Goal: Task Accomplishment & Management: Use online tool/utility

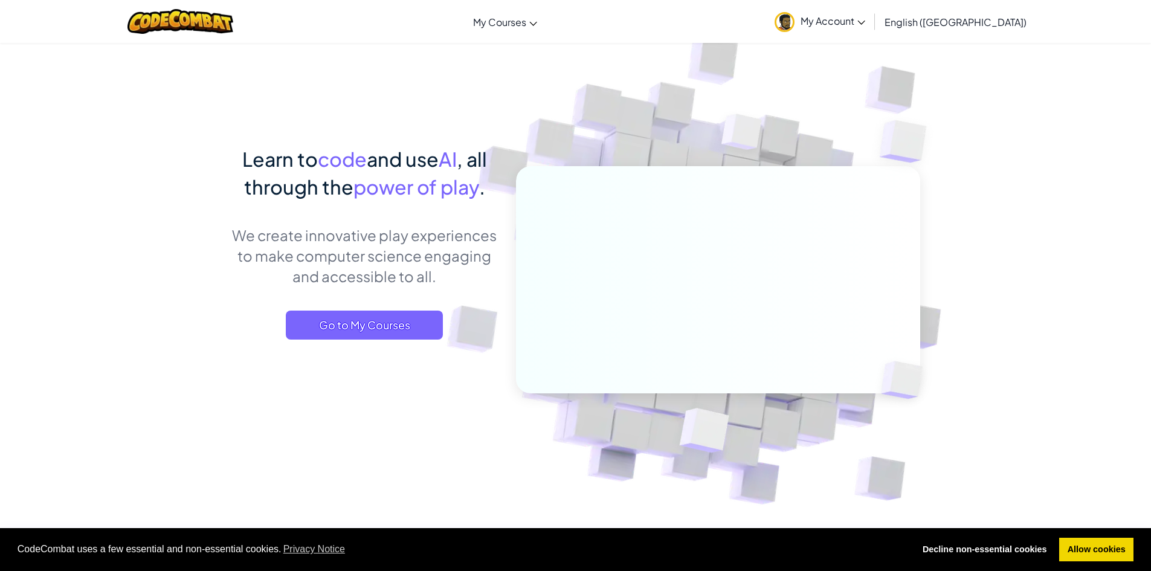
click at [351, 346] on div "Learn to code and use AI , all through the power of play . We create innovative…" at bounding box center [364, 254] width 266 height 219
click at [369, 328] on span "Go to My Courses" at bounding box center [364, 325] width 157 height 29
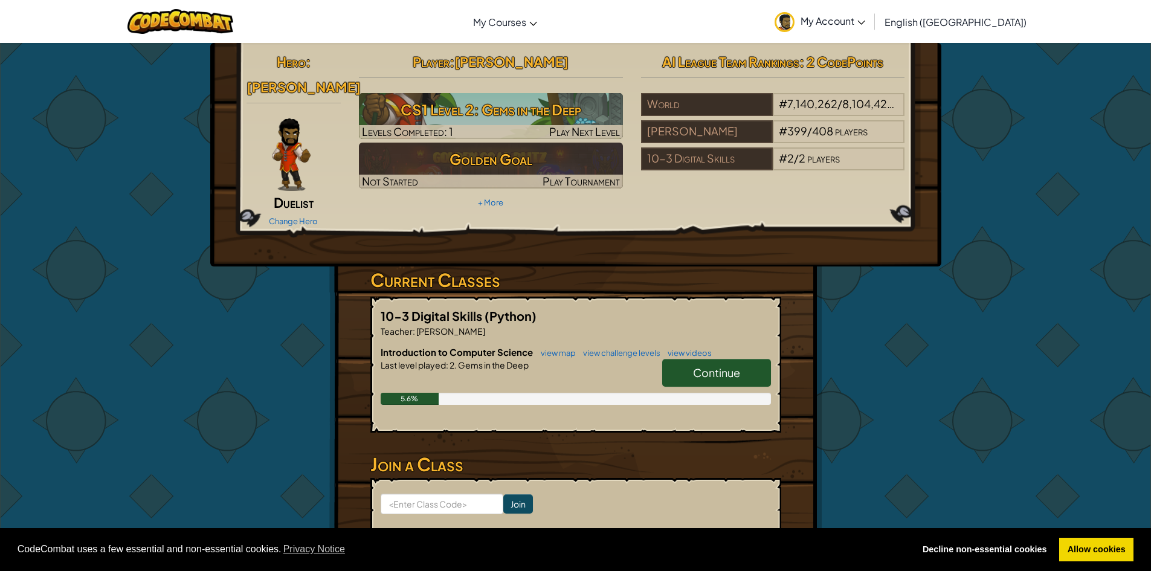
click at [718, 366] on span "Continue" at bounding box center [716, 373] width 47 height 14
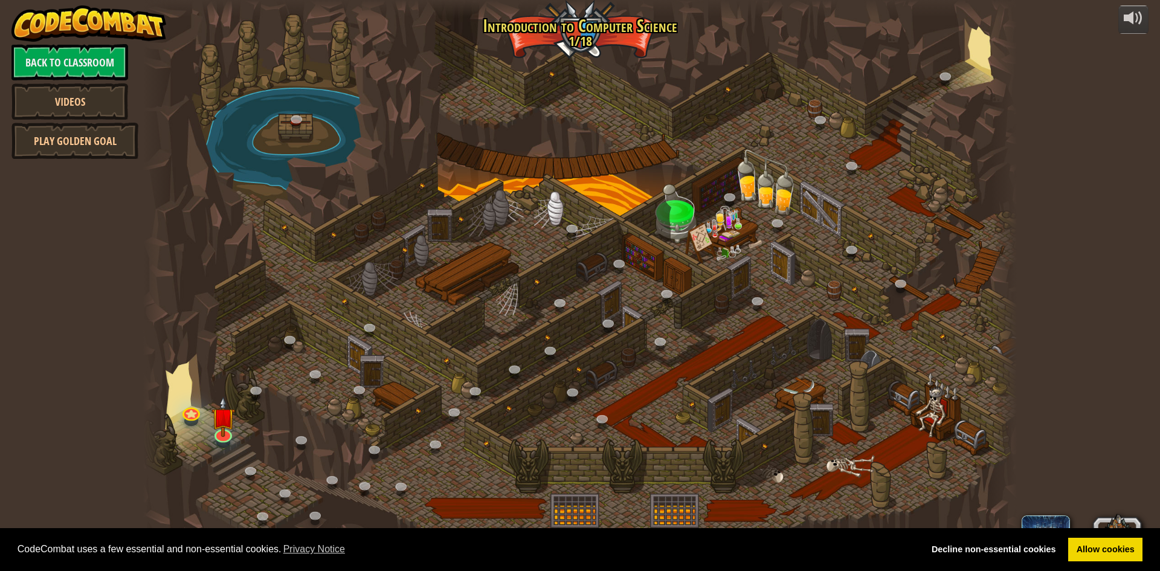
click at [910, 520] on div at bounding box center [580, 285] width 874 height 571
click at [219, 432] on img at bounding box center [223, 407] width 24 height 54
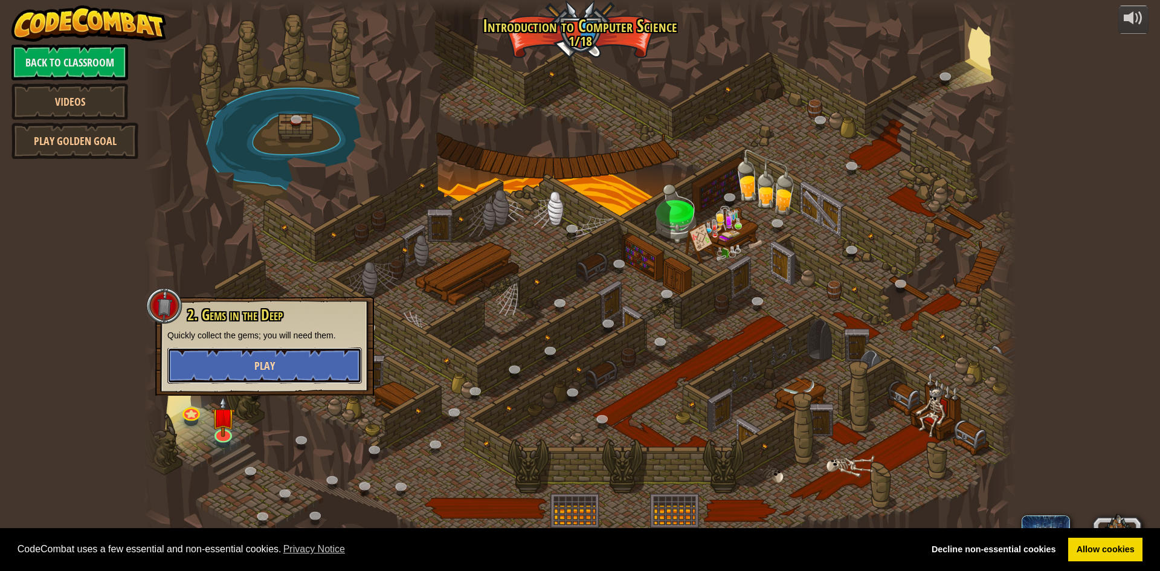
click at [268, 364] on span "Play" at bounding box center [264, 365] width 21 height 15
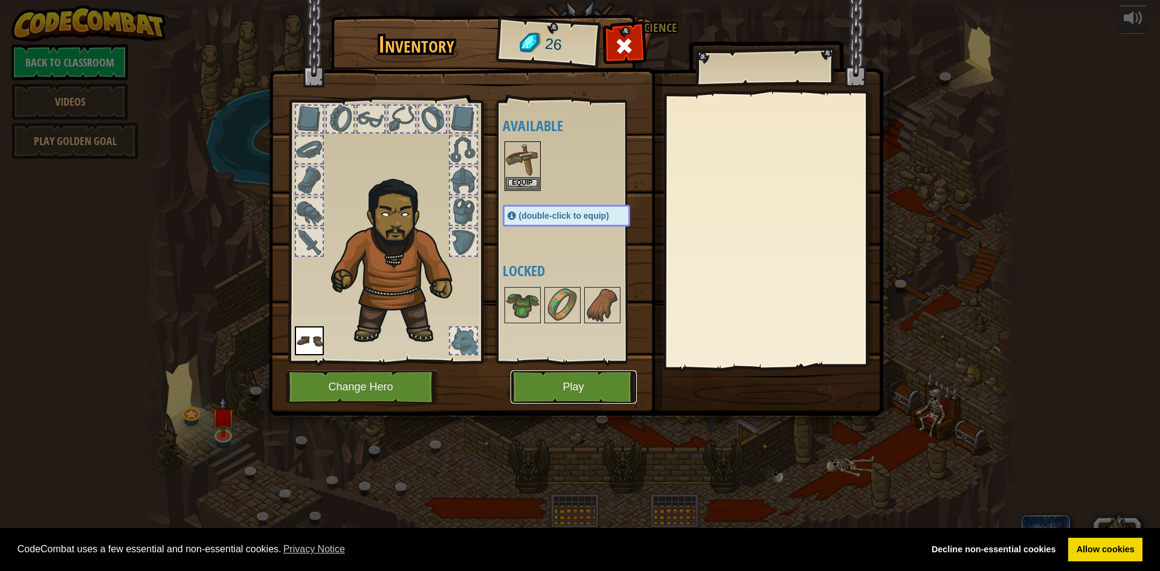
click at [569, 388] on button "Play" at bounding box center [574, 386] width 126 height 33
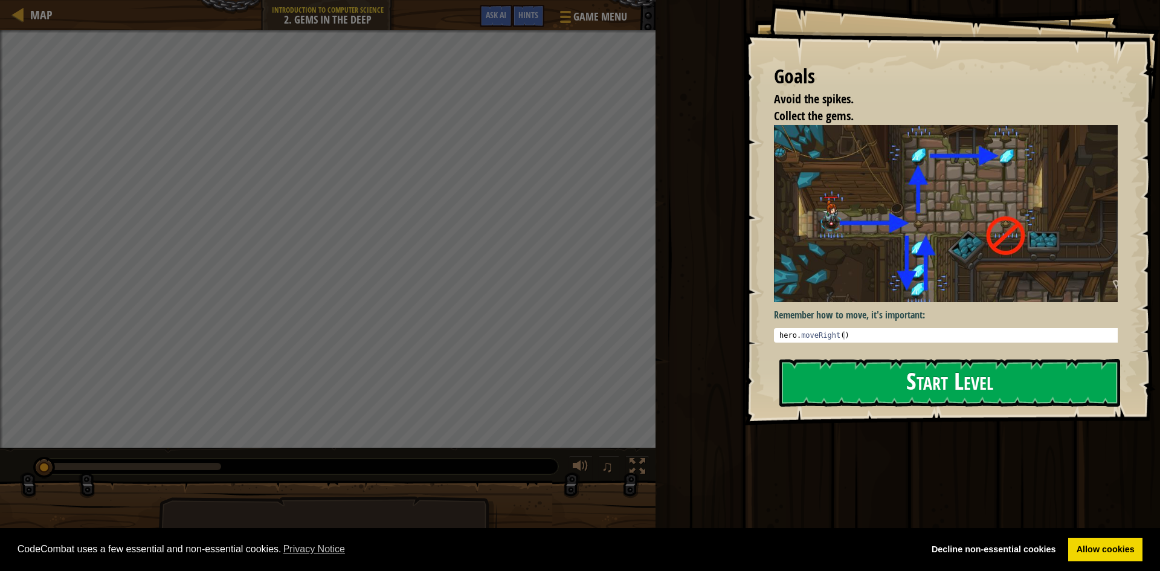
click at [894, 389] on button "Start Level" at bounding box center [949, 383] width 341 height 48
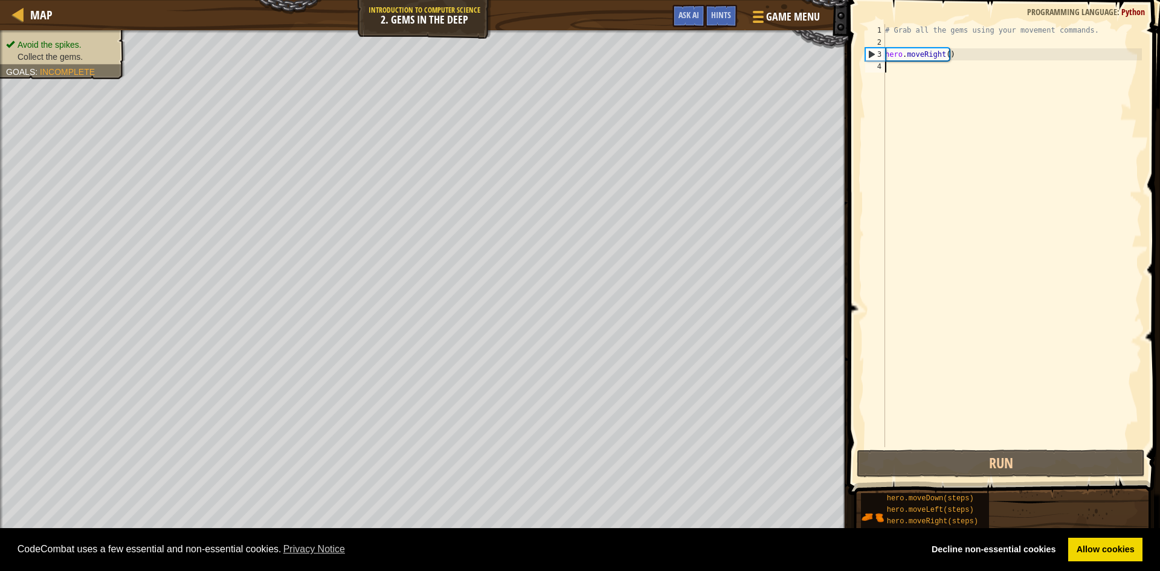
click at [925, 59] on div "# Grab all the gems using your movement commands. hero . moveRight ( )" at bounding box center [1012, 247] width 259 height 447
type textarea "hero.moveRight()"
click at [964, 59] on div "# Grab all the gems using your movement commands. hero . moveRight ( )" at bounding box center [1012, 247] width 259 height 447
drag, startPoint x: 1013, startPoint y: 461, endPoint x: 1013, endPoint y: 468, distance: 7.2
click at [1013, 468] on button "Run" at bounding box center [1001, 463] width 288 height 28
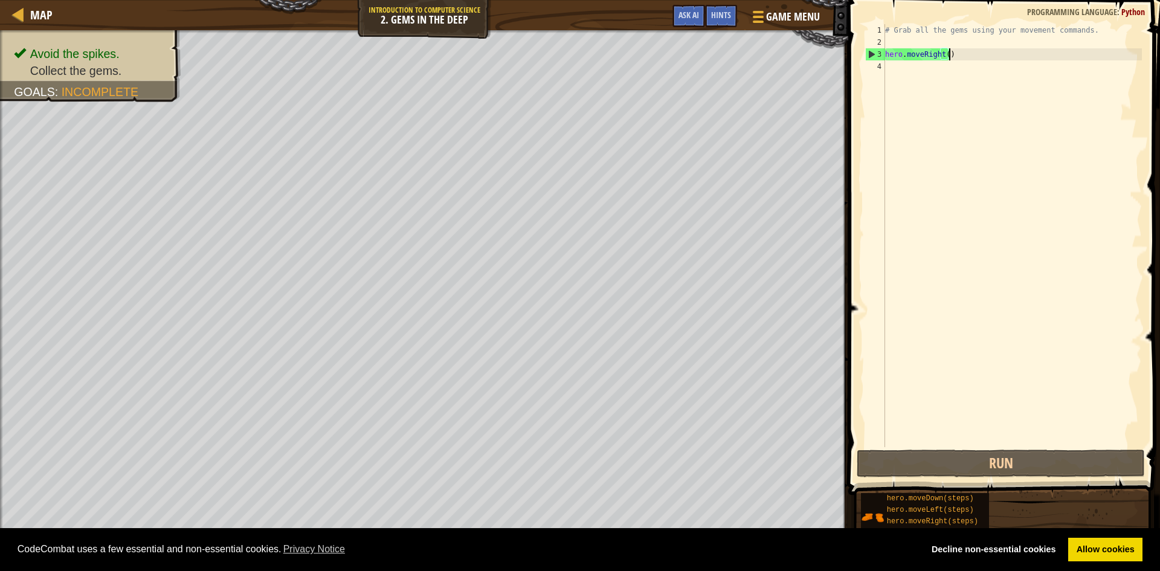
click at [891, 64] on div "# Grab all the gems using your movement commands. hero . moveRight ( )" at bounding box center [1012, 247] width 259 height 447
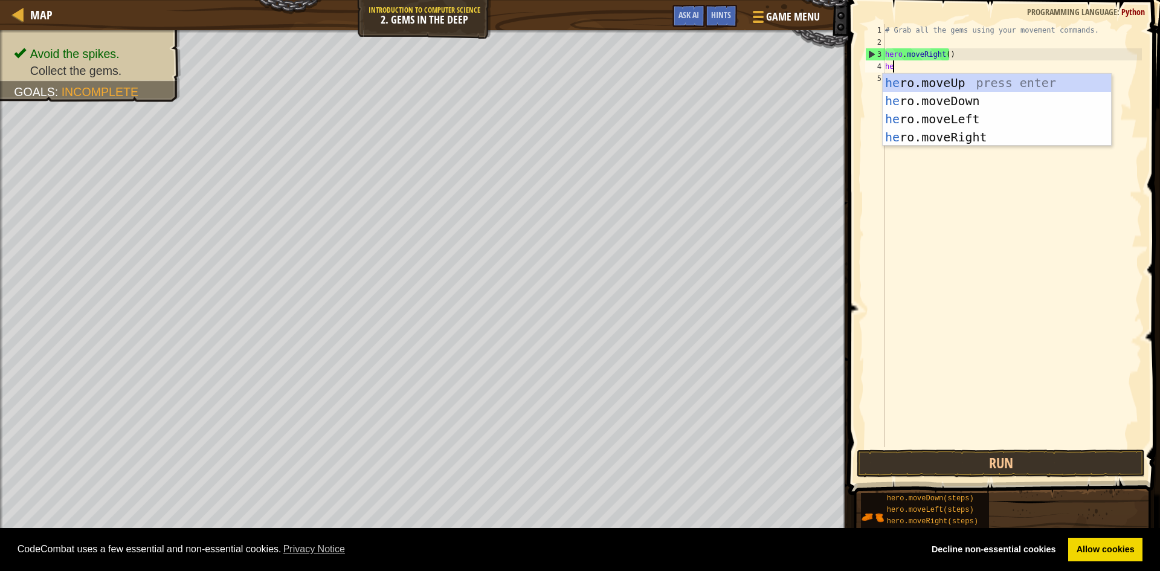
scroll to position [5, 1]
type textarea "hero"
click at [993, 76] on div "hero .moveUp press enter hero .moveDown press enter hero .moveLeft press enter …" at bounding box center [997, 128] width 228 height 109
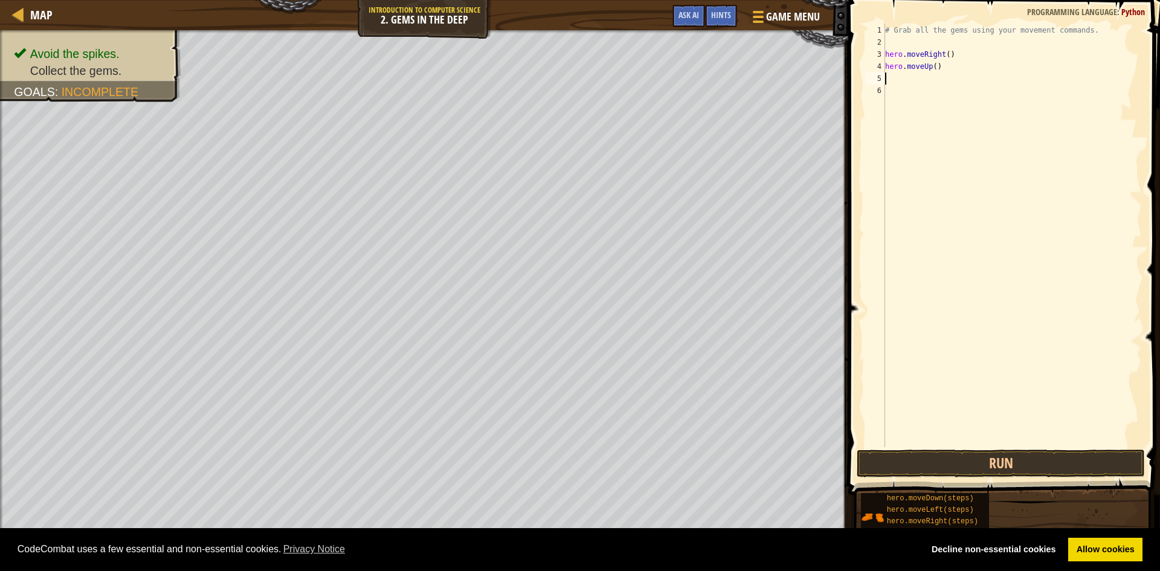
scroll to position [5, 0]
click at [969, 462] on button "Run" at bounding box center [1001, 463] width 288 height 28
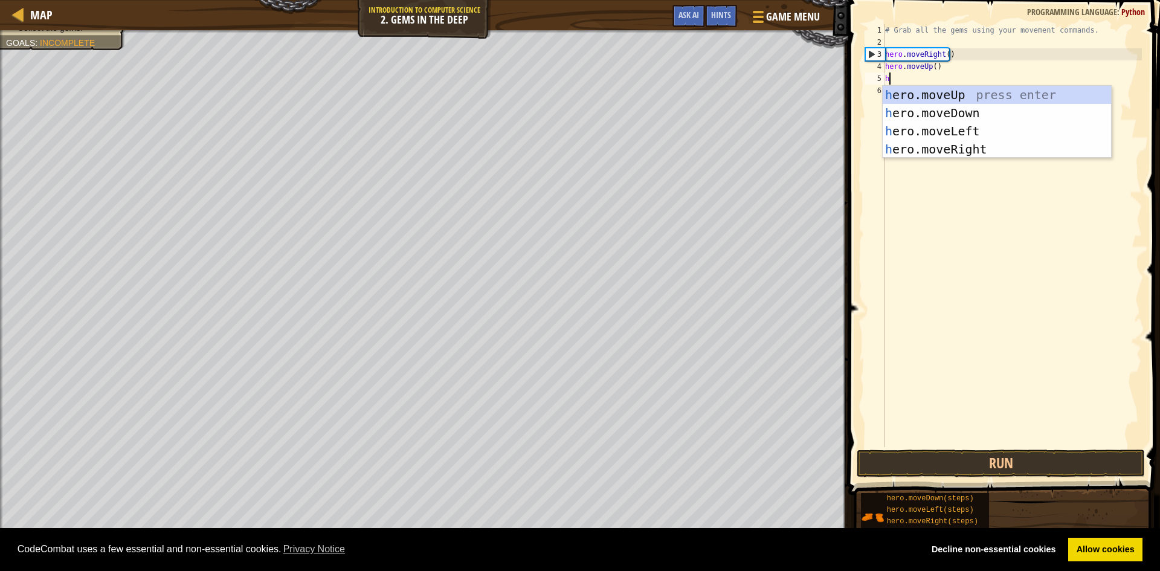
type textarea "her"
click at [997, 148] on div "her o.moveUp press enter her o.moveDown press enter her o.moveLeft press enter …" at bounding box center [997, 140] width 228 height 109
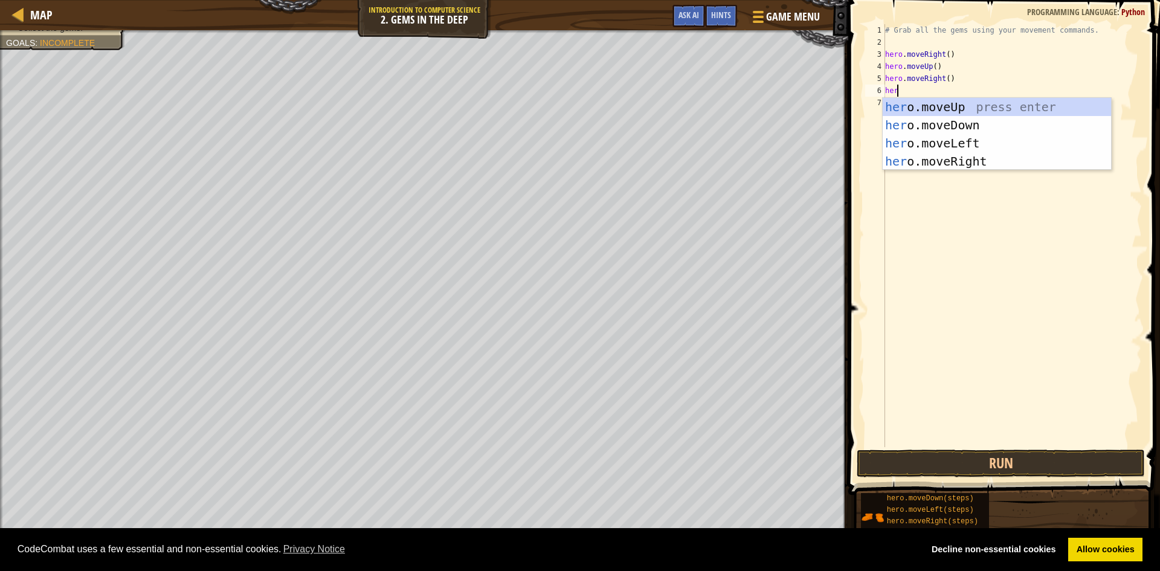
type textarea "hero"
click at [902, 124] on div "hero .moveUp press enter hero .moveDown press enter hero .moveLeft press enter …" at bounding box center [997, 152] width 228 height 109
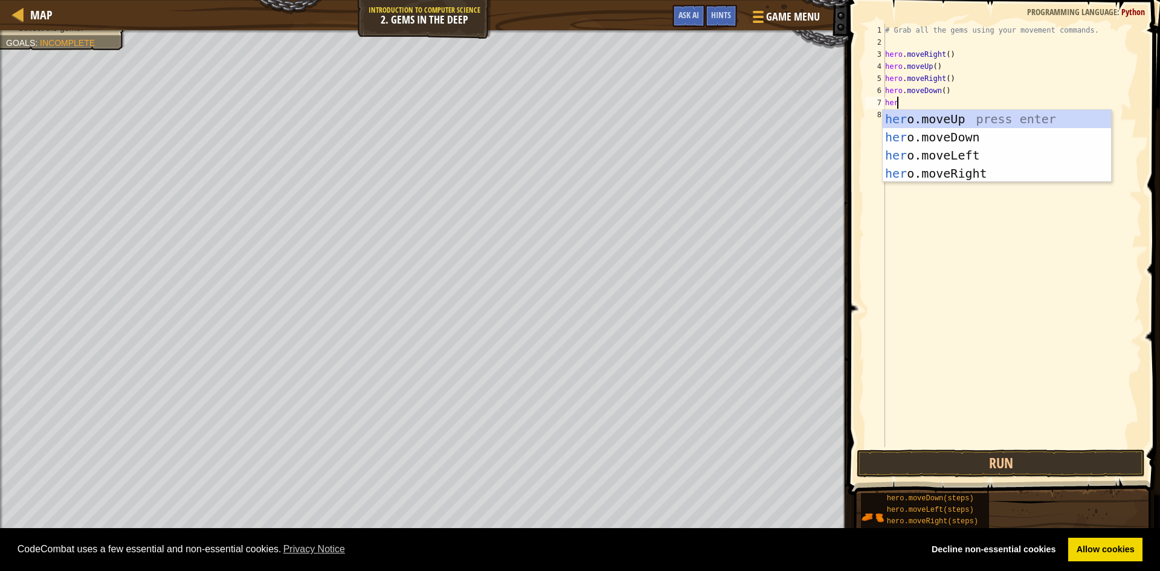
type textarea "hero"
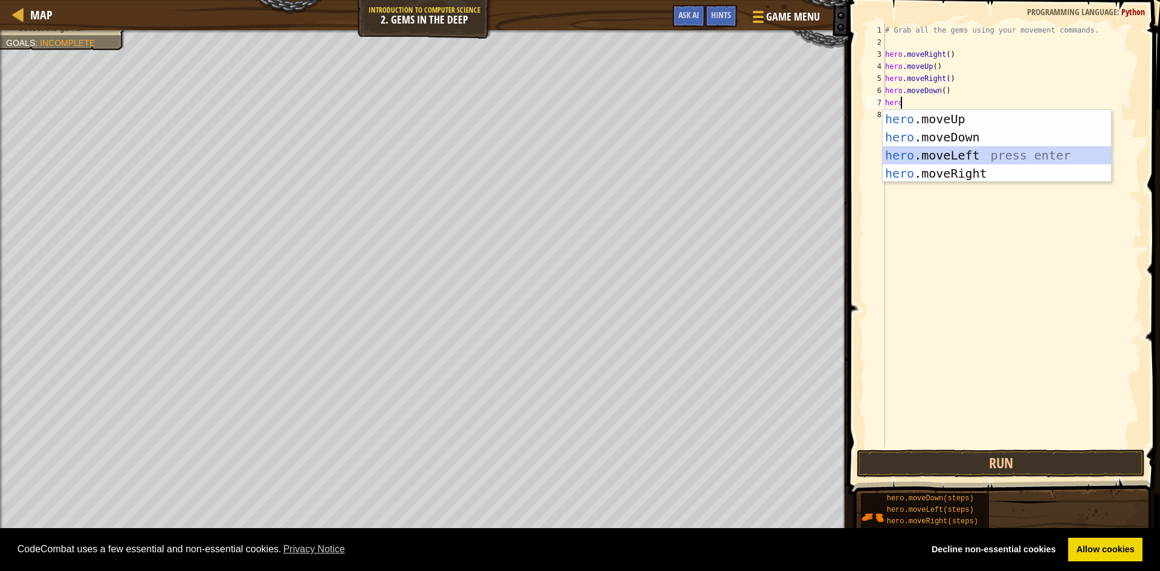
click at [945, 147] on div "hero .moveUp press enter hero .moveDown press enter hero .moveLeft press enter …" at bounding box center [997, 164] width 228 height 109
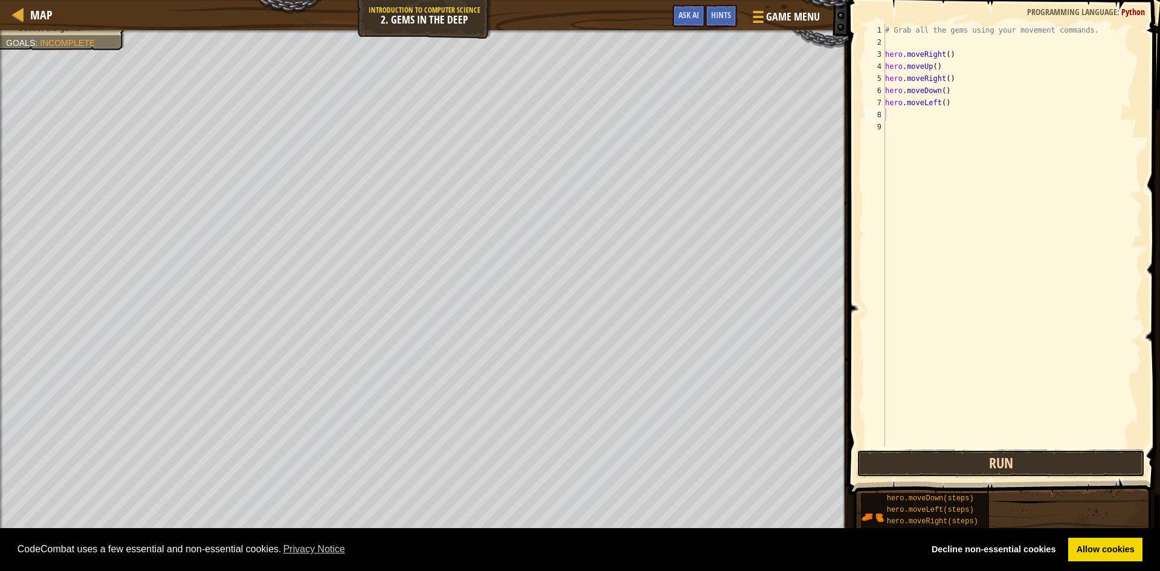
click at [1055, 468] on button "Run" at bounding box center [1001, 463] width 288 height 28
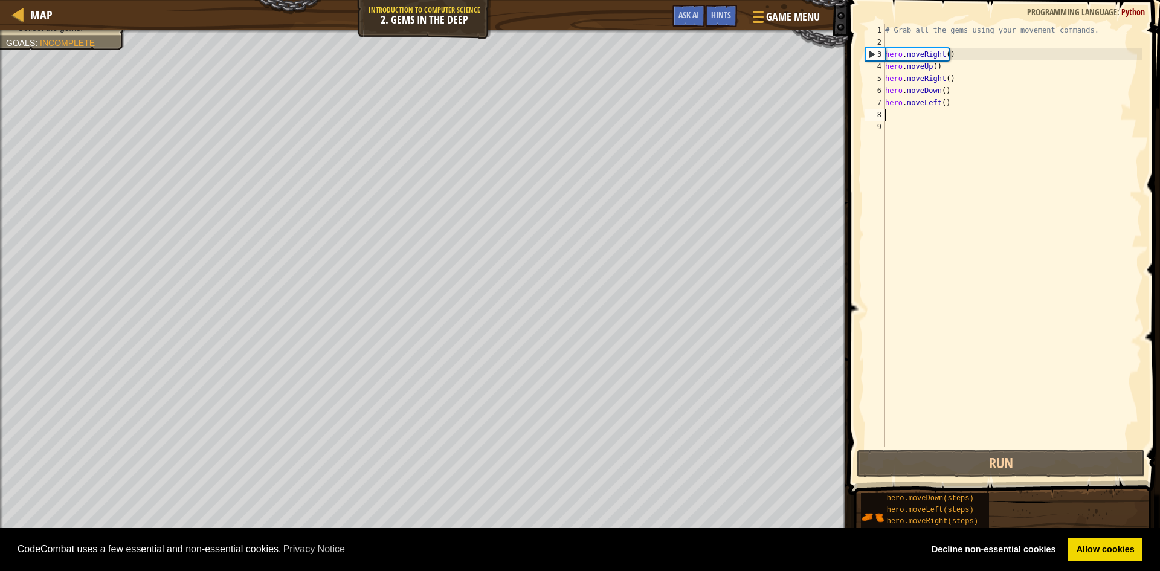
type textarea "h"
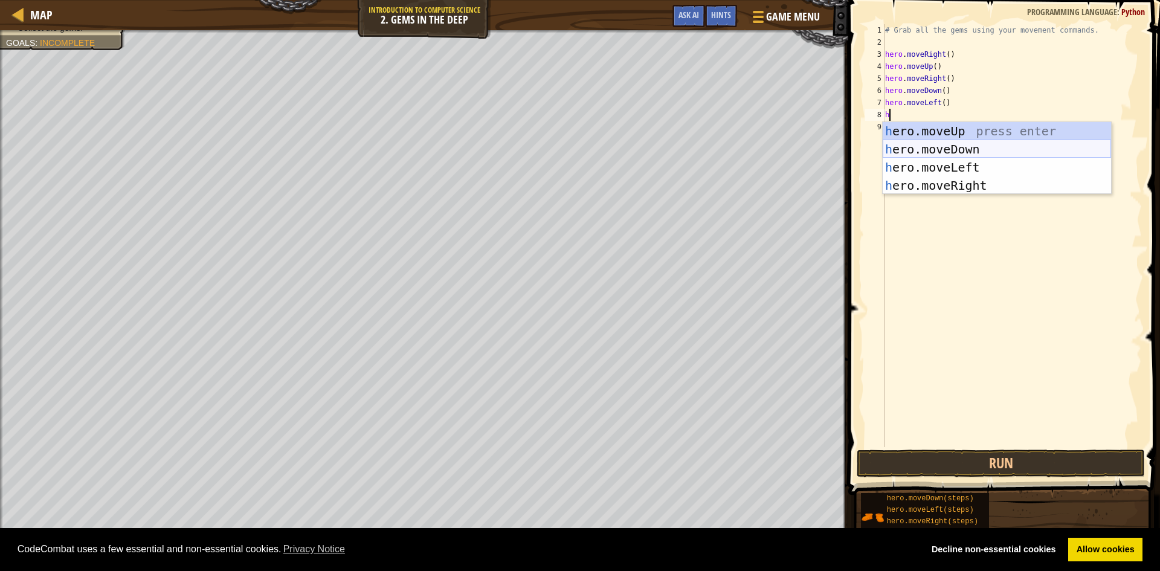
click at [898, 153] on div "h ero.moveUp press enter h ero.moveDown press enter h ero.moveLeft press enter …" at bounding box center [997, 176] width 228 height 109
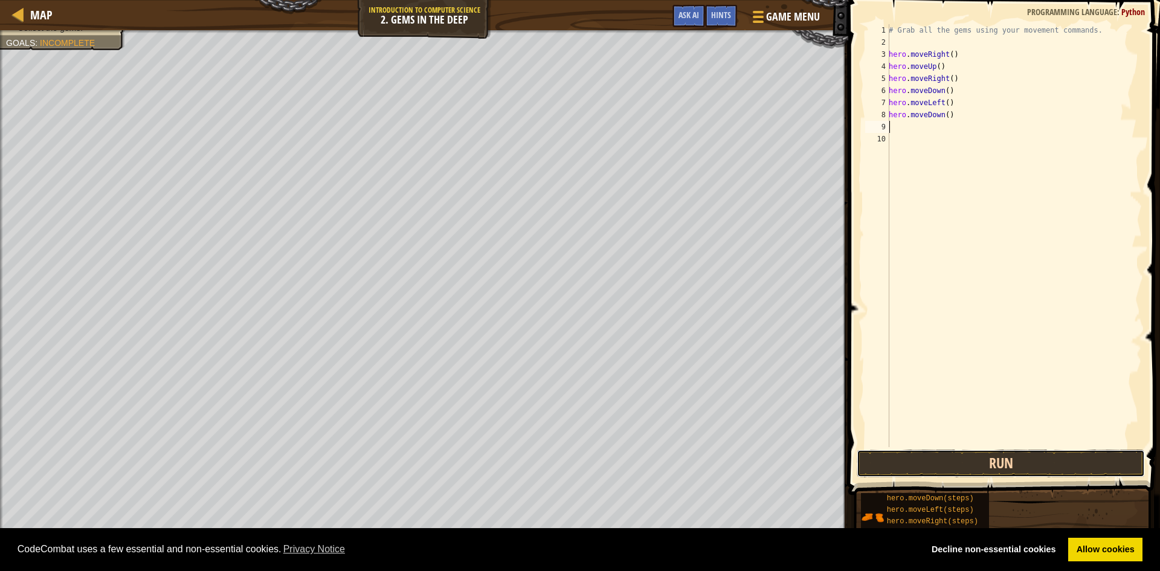
click at [978, 466] on button "Run" at bounding box center [1001, 463] width 288 height 28
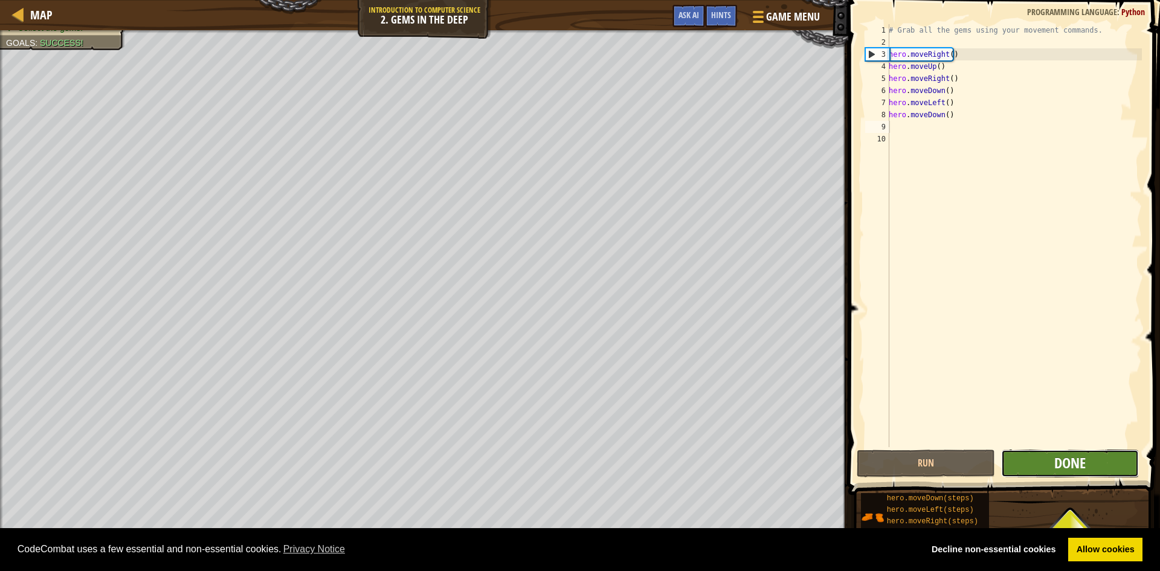
click at [1071, 459] on span "Done" at bounding box center [1069, 462] width 31 height 19
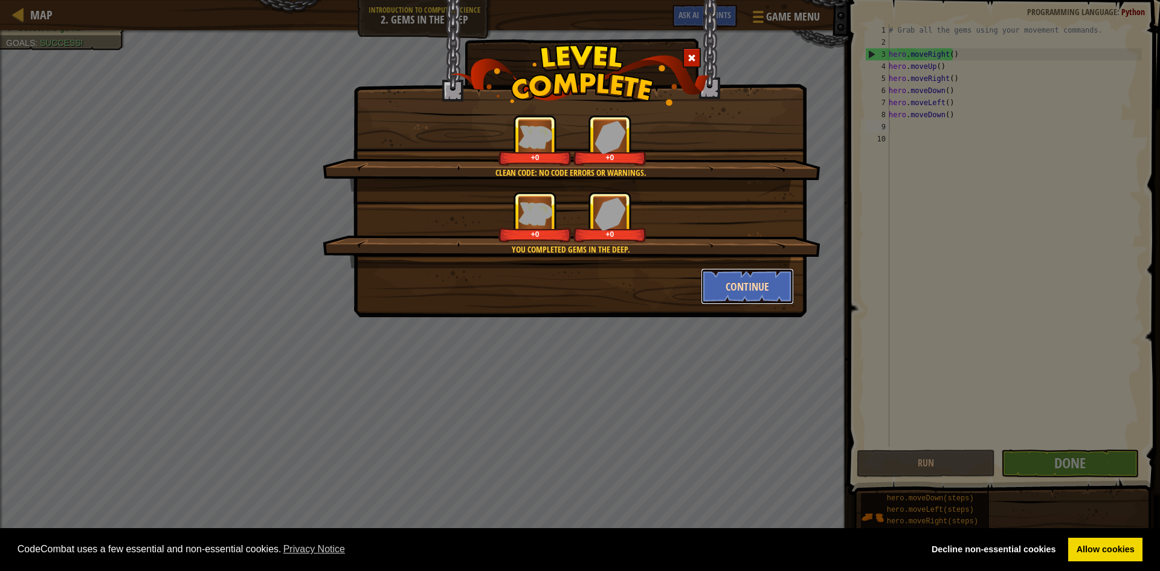
click at [732, 283] on button "Continue" at bounding box center [748, 286] width 94 height 36
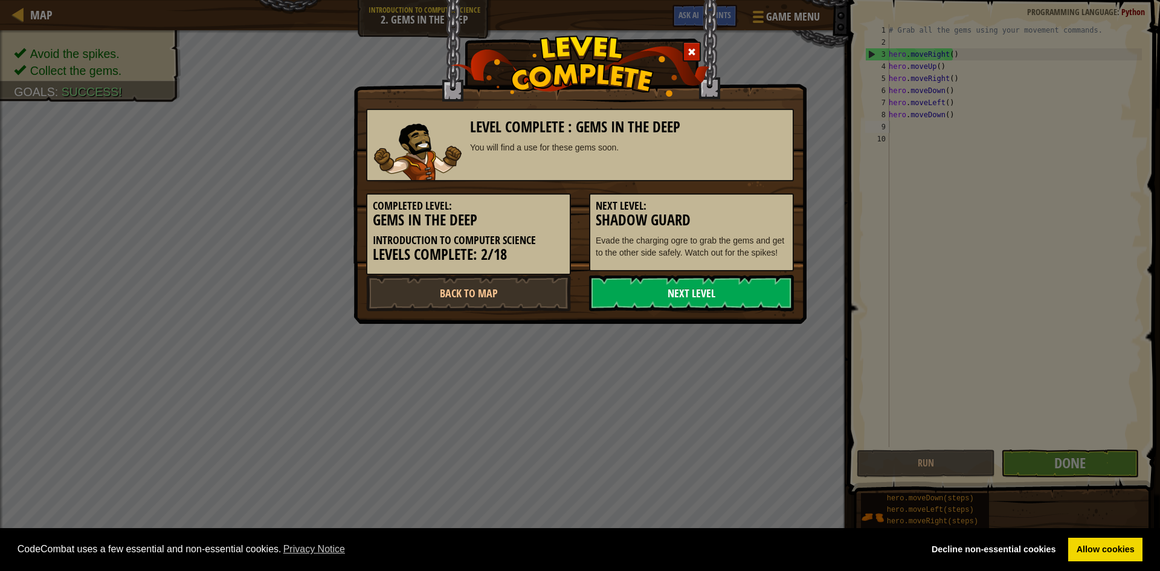
click at [714, 288] on link "Next Level" at bounding box center [691, 293] width 205 height 36
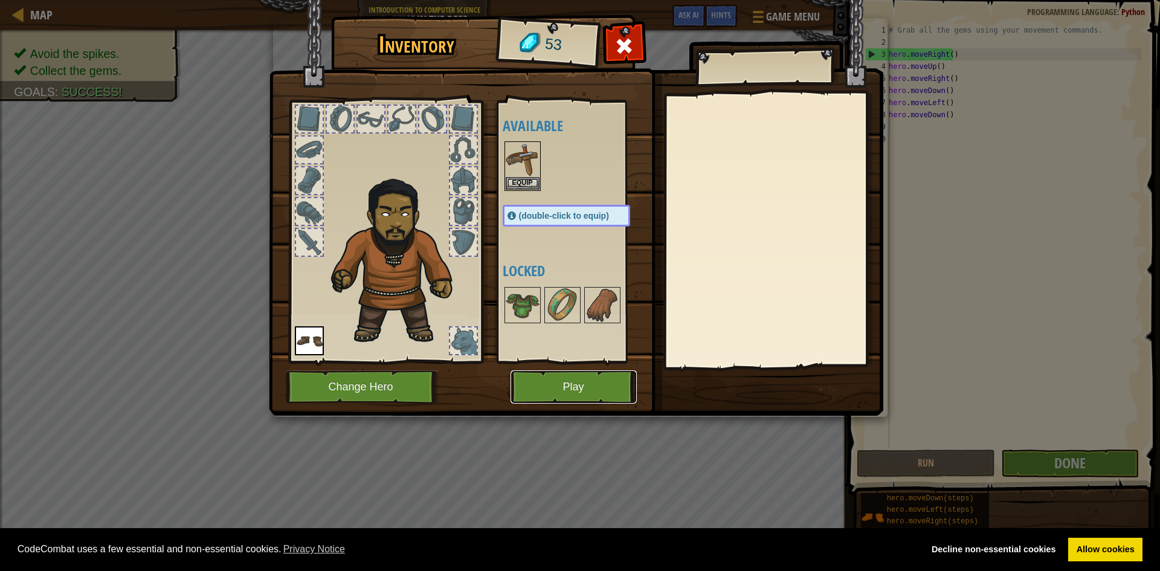
click at [595, 388] on button "Play" at bounding box center [574, 386] width 126 height 33
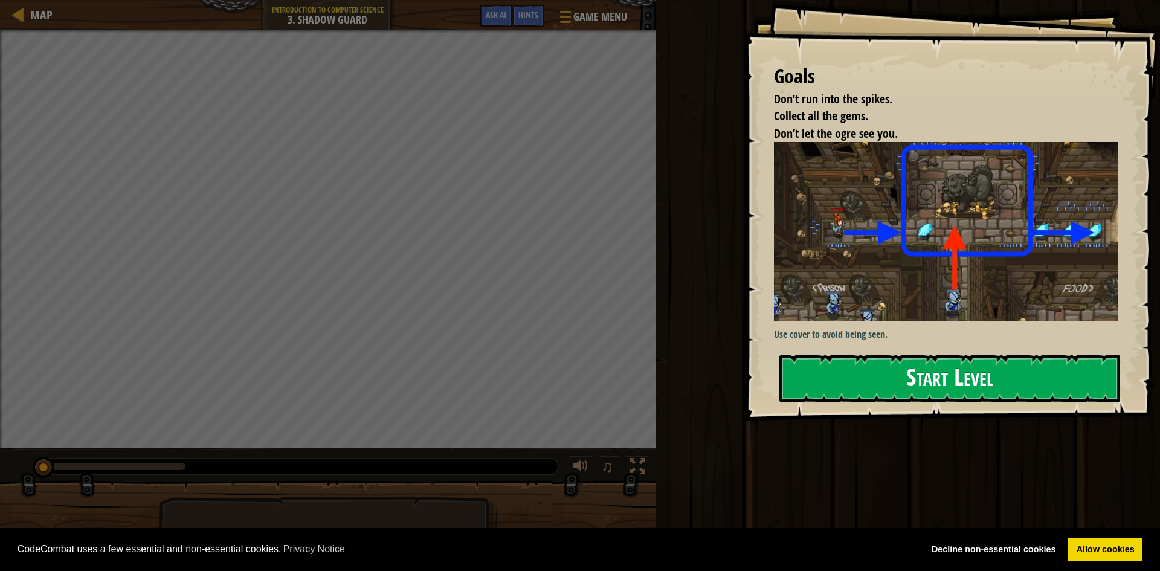
click at [849, 371] on button "Start Level" at bounding box center [949, 379] width 341 height 48
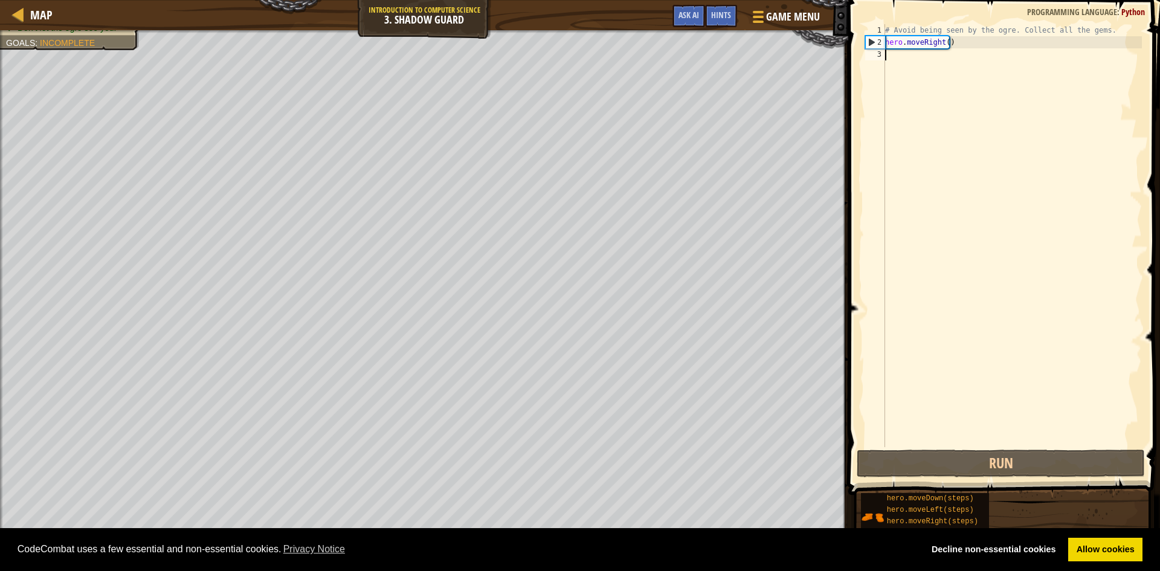
scroll to position [5, 0]
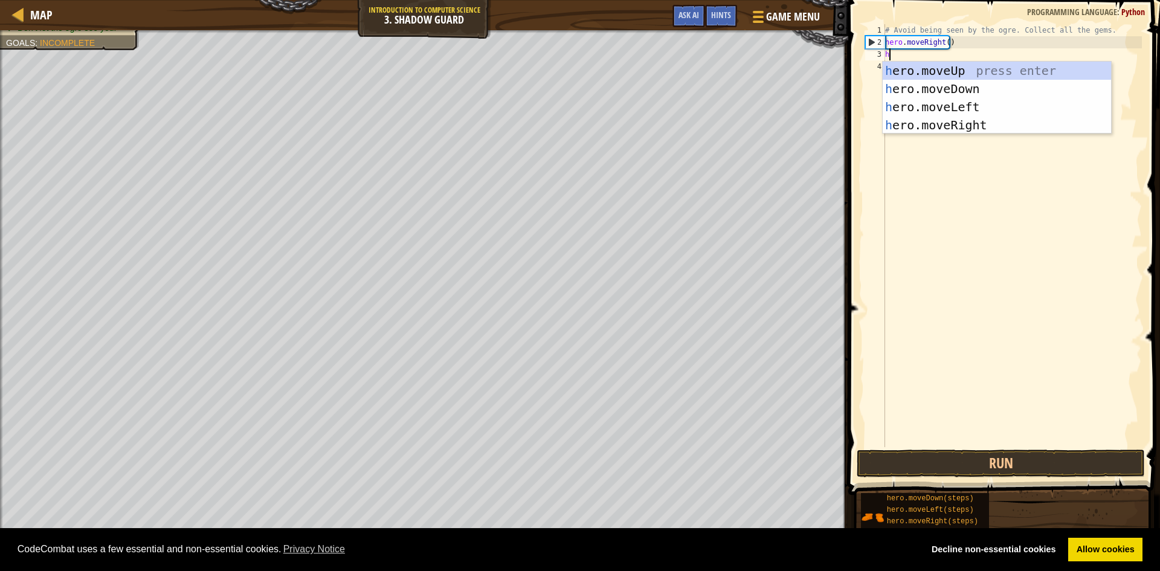
type textarea "he"
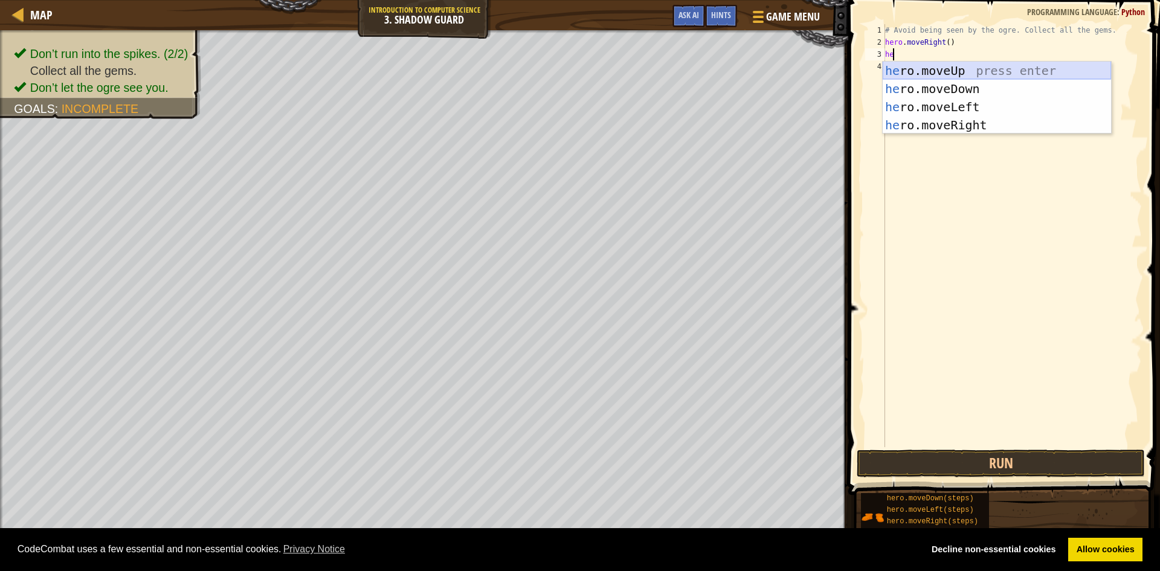
click at [953, 63] on div "he ro.moveUp press enter he ro.moveDown press enter he ro.moveLeft press enter …" at bounding box center [997, 116] width 228 height 109
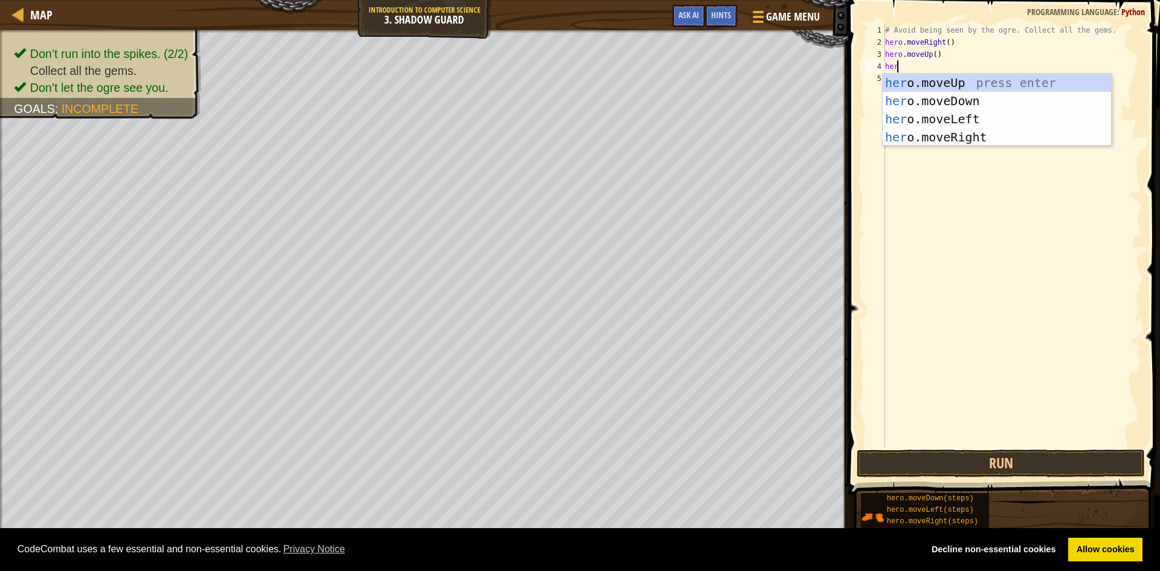
scroll to position [5, 1]
type textarea "hero"
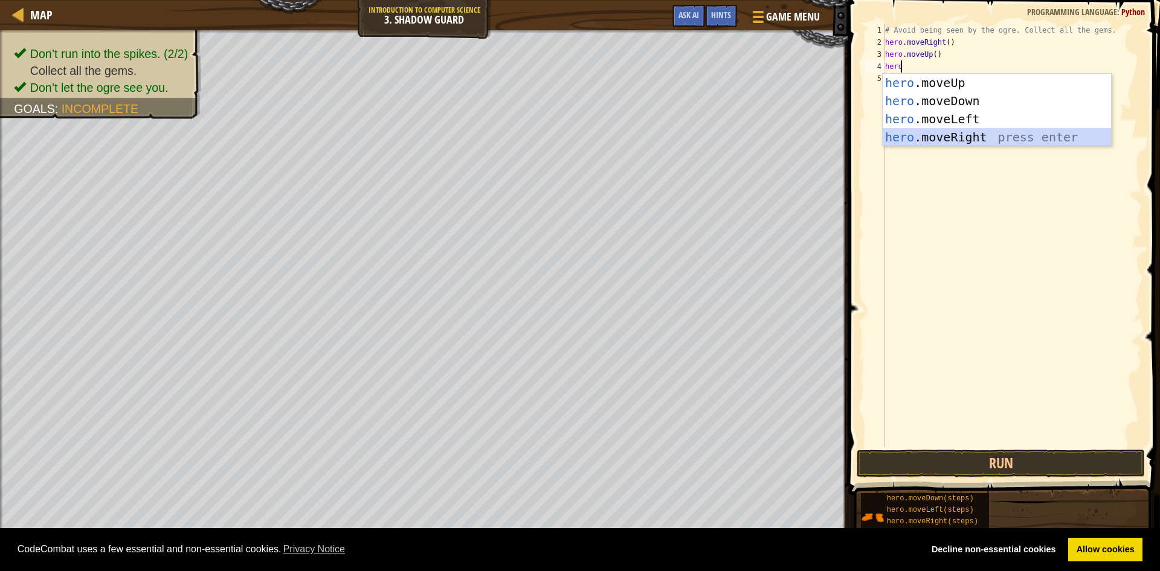
click at [995, 139] on div "hero .moveUp press enter hero .moveDown press enter hero .moveLeft press enter …" at bounding box center [997, 128] width 228 height 109
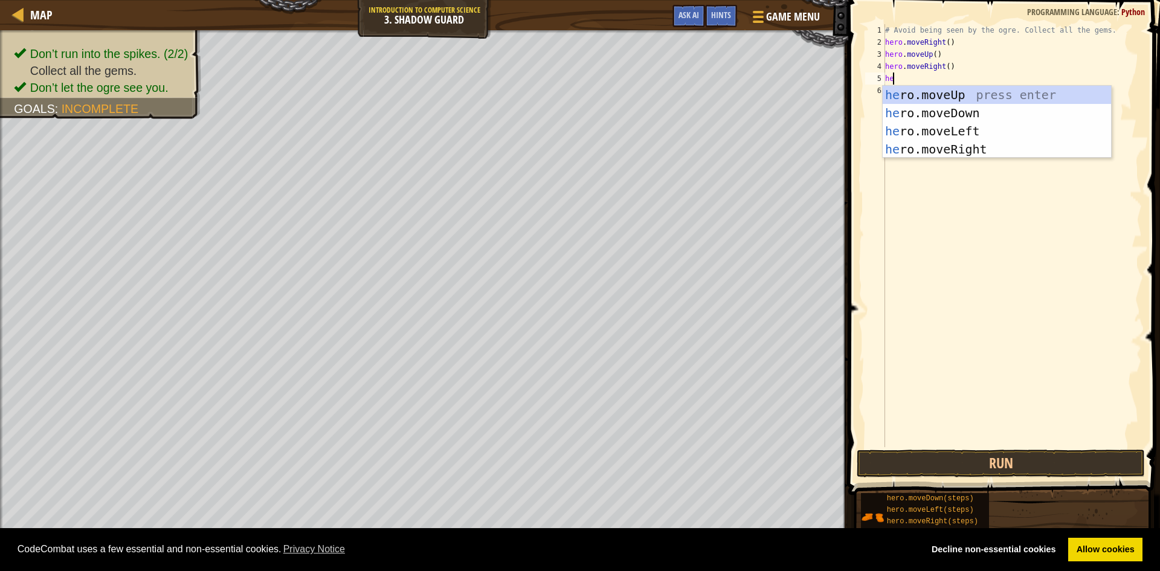
type textarea "her"
click at [927, 111] on div "her o.moveUp press enter her o.moveDown press enter her o.moveLeft press enter …" at bounding box center [997, 140] width 228 height 109
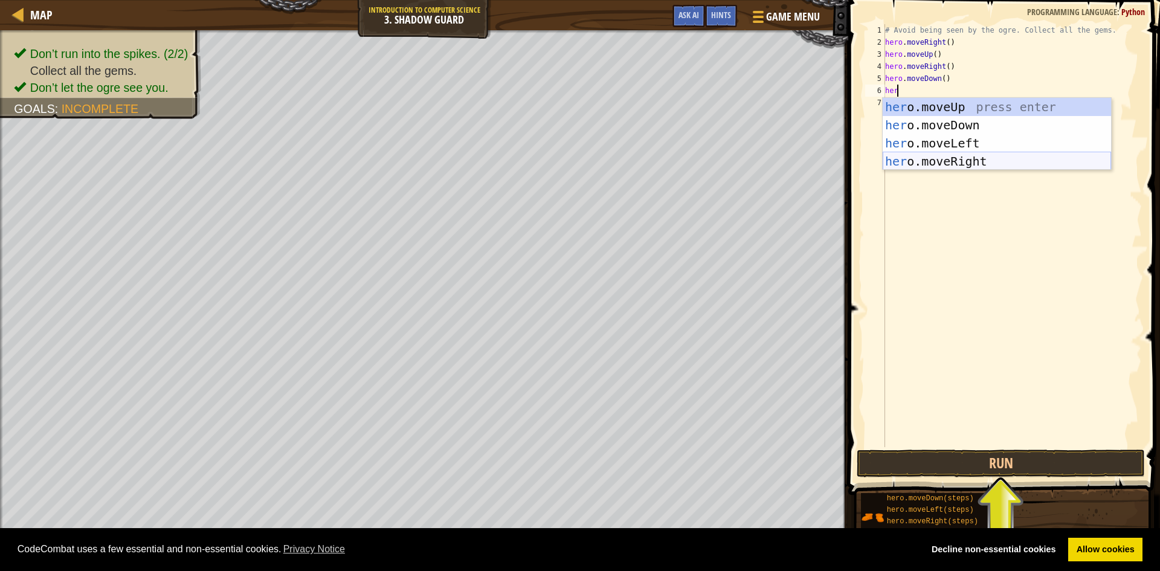
click at [944, 0] on body "Cookie Policy CodeCombat uses a few essential and non-essential cookies. Privac…" at bounding box center [580, 0] width 1160 height 0
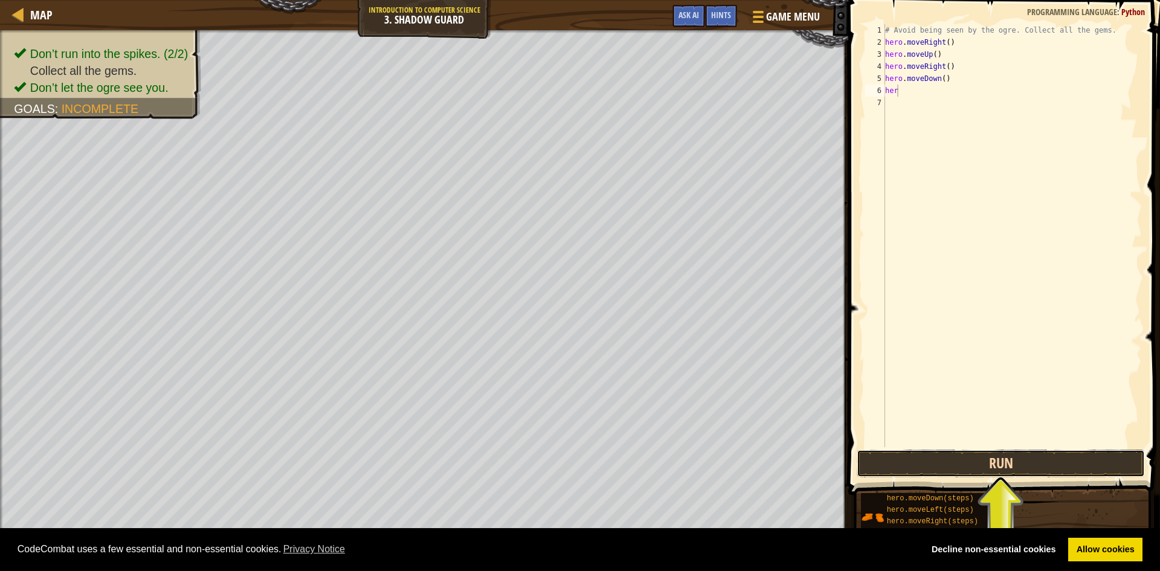
click at [1069, 464] on button "Run" at bounding box center [1001, 463] width 288 height 28
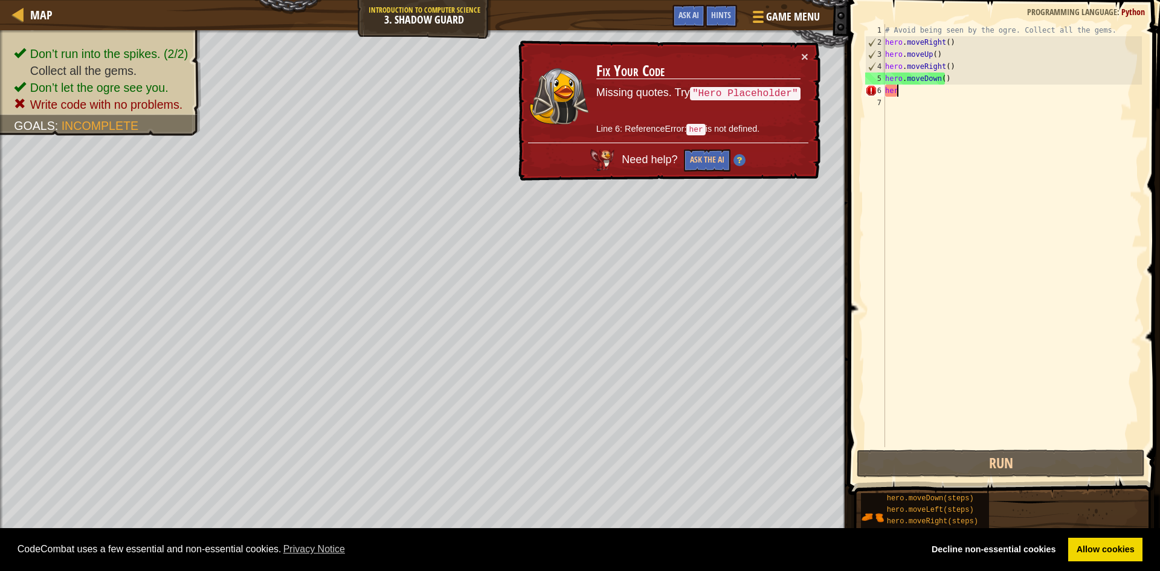
type textarea "hero"
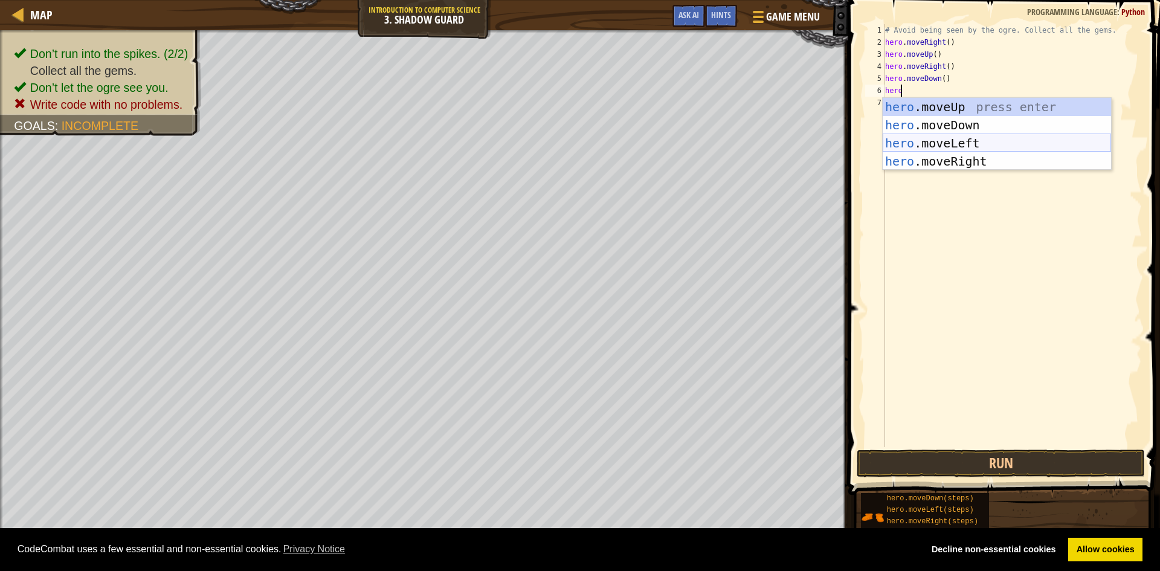
click at [920, 143] on div "hero .moveUp press enter hero .moveDown press enter hero .moveLeft press enter …" at bounding box center [997, 152] width 228 height 109
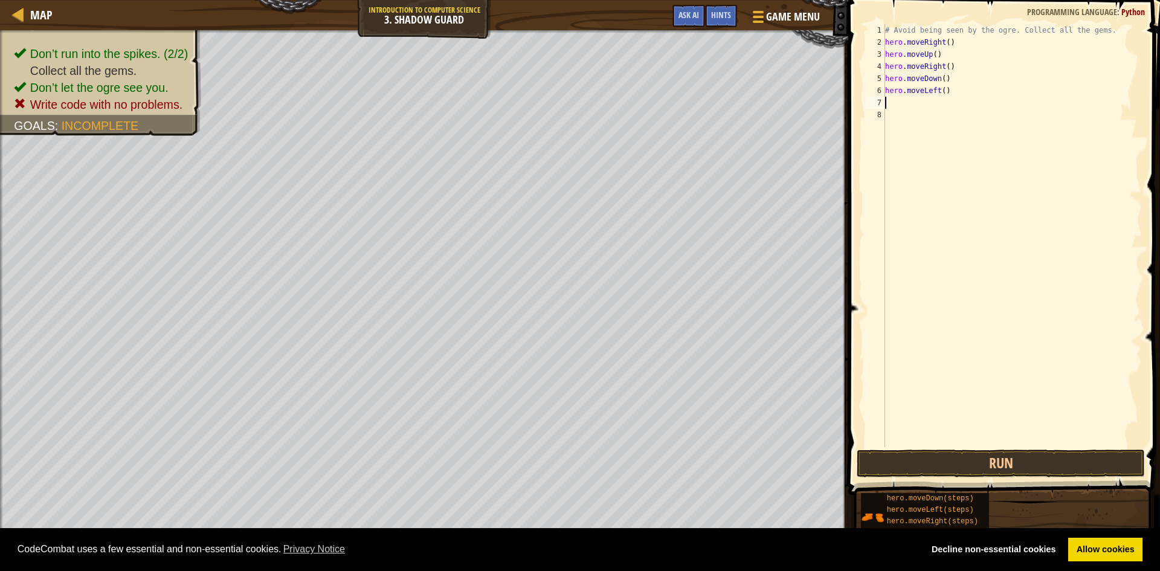
scroll to position [5, 0]
click at [1009, 460] on button "Run" at bounding box center [1001, 463] width 288 height 28
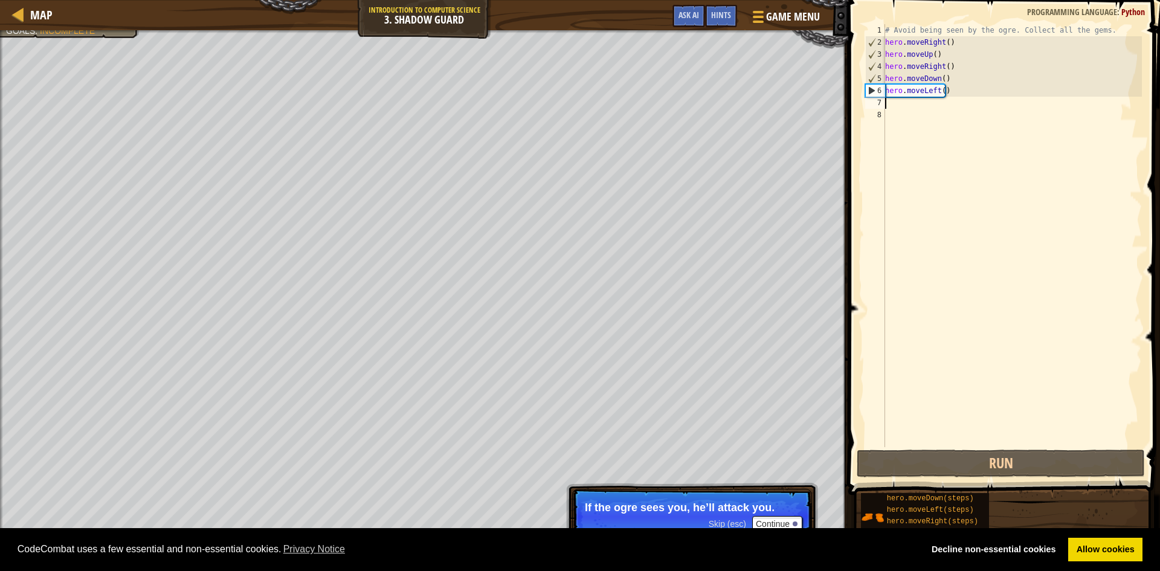
click at [935, 90] on div "# Avoid being seen by the ogre. Collect all the gems. hero . moveRight ( ) hero…" at bounding box center [1012, 247] width 259 height 447
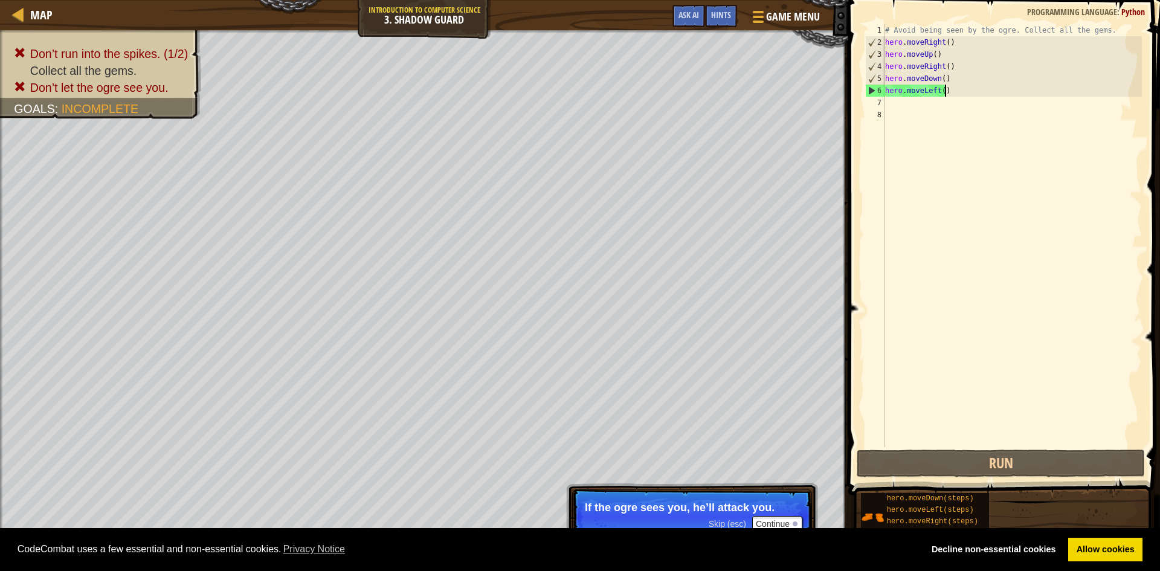
click at [943, 92] on div "# Avoid being seen by the ogre. Collect all the gems. hero . moveRight ( ) hero…" at bounding box center [1012, 247] width 259 height 447
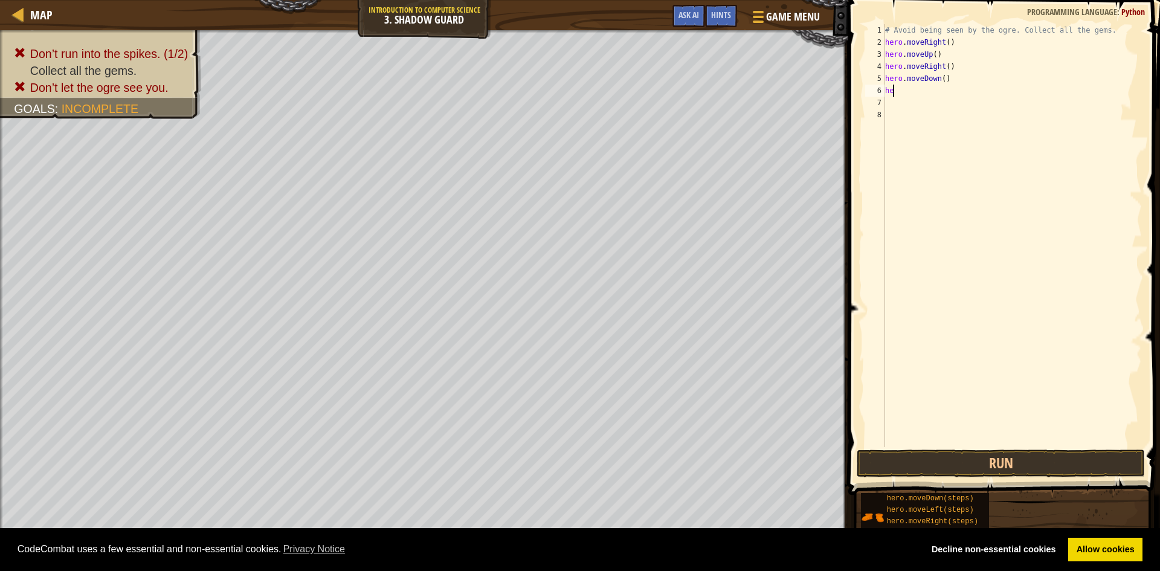
type textarea "h"
click at [892, 91] on div "# Avoid being seen by the ogre. Collect all the gems. hero . moveRight ( ) hero…" at bounding box center [1012, 247] width 259 height 447
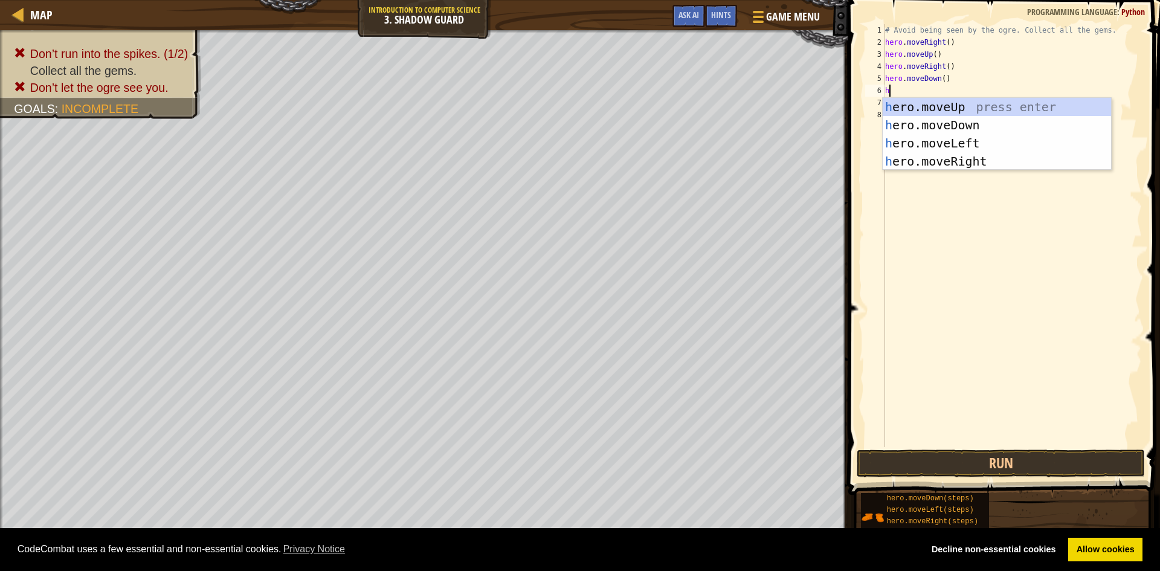
type textarea "her"
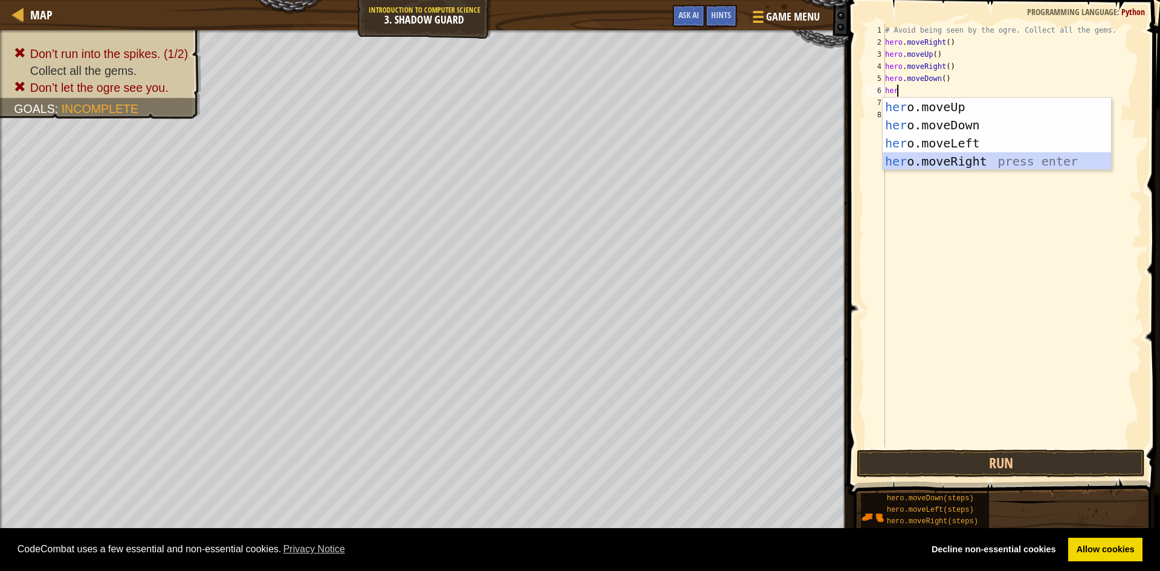
click at [974, 157] on div "her o.moveUp press enter her o.moveDown press enter her o.moveLeft press enter …" at bounding box center [997, 152] width 228 height 109
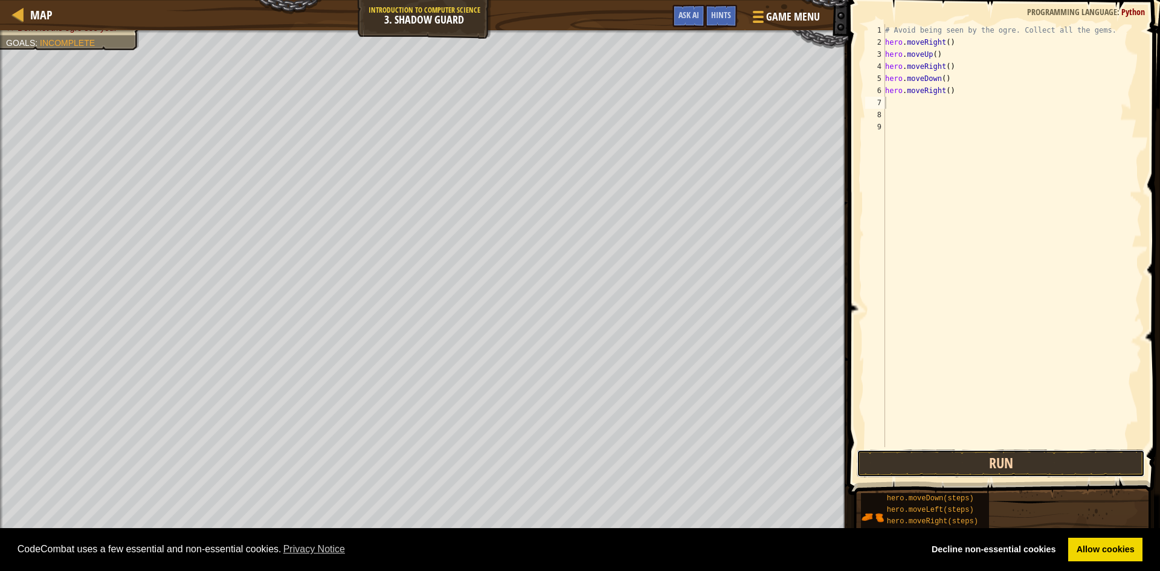
click at [981, 463] on button "Run" at bounding box center [1001, 463] width 288 height 28
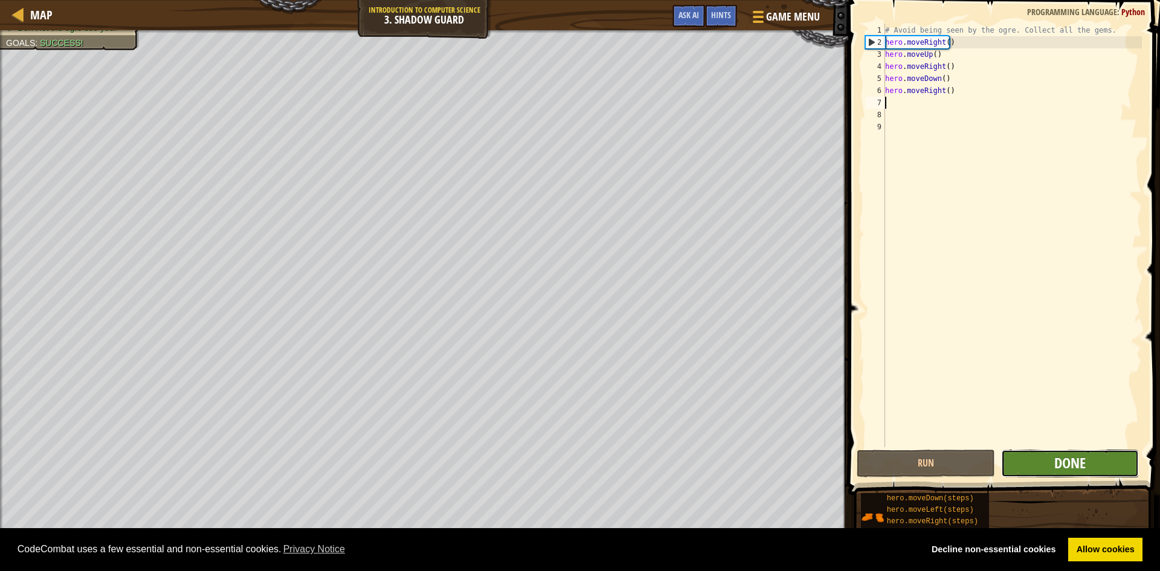
click at [1077, 459] on span "Done" at bounding box center [1069, 462] width 31 height 19
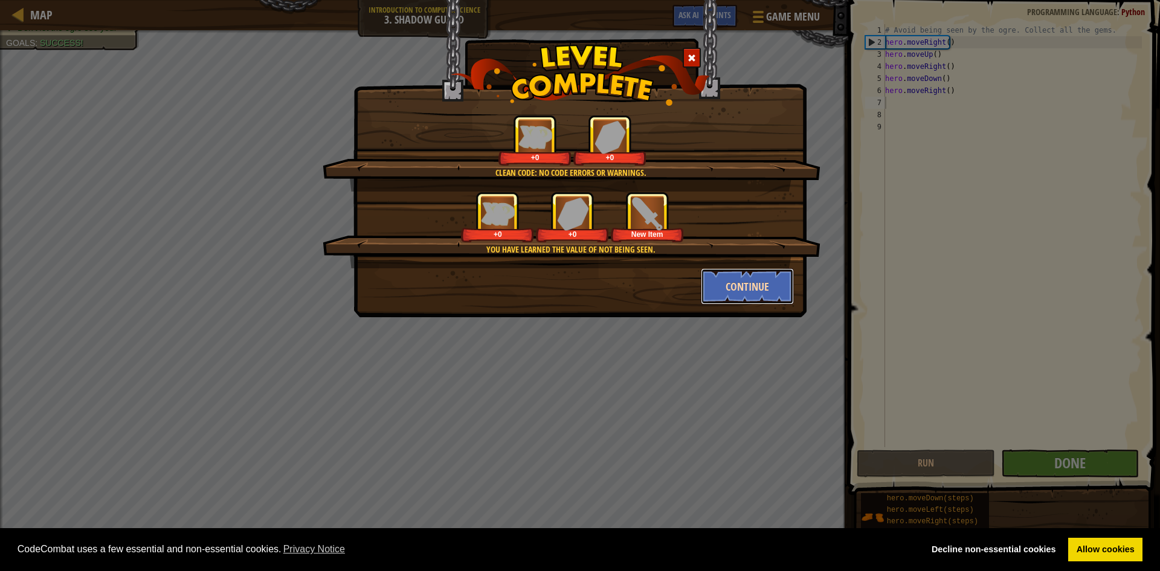
click at [729, 279] on button "Continue" at bounding box center [748, 286] width 94 height 36
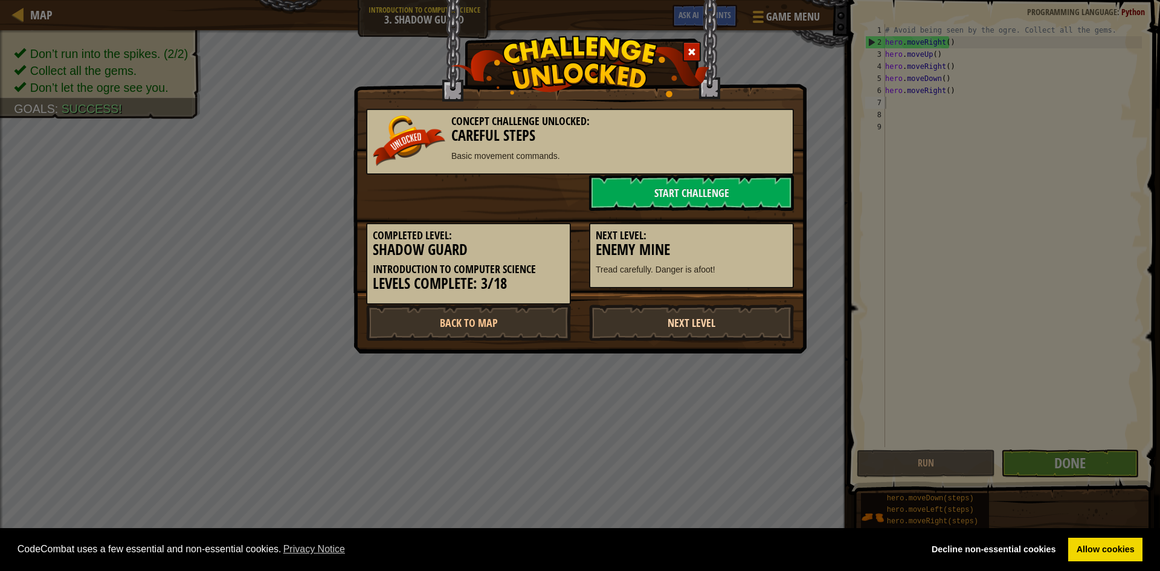
click at [691, 320] on link "Next Level" at bounding box center [691, 322] width 205 height 36
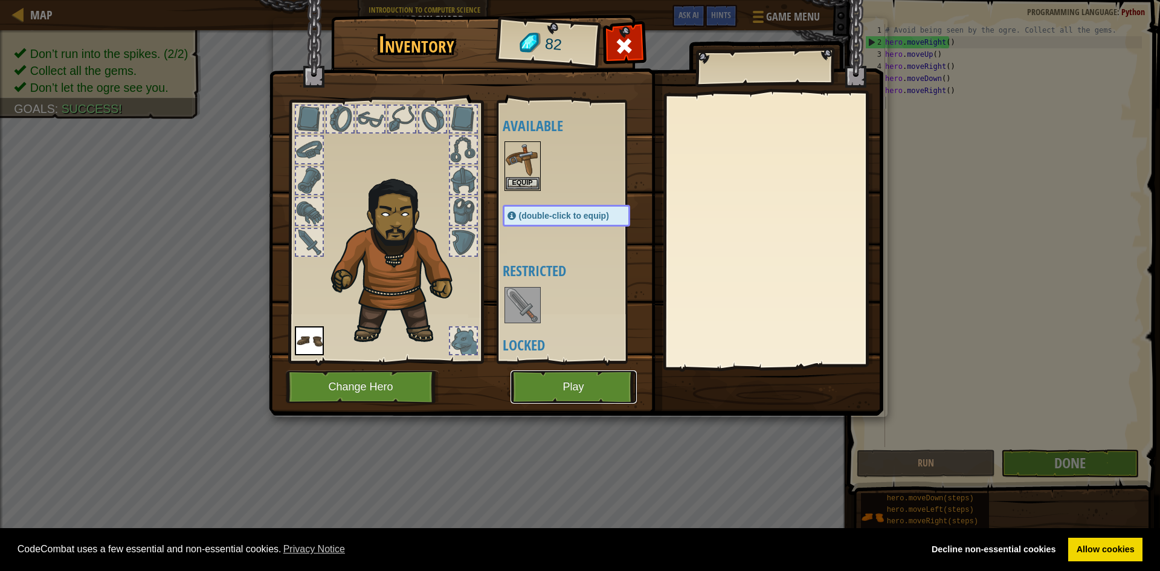
click at [552, 378] on button "Play" at bounding box center [574, 386] width 126 height 33
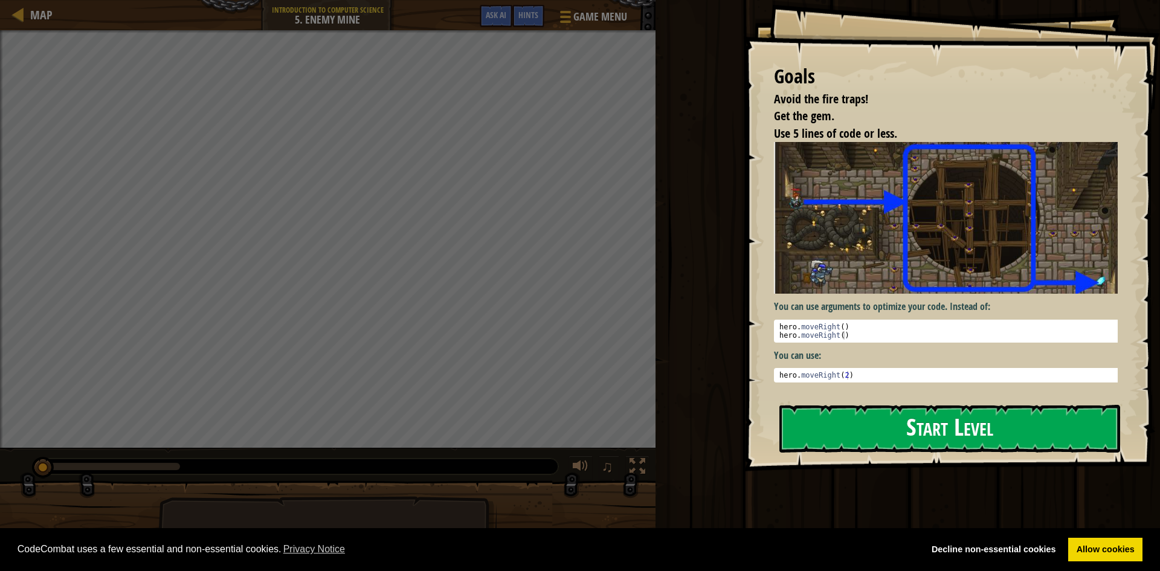
click at [829, 429] on button "Start Level" at bounding box center [949, 429] width 341 height 48
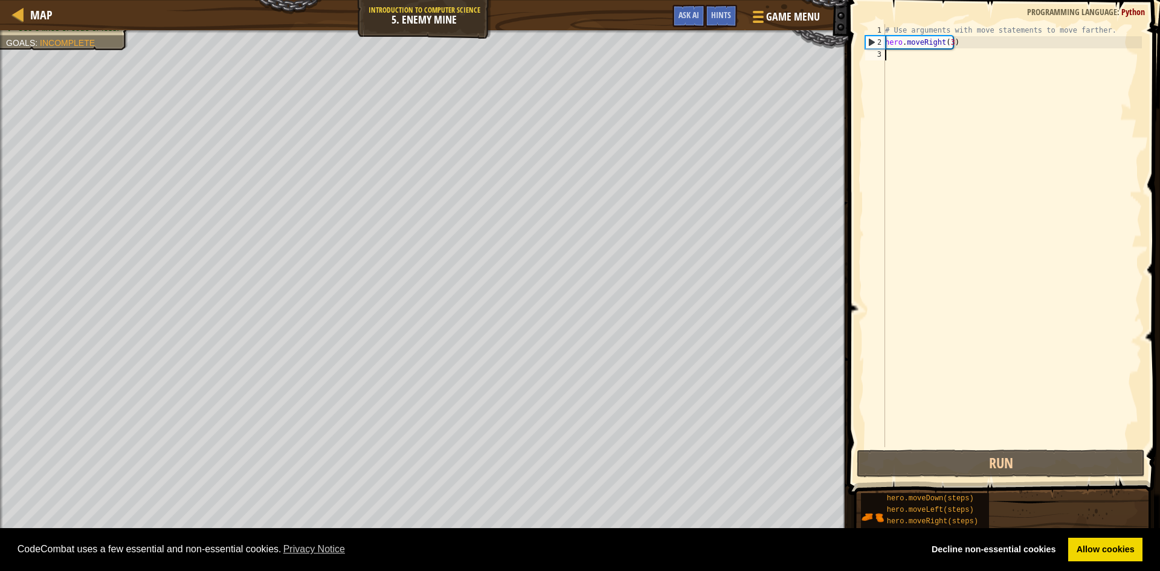
scroll to position [5, 0]
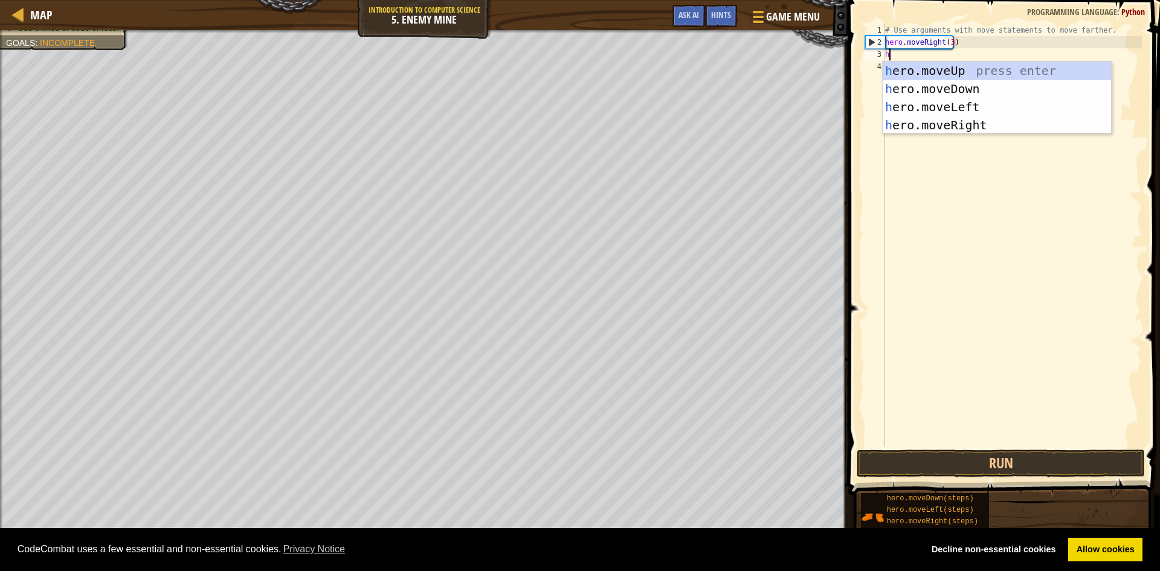
type textarea "her"
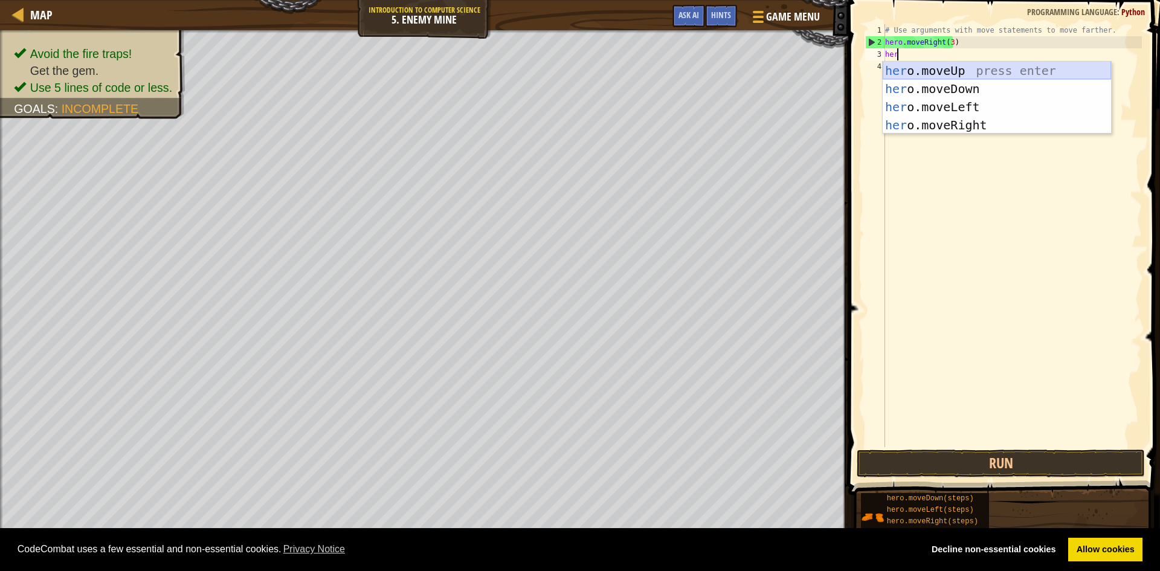
click at [990, 71] on div "her o.moveUp press enter her o.moveDown press enter her o.moveLeft press enter …" at bounding box center [997, 116] width 228 height 109
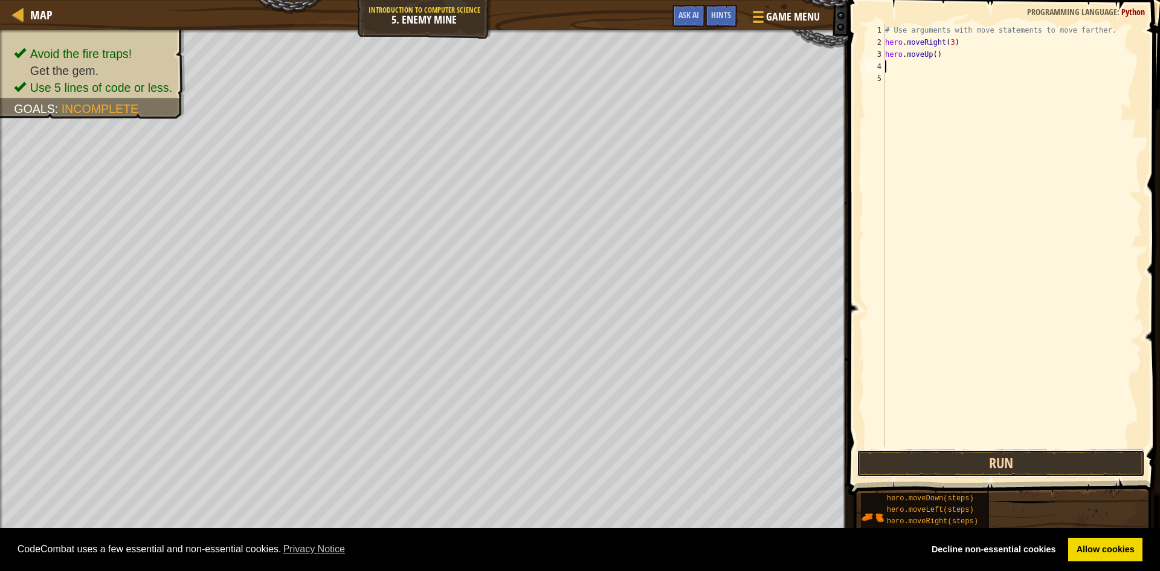
click at [977, 464] on button "Run" at bounding box center [1001, 463] width 288 height 28
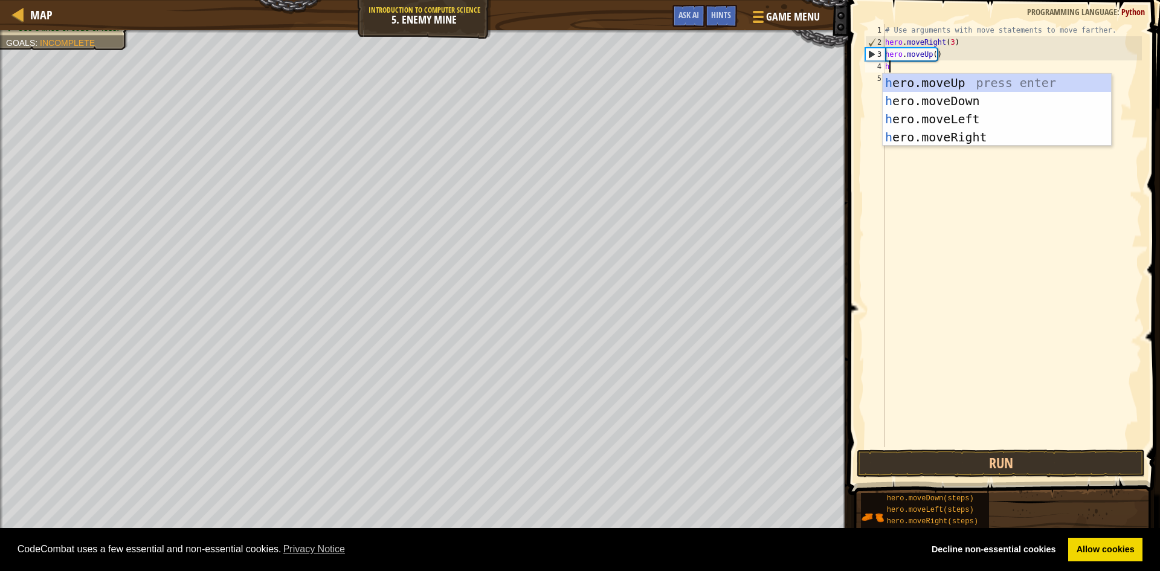
type textarea "her"
click at [924, 133] on div "her o.moveUp press enter her o.moveDown press enter her o.moveLeft press enter …" at bounding box center [997, 128] width 228 height 109
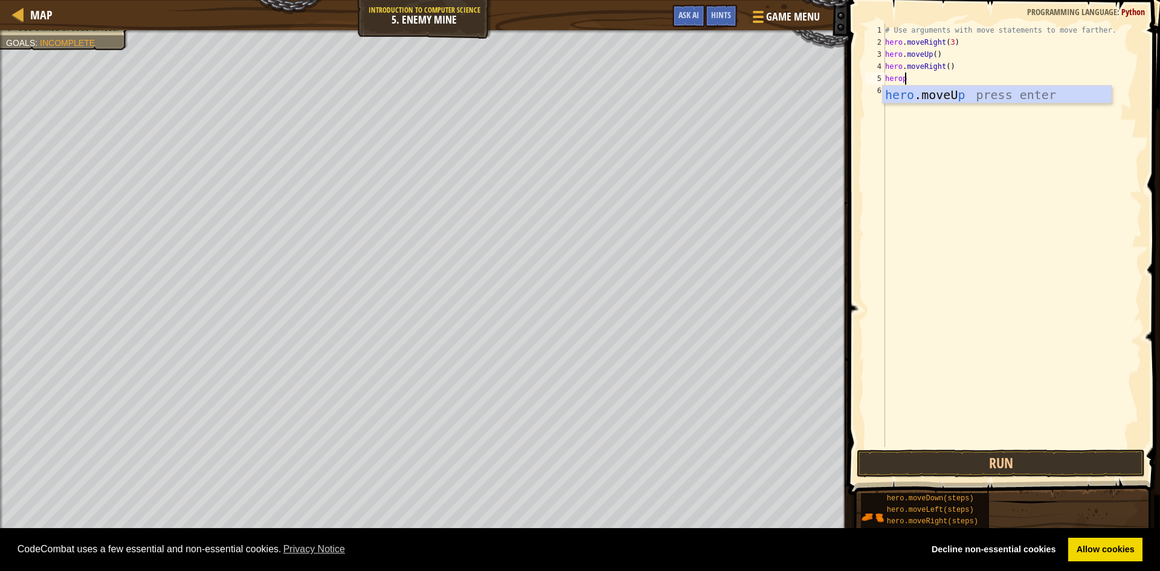
scroll to position [5, 1]
type textarea "hero"
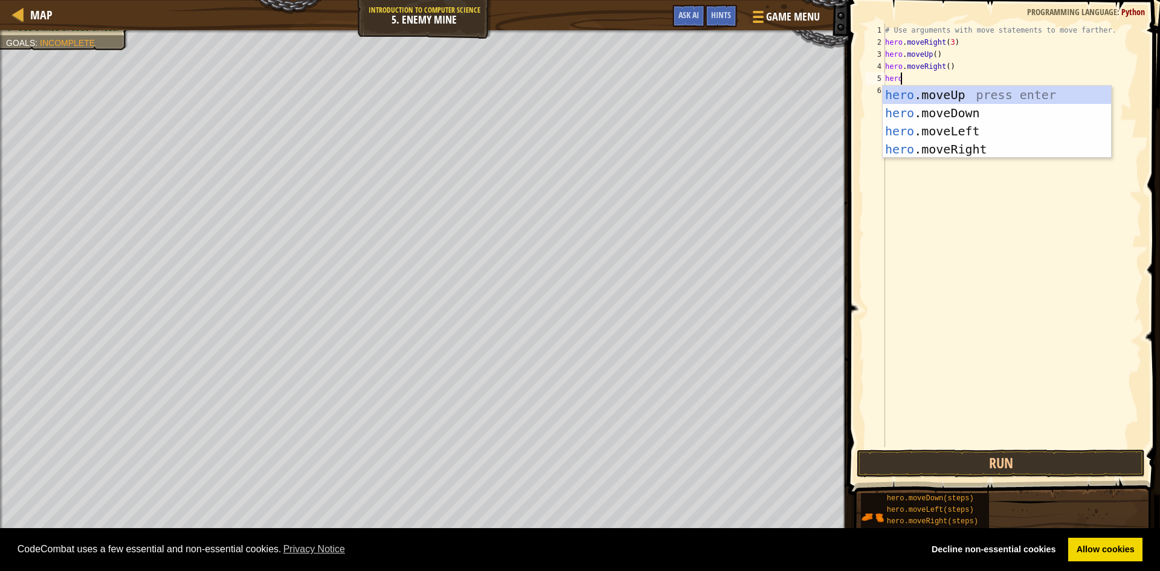
scroll to position [5, 1]
click at [933, 116] on div "hero .moveUp press enter hero .moveDown press enter hero .moveLeft press enter …" at bounding box center [997, 140] width 228 height 109
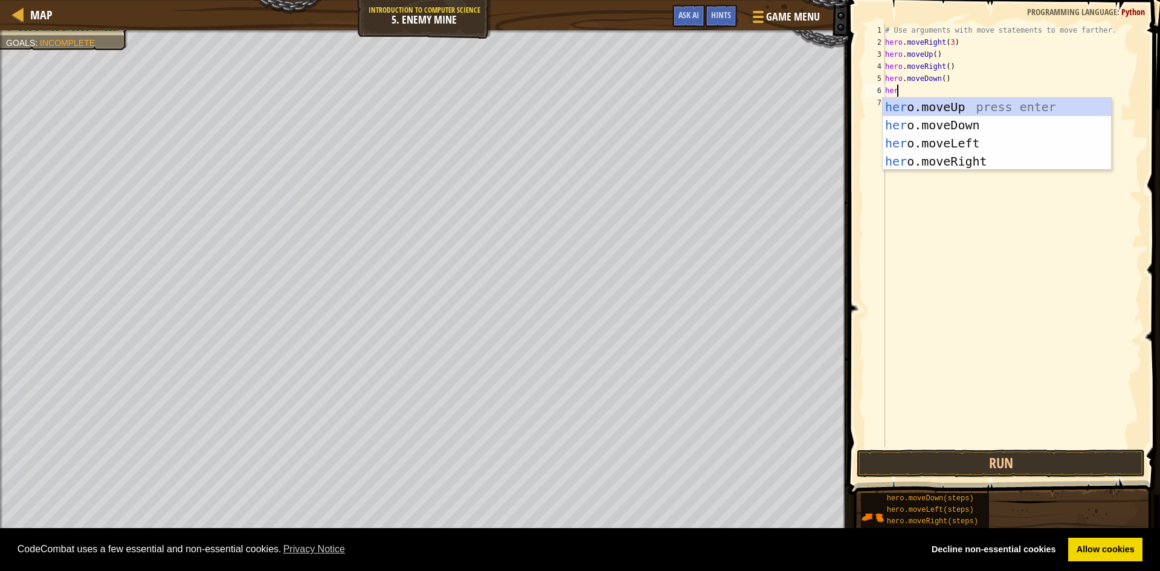
type textarea "hero"
click at [920, 130] on div "hero .moveUp press enter hero .moveDown press enter hero .moveLeft press enter …" at bounding box center [997, 152] width 228 height 109
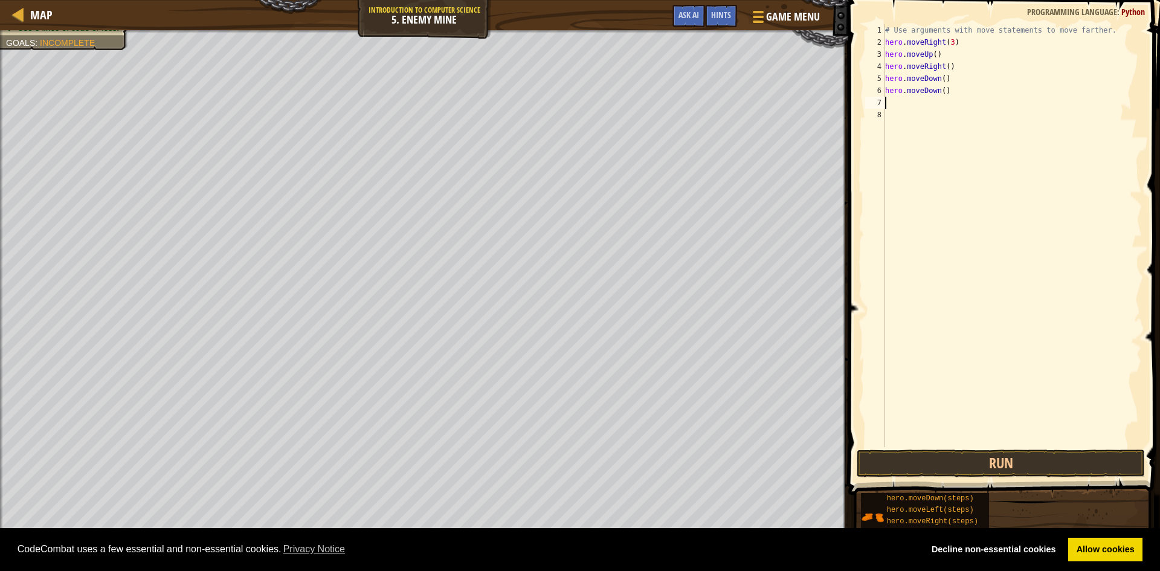
scroll to position [5, 0]
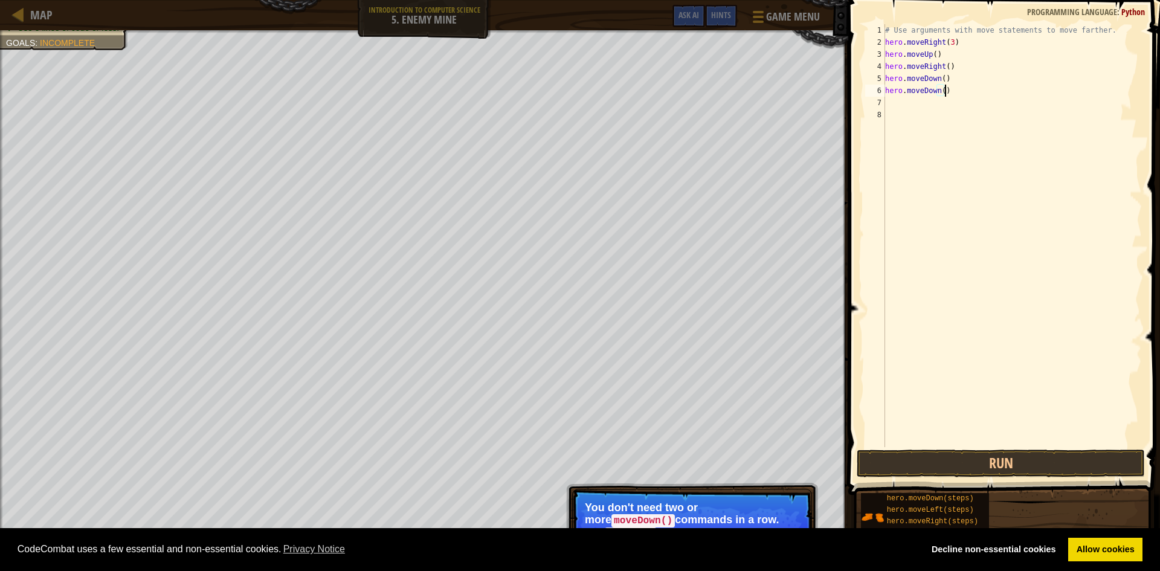
click at [955, 91] on div "# Use arguments with move statements to move farther. hero . moveRight ( 3 ) he…" at bounding box center [1012, 247] width 259 height 447
type textarea "h"
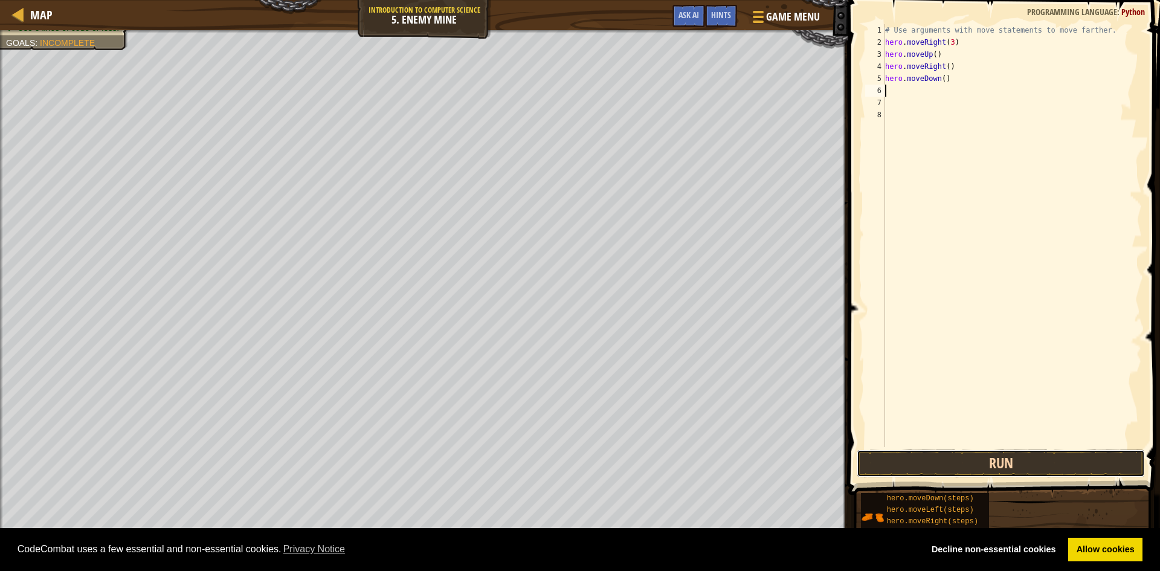
click at [1025, 469] on button "Run" at bounding box center [1001, 463] width 288 height 28
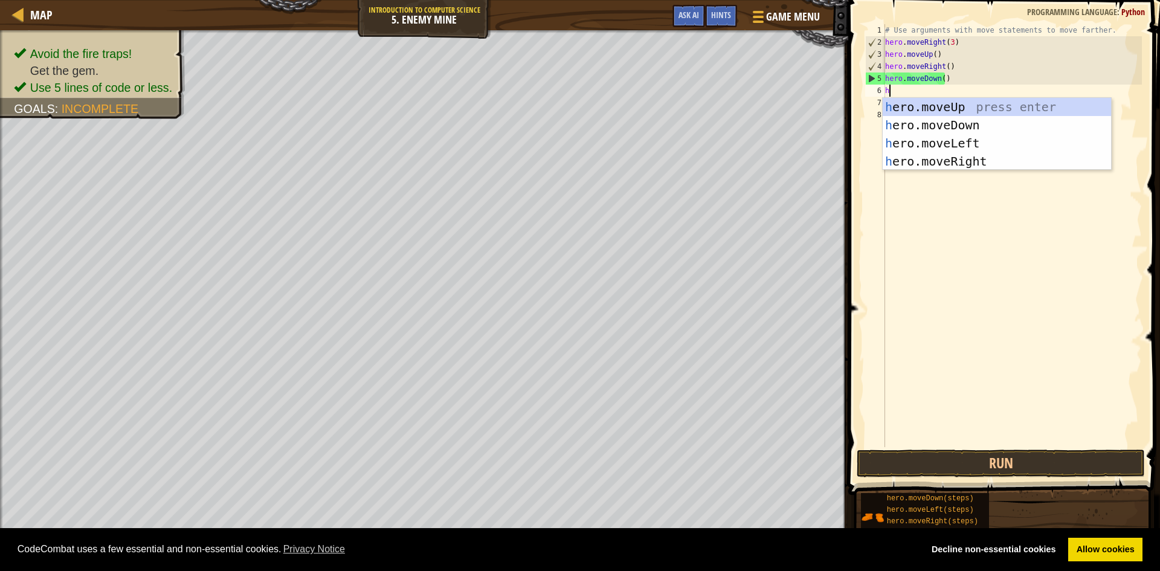
type textarea "her"
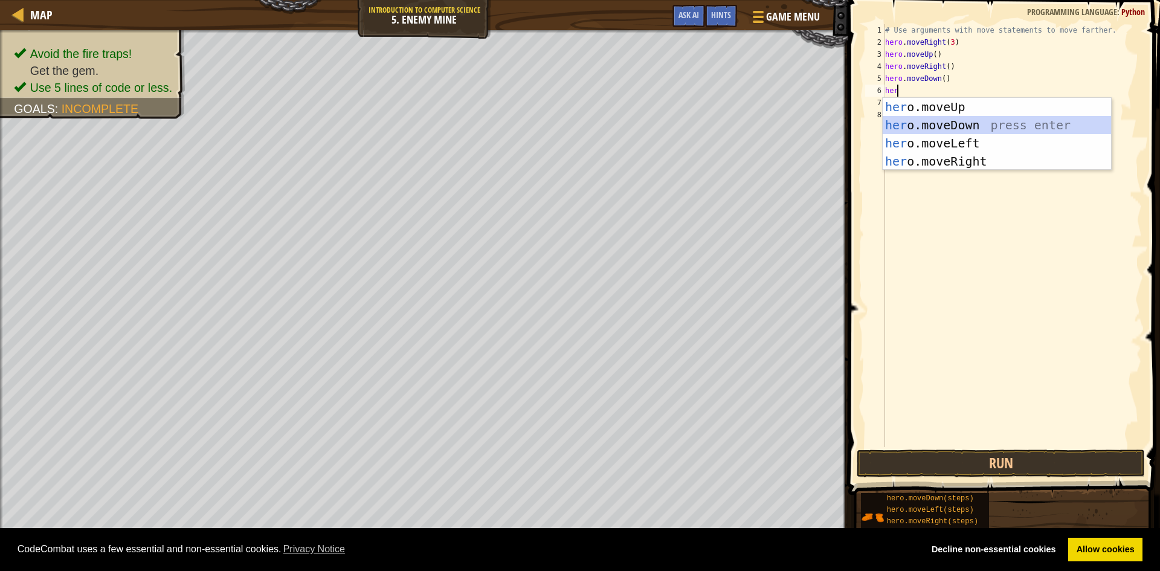
click at [944, 121] on div "her o.moveUp press enter her o.moveDown press enter her o.moveLeft press enter …" at bounding box center [997, 152] width 228 height 109
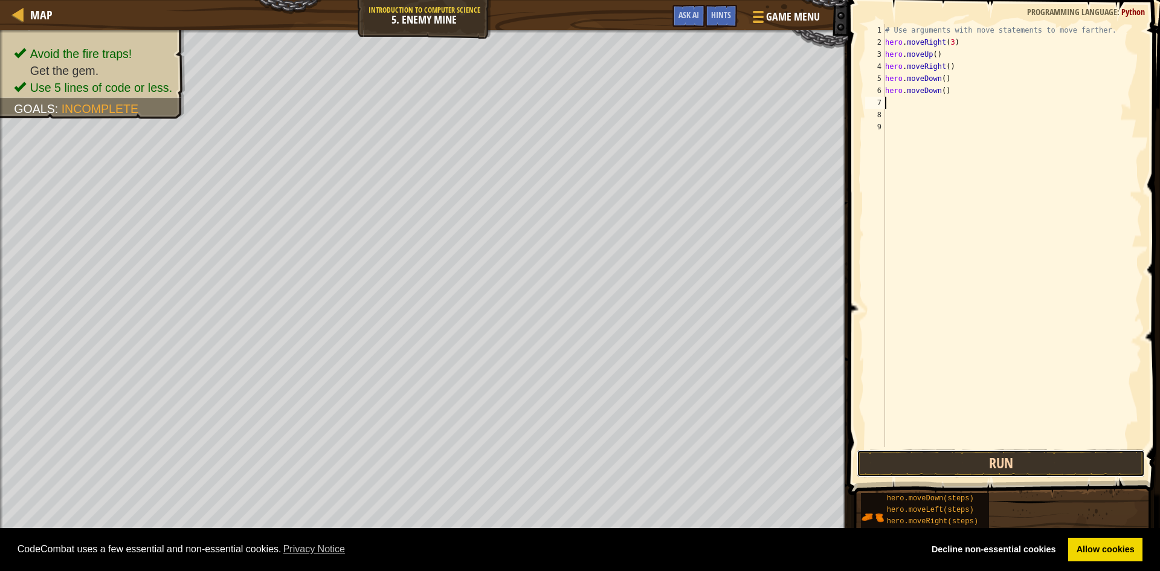
click at [1010, 468] on button "Run" at bounding box center [1001, 463] width 288 height 28
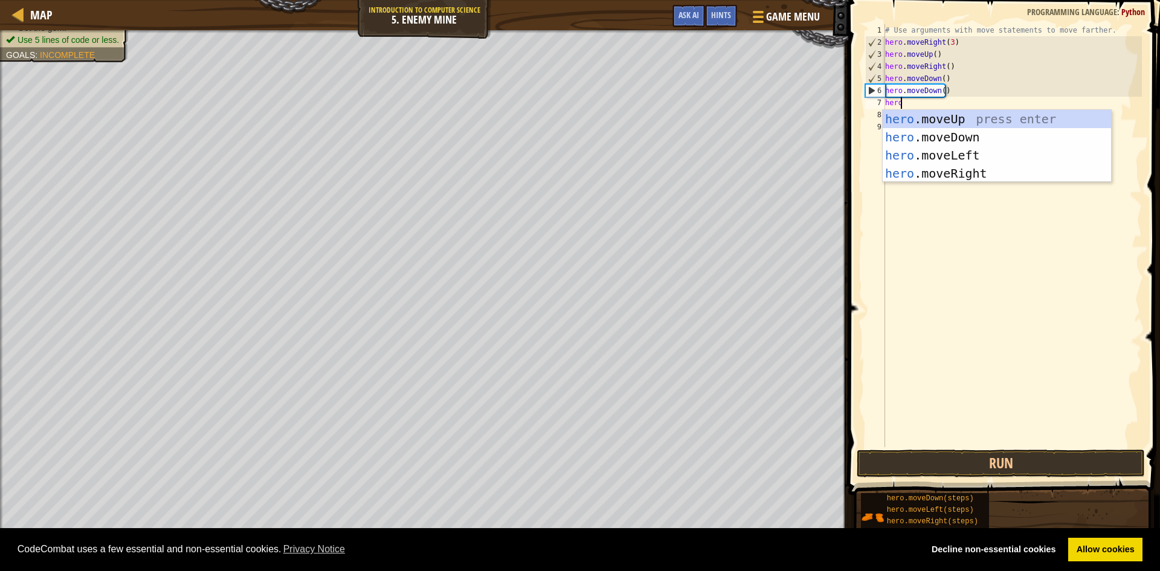
scroll to position [5, 1]
type textarea "heromo"
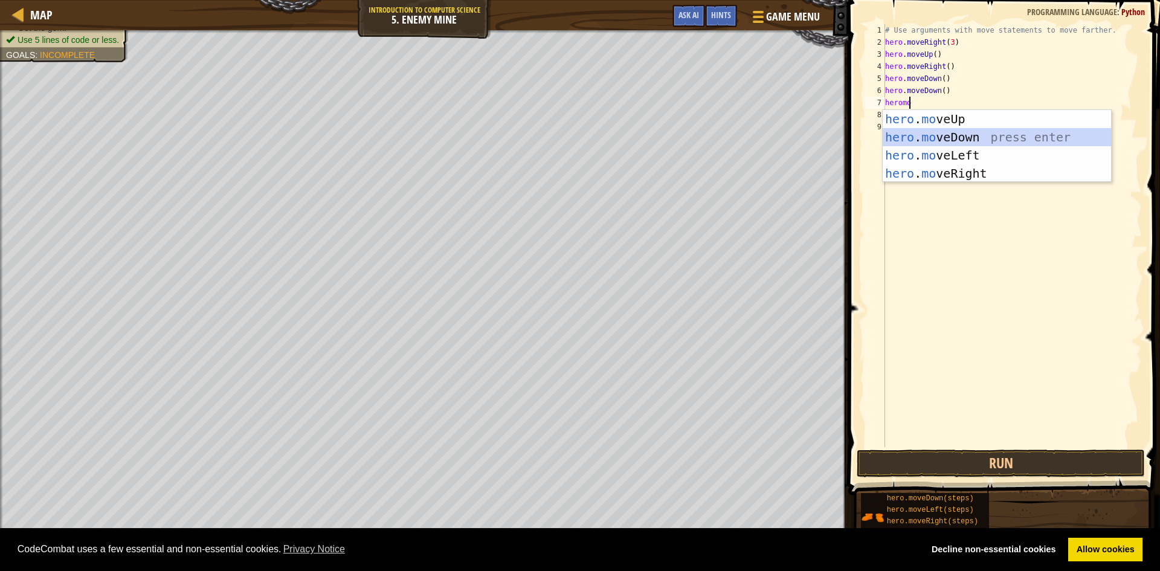
click at [927, 140] on div "hero . mo veUp press enter hero . mo veDown press enter hero . mo veLeft press …" at bounding box center [997, 164] width 228 height 109
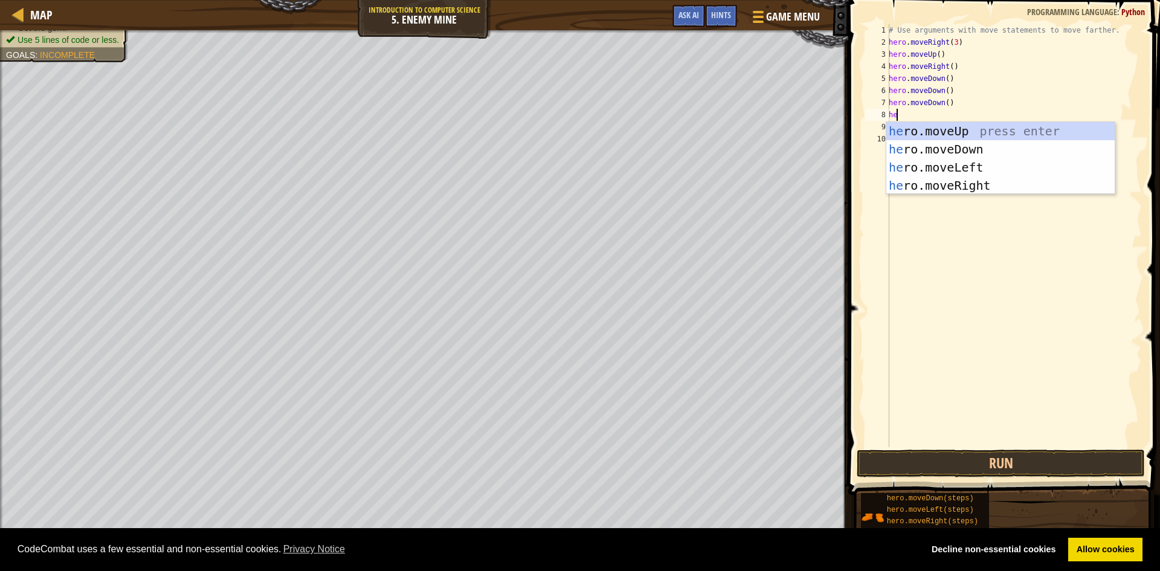
type textarea "her"
click at [937, 149] on div "her o.moveUp press enter her o.moveDown press enter her o.moveLeft press enter …" at bounding box center [1000, 176] width 228 height 109
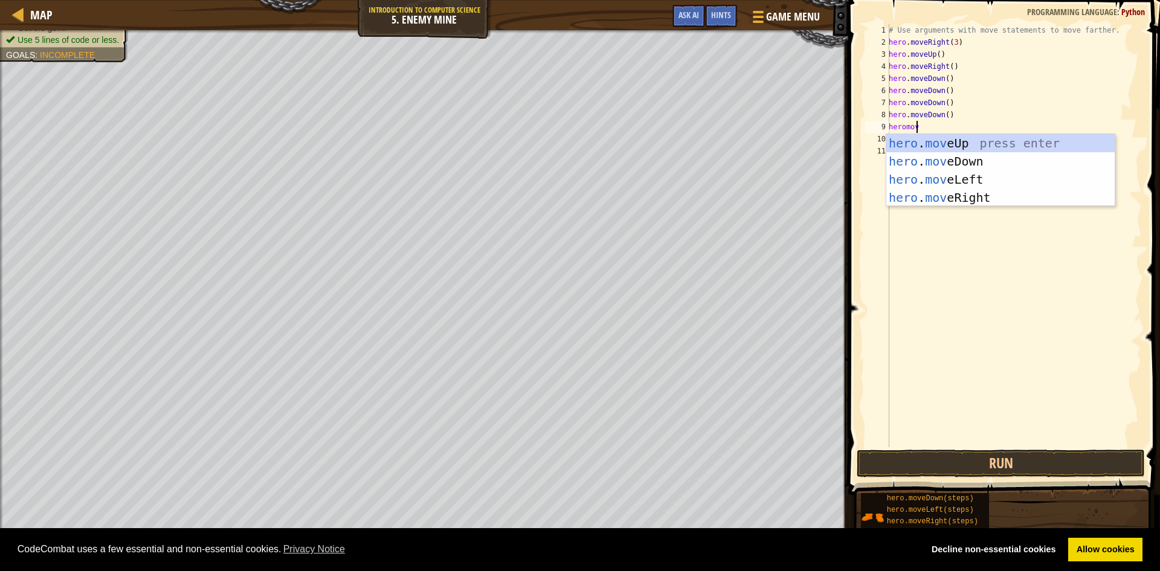
scroll to position [5, 2]
type textarea "heromove"
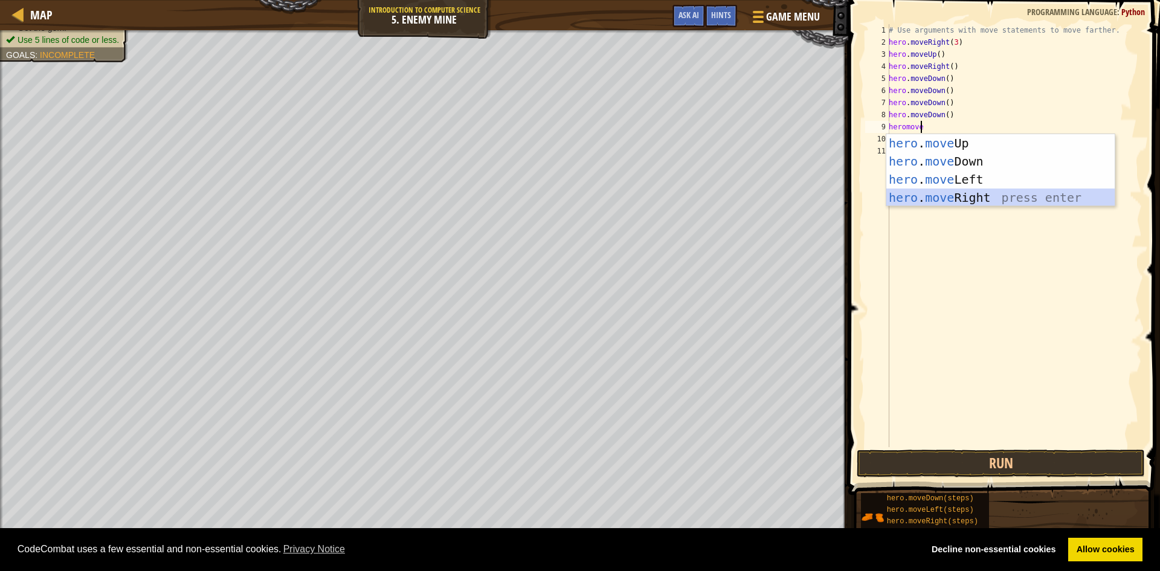
click at [999, 198] on div "hero . move Up press enter hero . move Down press enter hero . move Left press …" at bounding box center [1000, 188] width 228 height 109
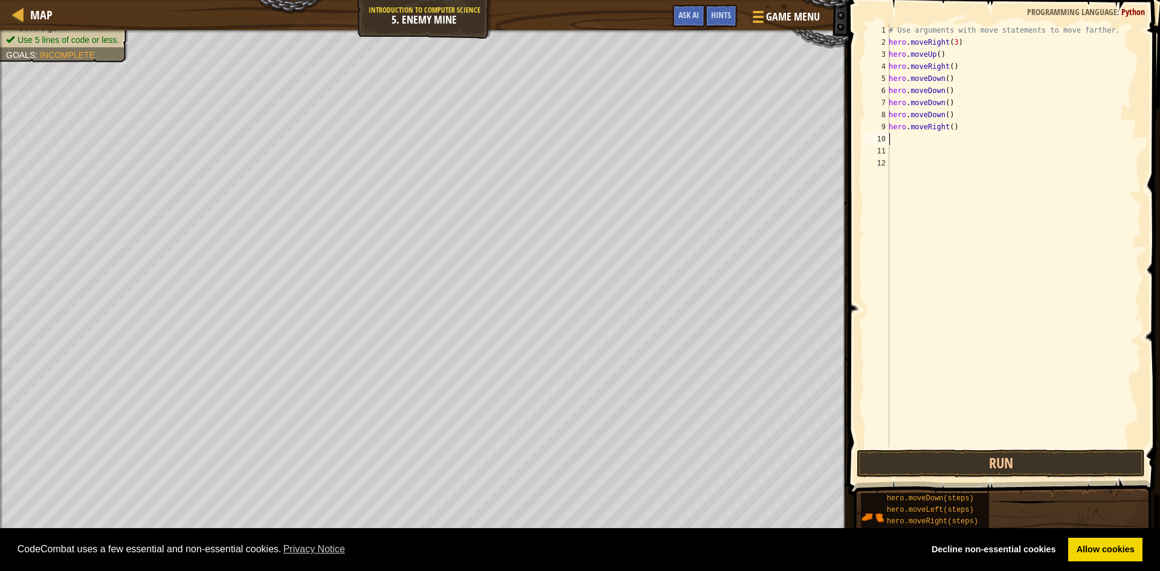
type textarea "h"
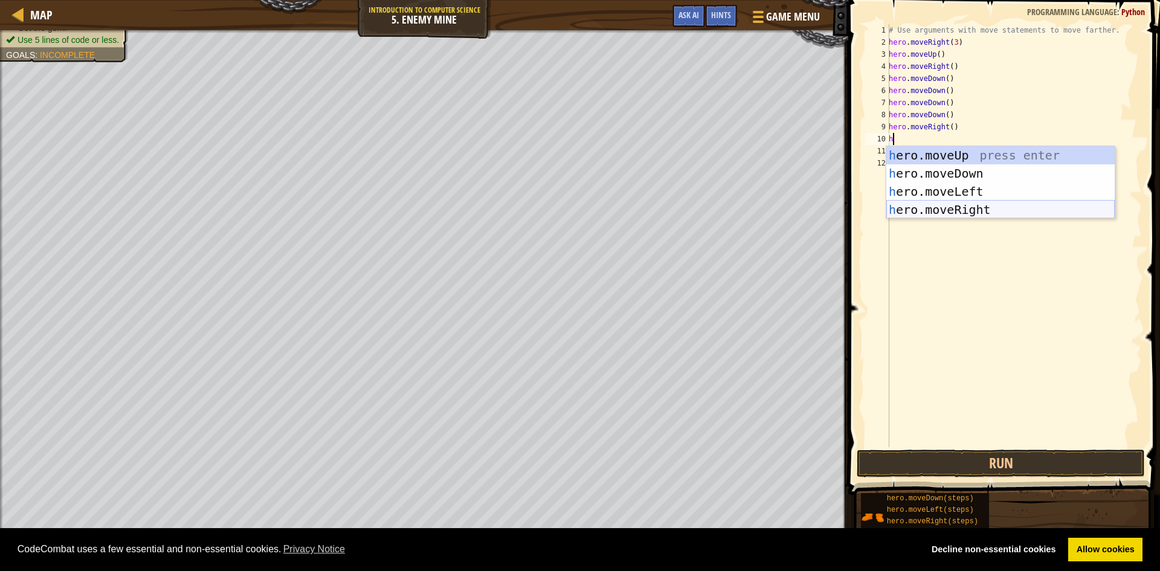
click at [937, 212] on div "h ero.moveUp press enter h ero.moveDown press enter h ero.moveLeft press enter …" at bounding box center [1000, 200] width 228 height 109
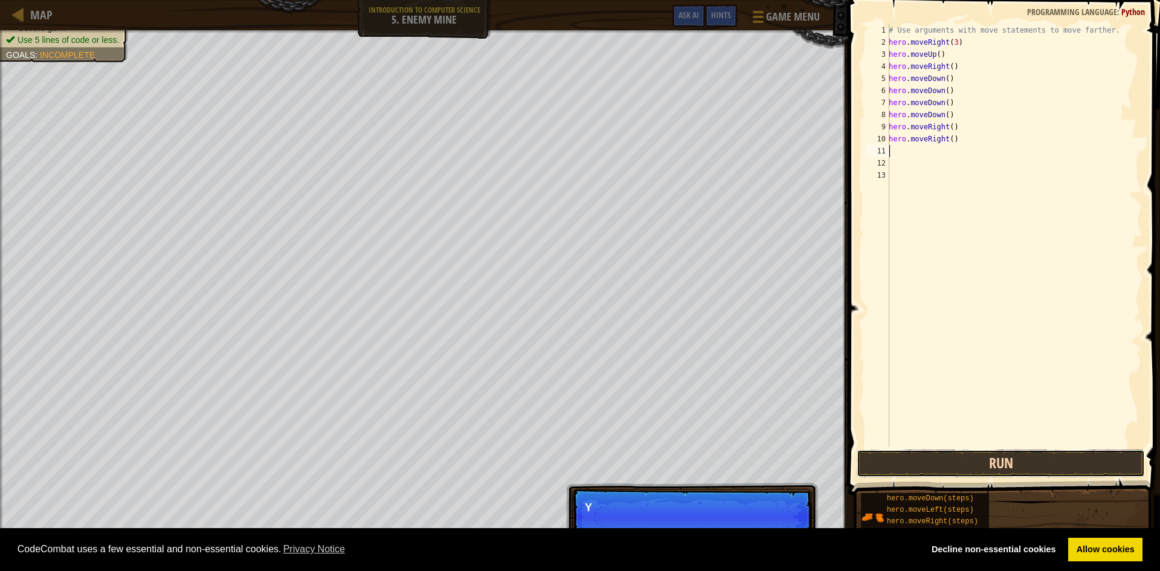
click at [1000, 465] on button "Run" at bounding box center [1001, 463] width 288 height 28
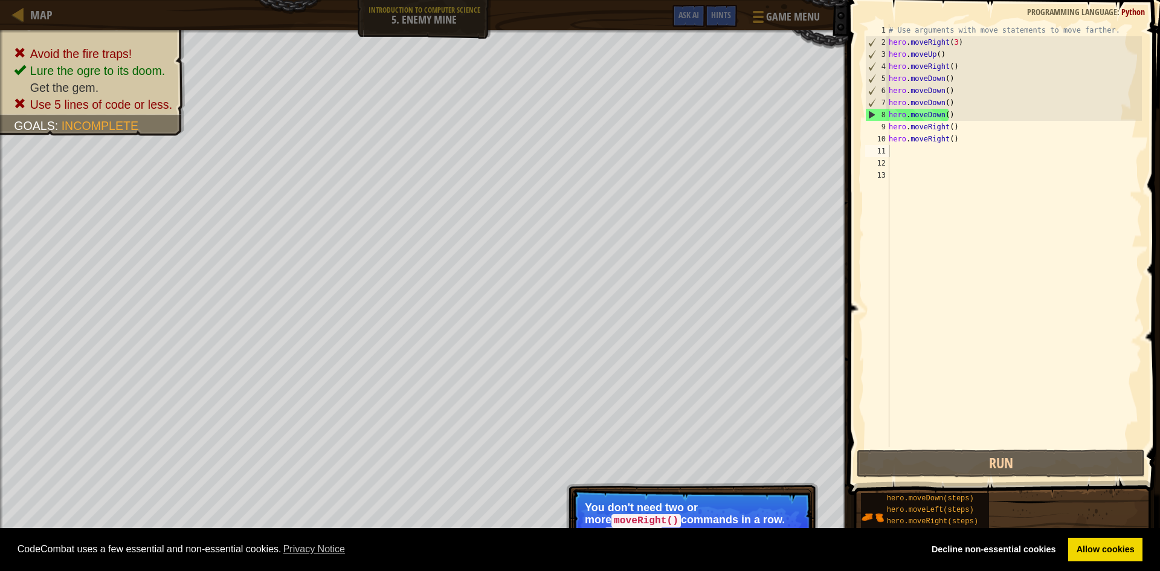
drag, startPoint x: 785, startPoint y: 515, endPoint x: 771, endPoint y: 512, distance: 13.6
click at [785, 516] on p "You don't need two or more moveRight() commands in a row. Use moveRight with ar…" at bounding box center [692, 525] width 214 height 48
click at [1081, 552] on link "Allow cookies" at bounding box center [1105, 550] width 74 height 24
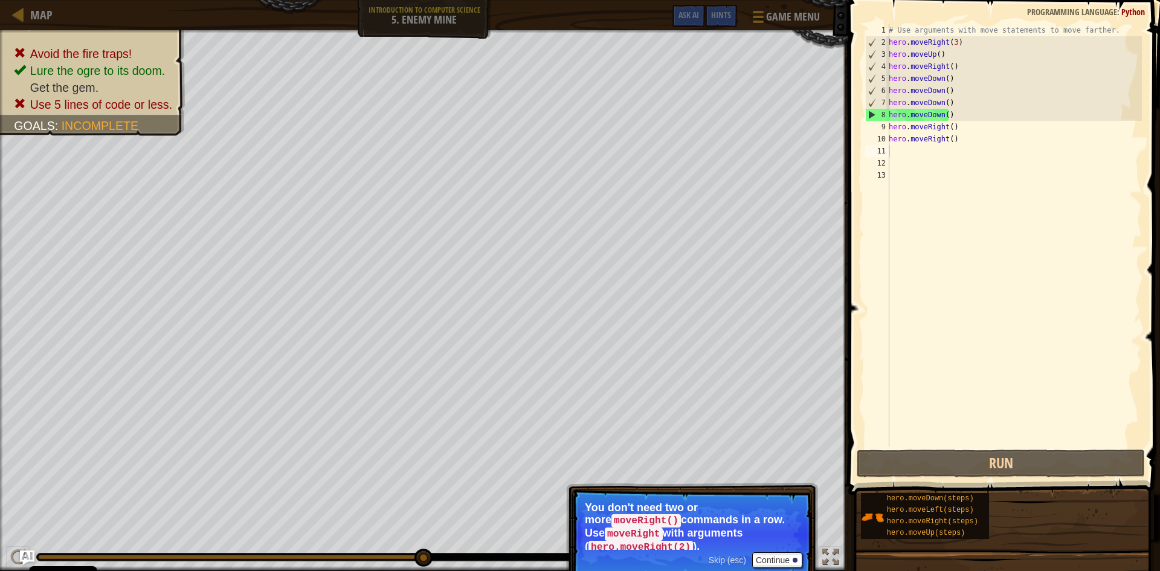
click at [780, 0] on body "Cookie Policy CodeCombat uses a few essential and non-essential cookies. Privac…" at bounding box center [580, 0] width 1160 height 0
click at [786, 552] on button "Continue" at bounding box center [777, 560] width 50 height 16
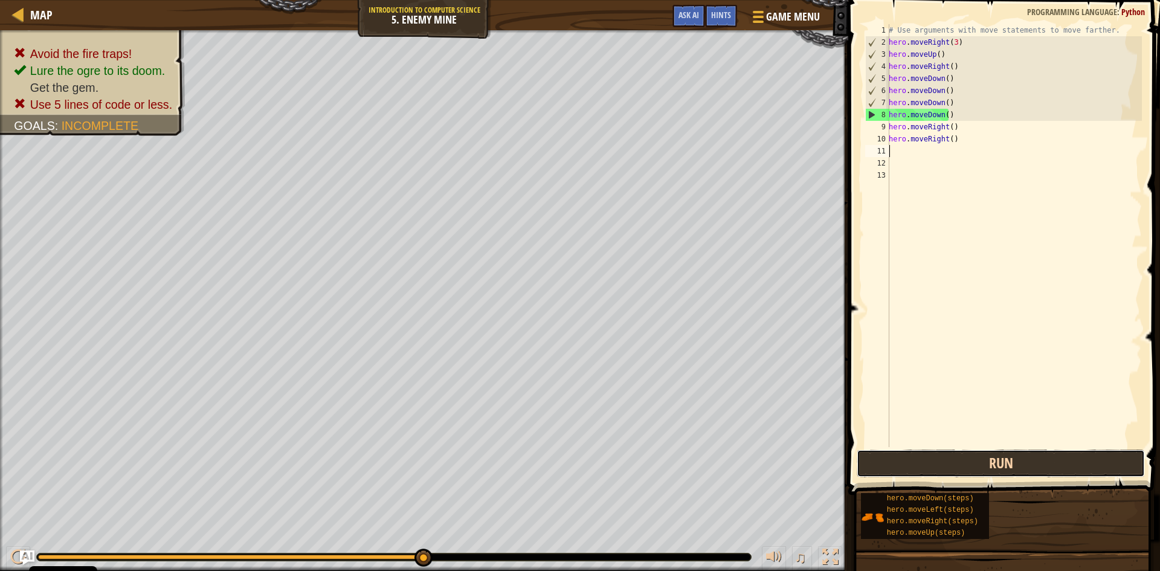
click at [944, 469] on button "Run" at bounding box center [1001, 463] width 288 height 28
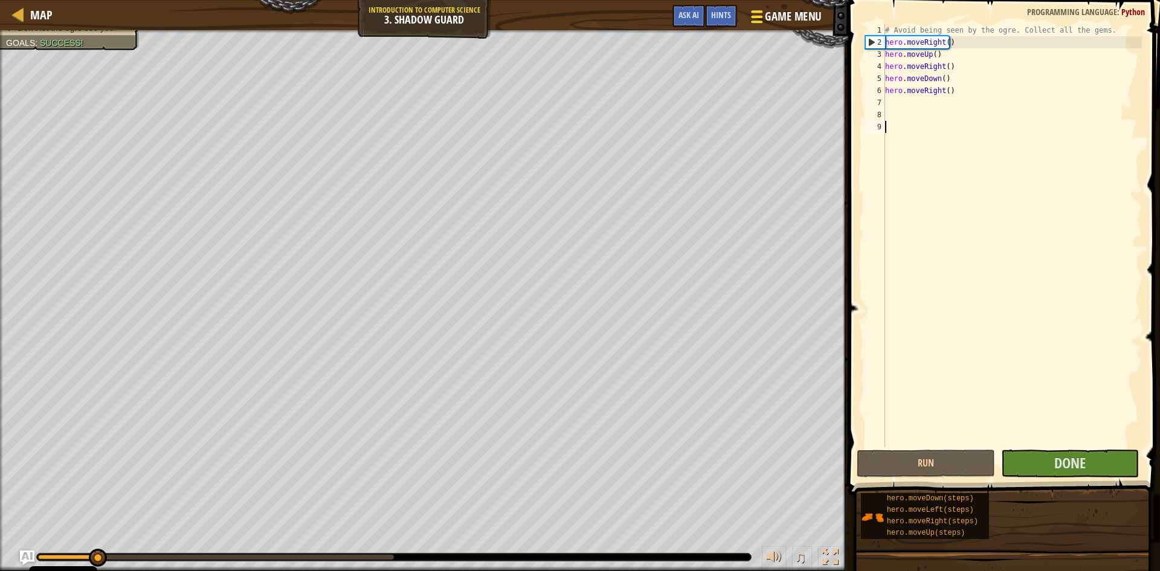
click at [761, 14] on div at bounding box center [757, 17] width 16 height 18
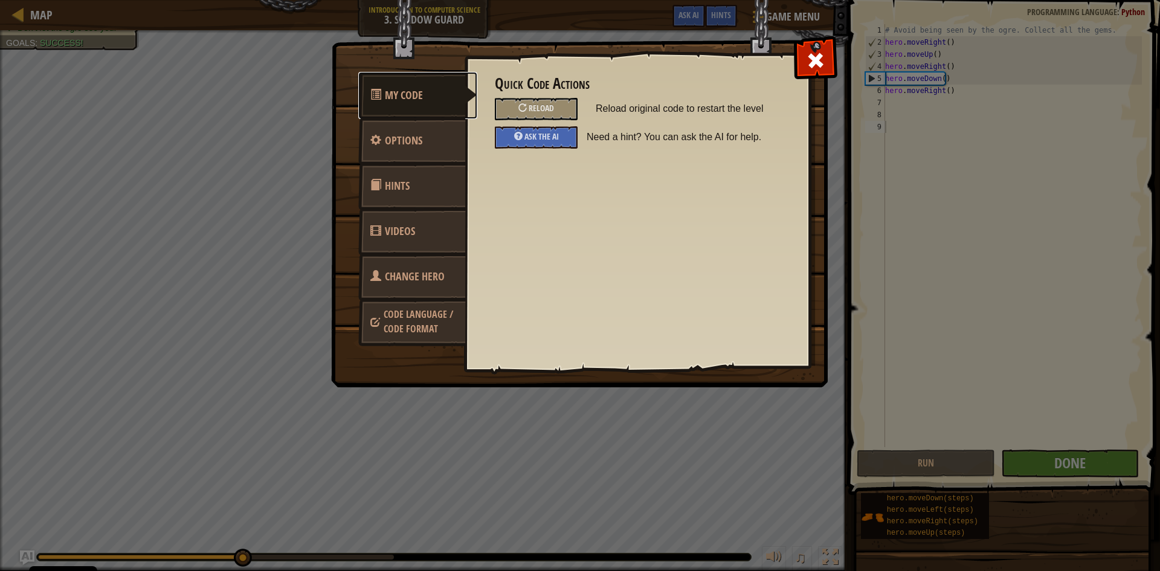
click at [410, 92] on span "My Code" at bounding box center [404, 95] width 38 height 15
click at [541, 109] on span "Reload" at bounding box center [541, 107] width 25 height 11
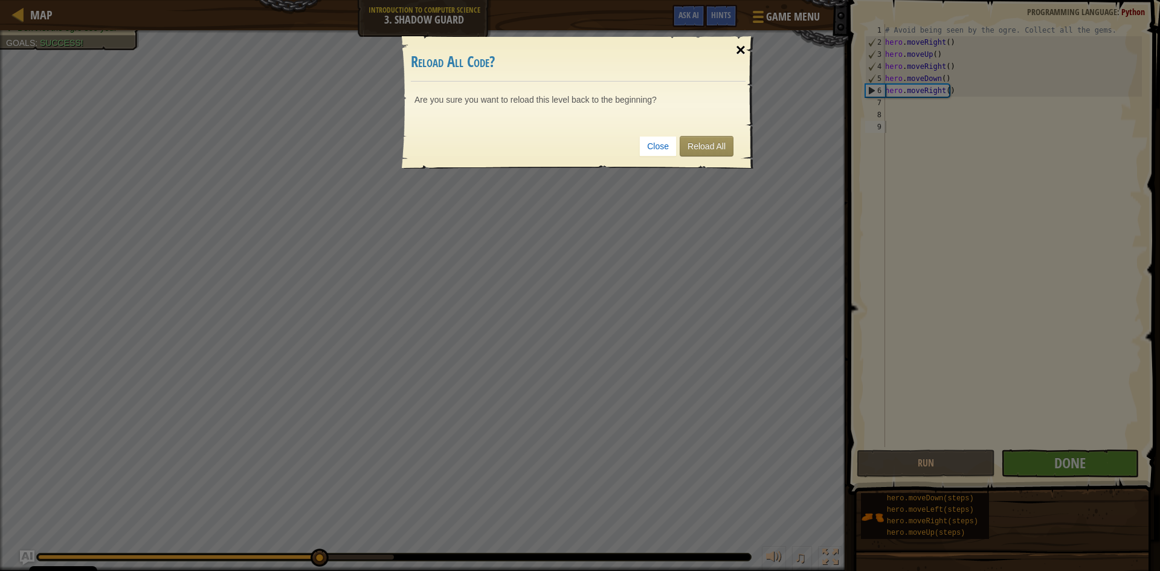
click at [742, 52] on div "×" at bounding box center [741, 50] width 28 height 35
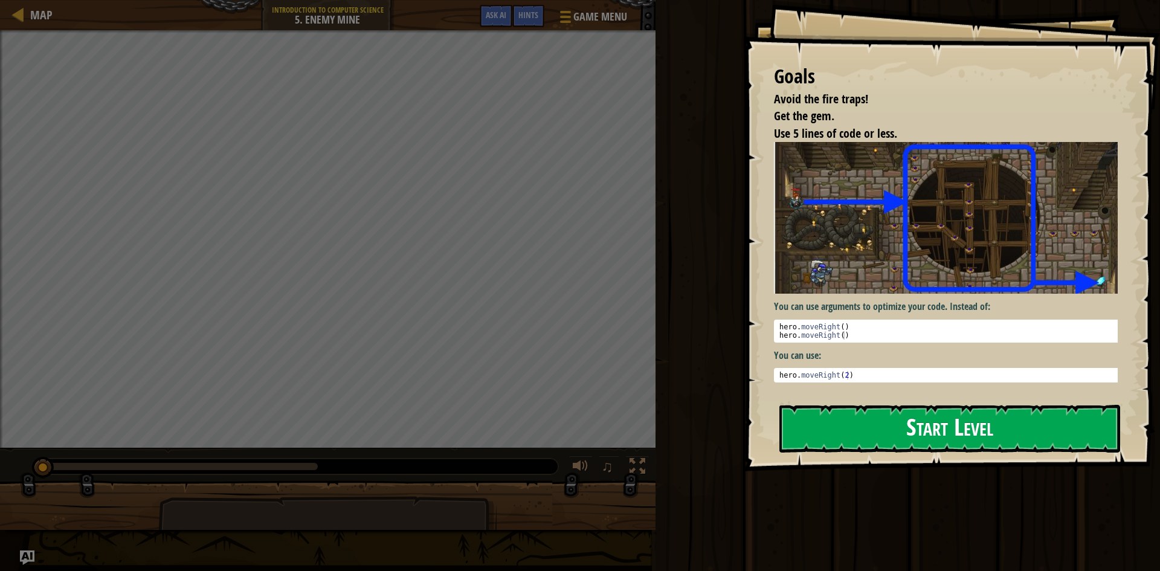
click at [892, 434] on button "Start Level" at bounding box center [949, 429] width 341 height 48
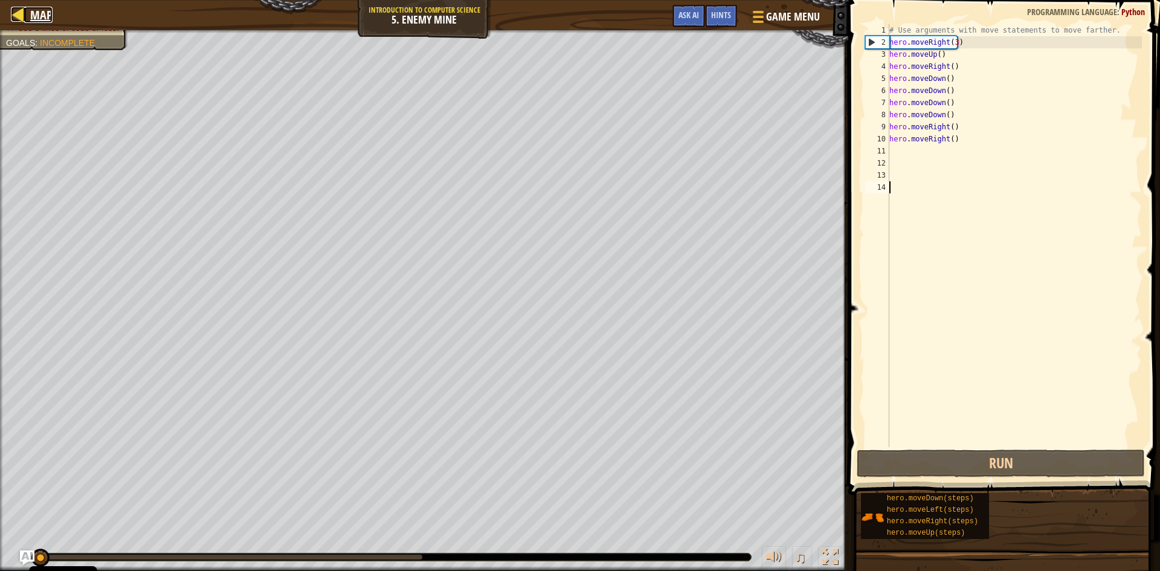
click at [37, 21] on span "Map" at bounding box center [41, 15] width 22 height 16
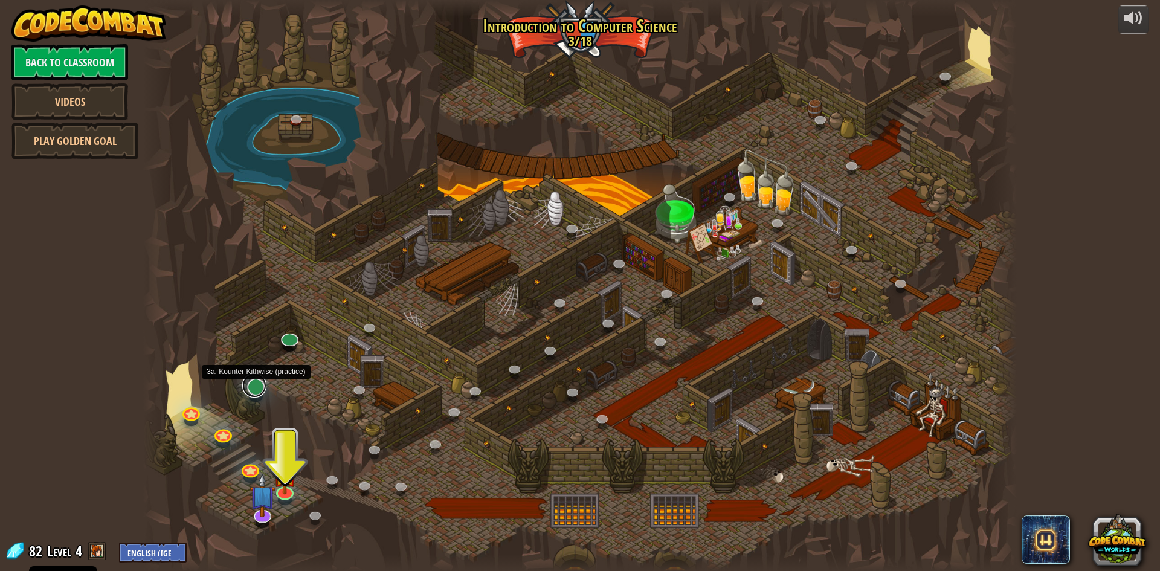
click at [257, 382] on link at bounding box center [254, 385] width 24 height 24
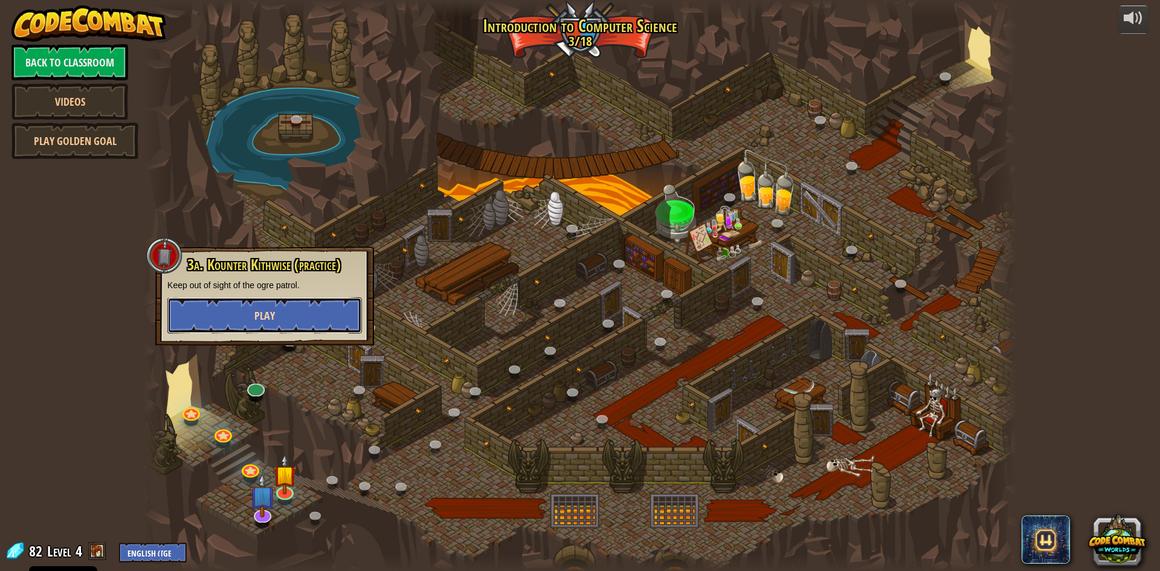
click at [262, 327] on button "Play" at bounding box center [264, 315] width 195 height 36
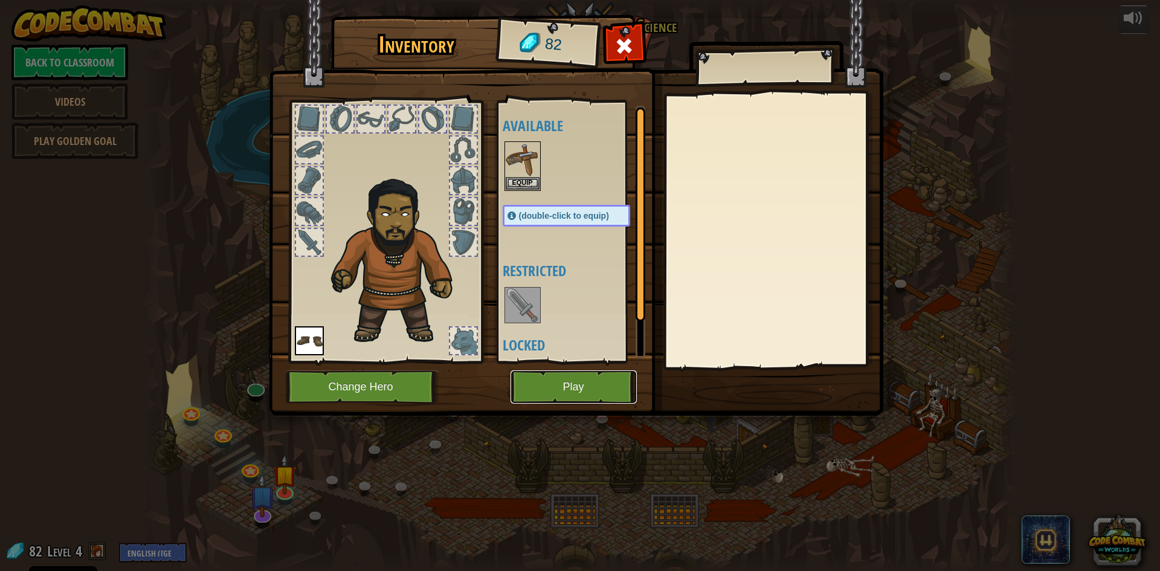
click at [553, 384] on button "Play" at bounding box center [574, 386] width 126 height 33
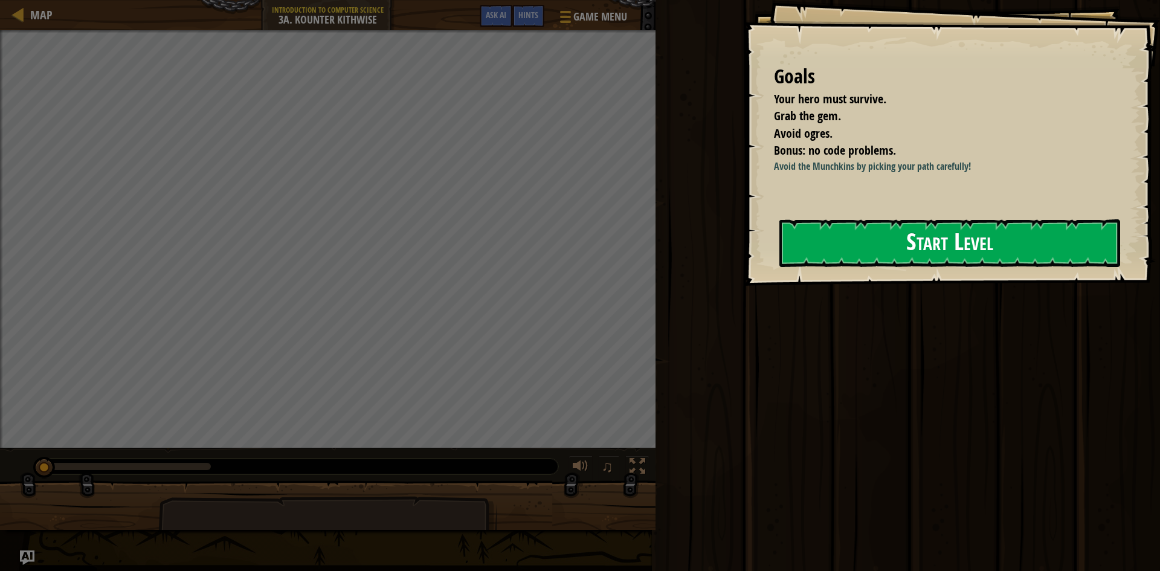
click at [898, 265] on button "Start Level" at bounding box center [949, 243] width 341 height 48
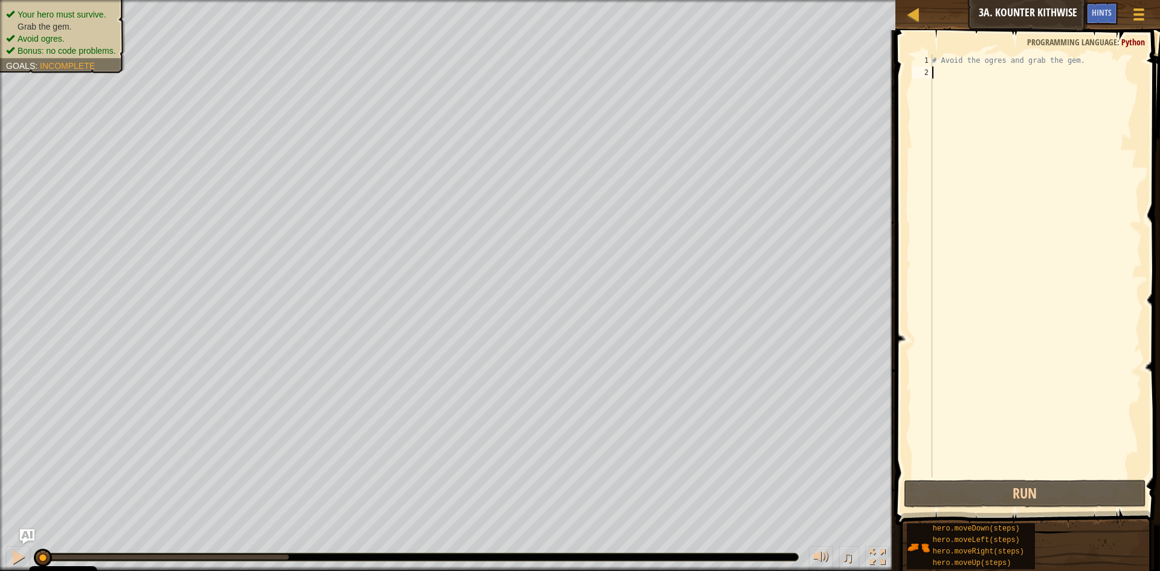
scroll to position [5, 0]
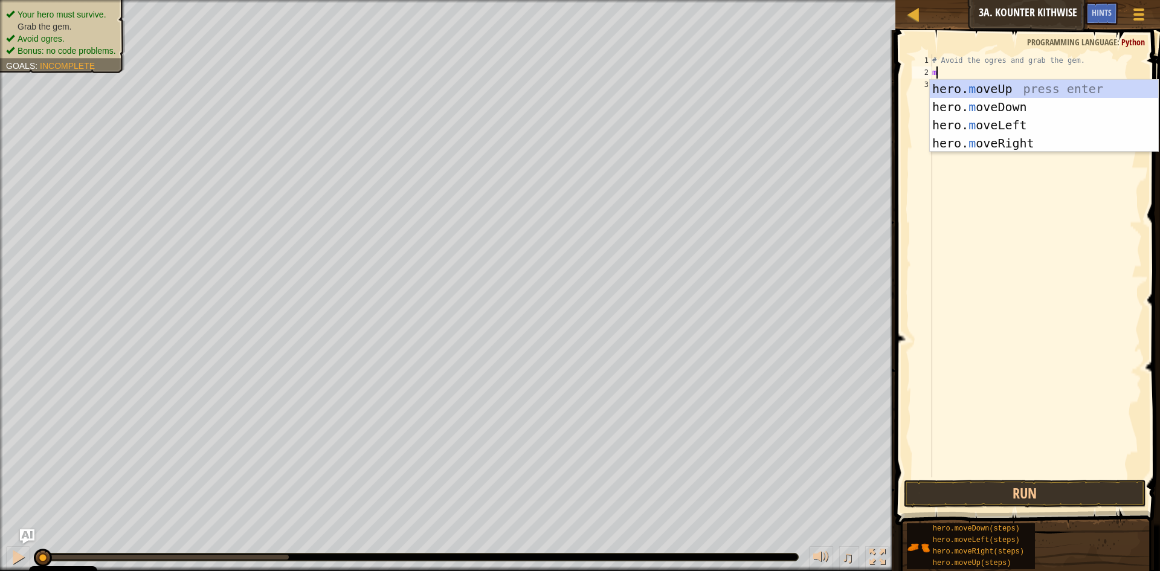
type textarea "mo"
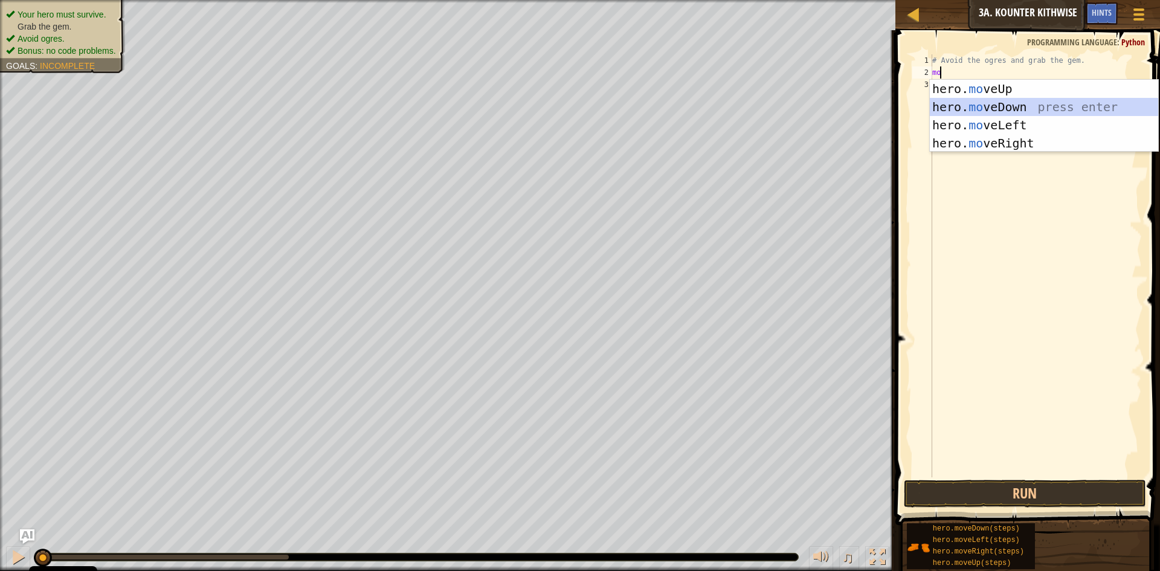
click at [976, 100] on div "hero. mo veUp press enter hero. mo veDown press enter hero. mo veLeft press ent…" at bounding box center [1044, 134] width 228 height 109
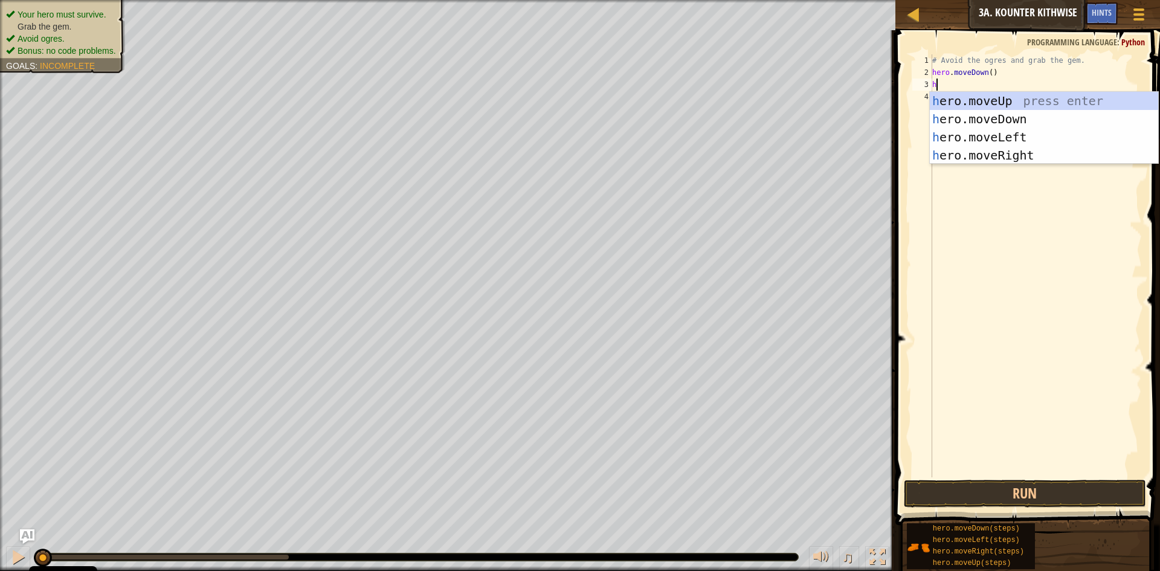
type textarea "her"
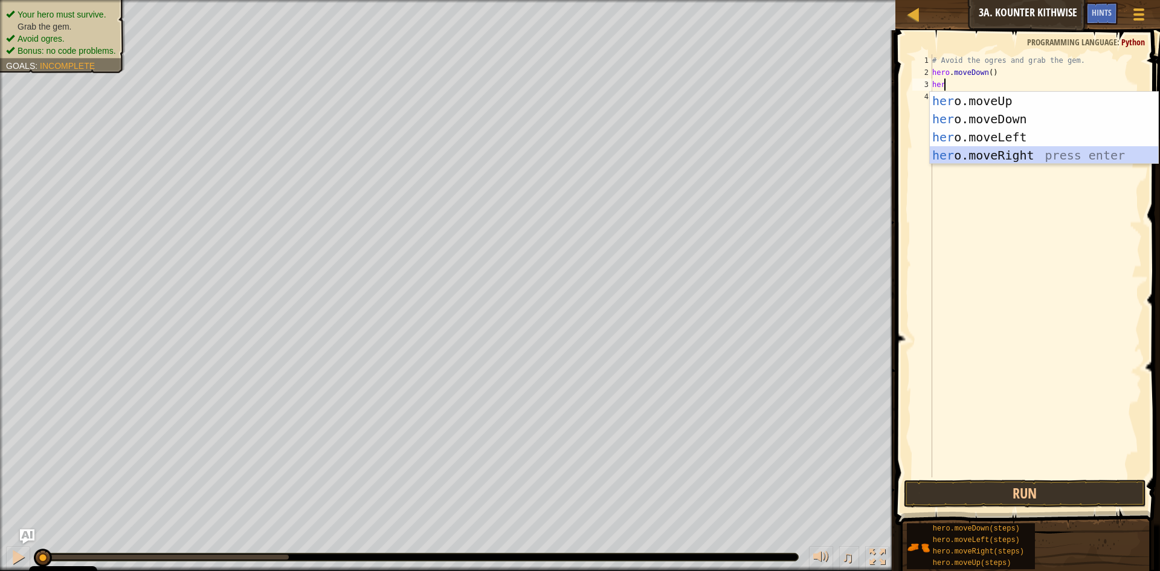
click at [986, 150] on div "her o.moveUp press enter her o.moveDown press enter her o.moveLeft press enter …" at bounding box center [1044, 146] width 228 height 109
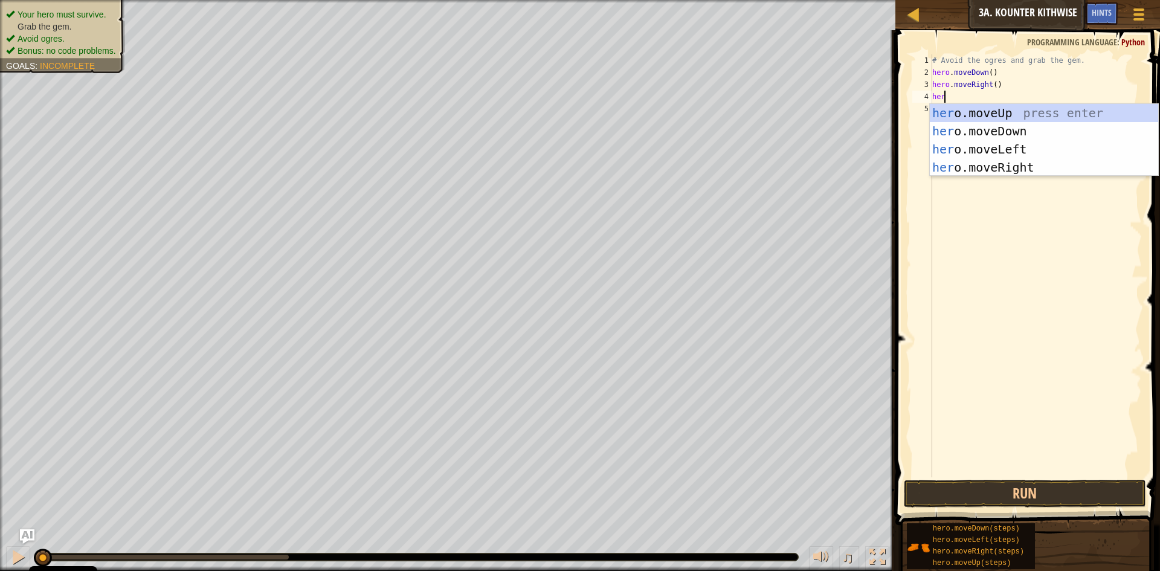
type textarea "hero"
click at [1008, 169] on div "hero .moveUp press enter hero .moveDown press enter hero .moveLeft press enter …" at bounding box center [1044, 158] width 228 height 109
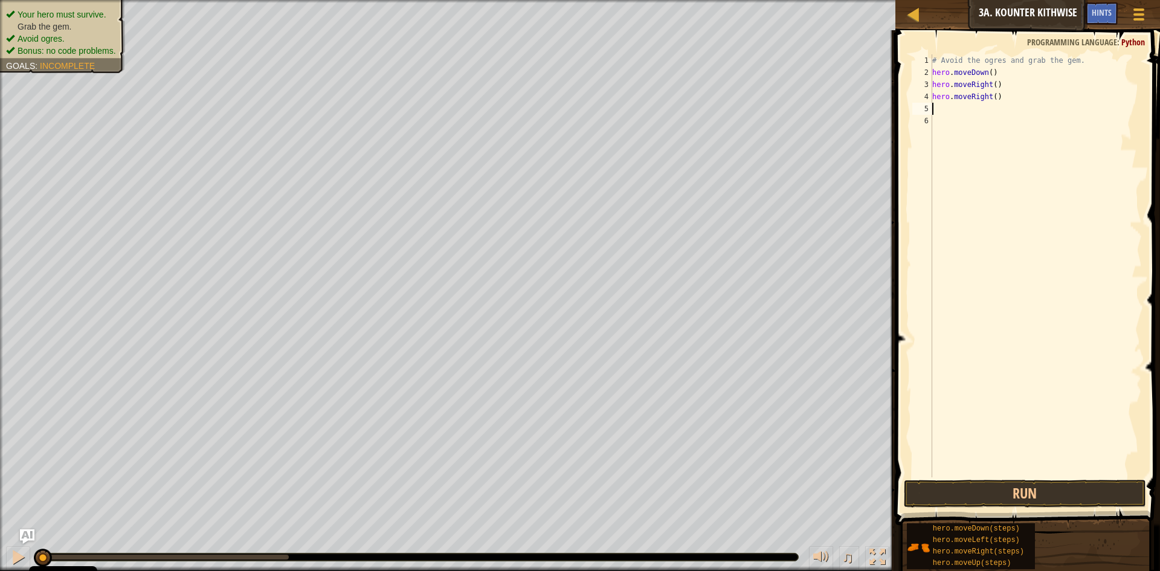
scroll to position [5, 0]
click at [1010, 488] on button "Run" at bounding box center [1025, 494] width 242 height 28
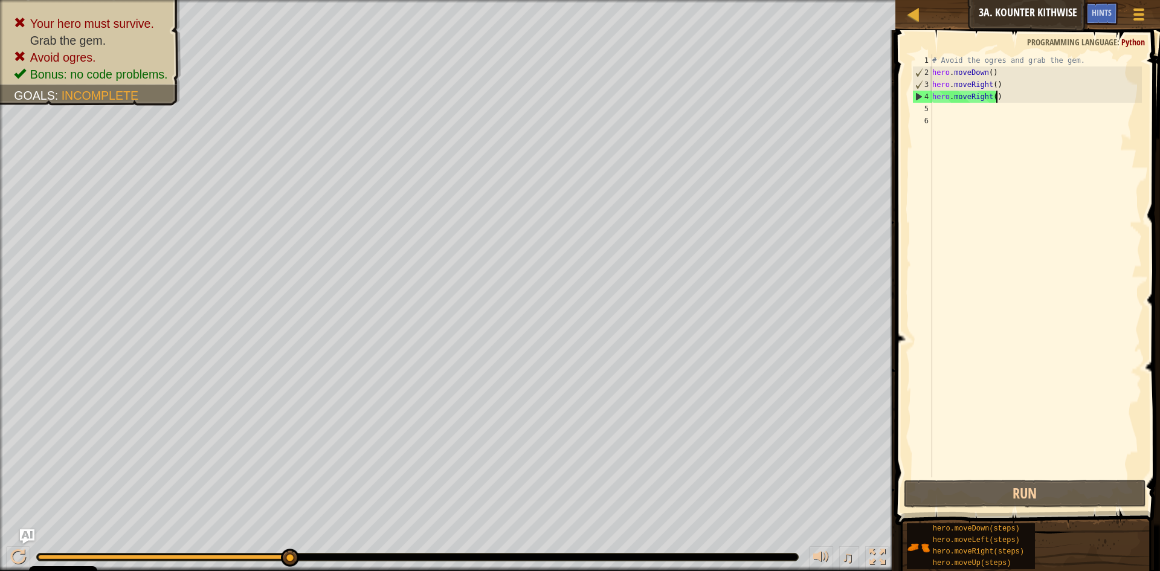
click at [1003, 101] on div "# Avoid the ogres and grab the gem. hero . moveDown ( ) hero . moveRight ( ) he…" at bounding box center [1036, 277] width 212 height 447
click at [993, 81] on div "# Avoid the ogres and grab the gem. hero . moveDown ( ) hero . moveRight ( ) he…" at bounding box center [1036, 277] width 212 height 447
click at [984, 85] on div "# Avoid the ogres and grab the gem. hero . moveDown ( ) hero . moveRight ( ) he…" at bounding box center [1036, 277] width 212 height 447
click at [999, 85] on div "# Avoid the ogres and grab the gem. hero . moveDown ( ) hero . moveRight ( ) he…" at bounding box center [1036, 277] width 212 height 447
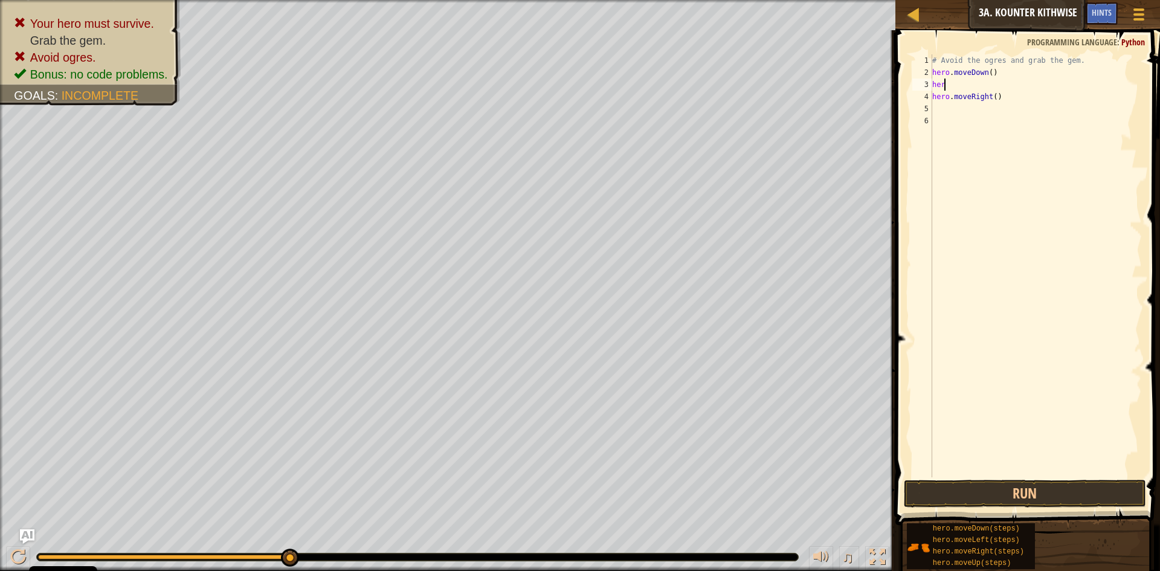
type textarea "h"
type textarea "he"
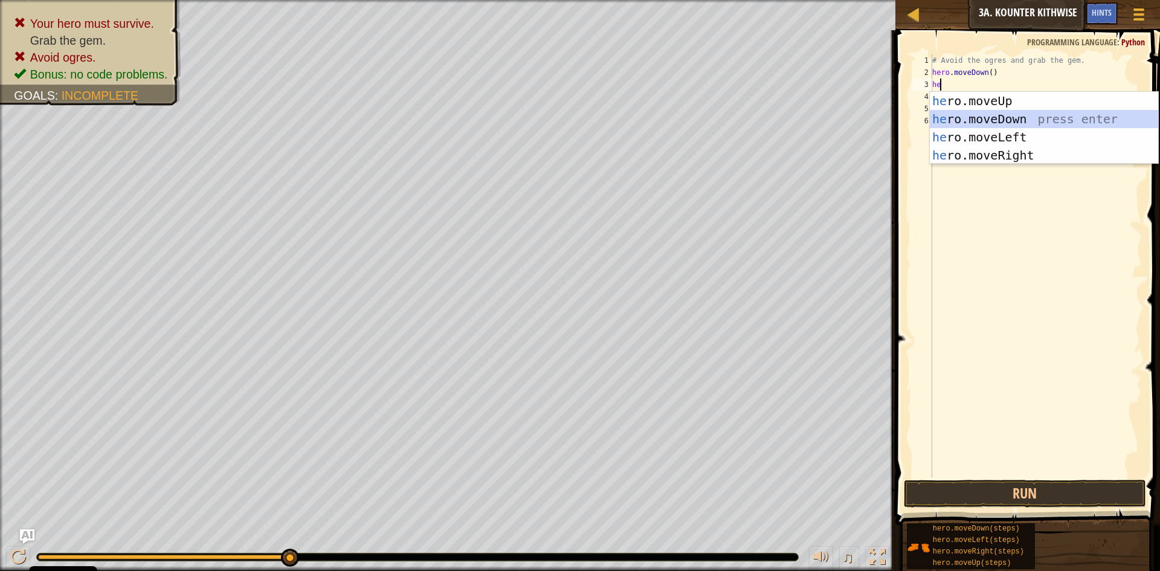
click at [1040, 114] on div "he ro.moveUp press enter he ro.moveDown press enter he ro.moveLeft press enter …" at bounding box center [1044, 146] width 228 height 109
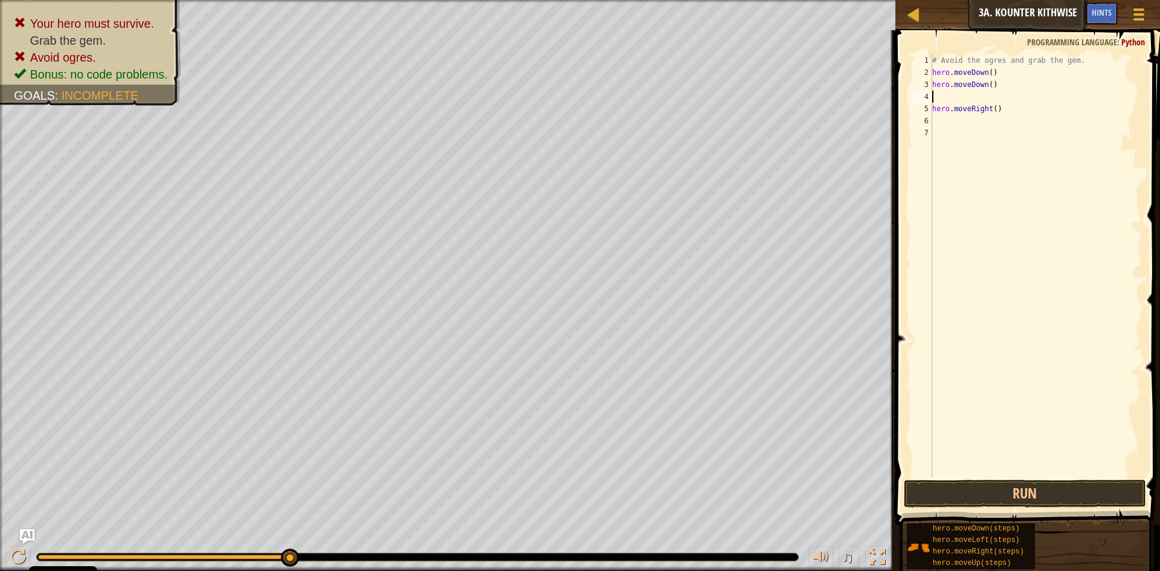
click at [991, 111] on div "# Avoid the ogres and grab the gem. hero . moveDown ( ) hero . moveDown ( ) her…" at bounding box center [1036, 277] width 212 height 447
type textarea "hero.moveRight()"
click at [999, 116] on div "# Avoid the ogres and grab the gem. hero . moveDown ( ) hero . moveDown ( ) her…" at bounding box center [1036, 277] width 212 height 447
click at [998, 108] on div "# Avoid the ogres and grab the gem. hero . moveDown ( ) hero . moveDown ( ) her…" at bounding box center [1036, 277] width 212 height 447
type textarea "h"
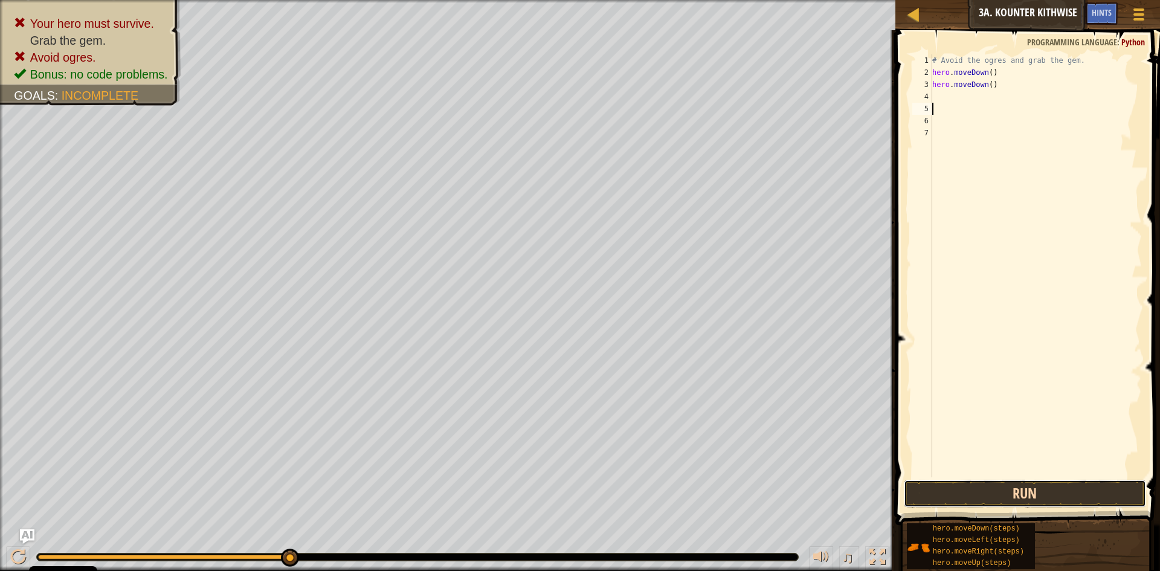
click at [991, 495] on button "Run" at bounding box center [1025, 494] width 242 height 28
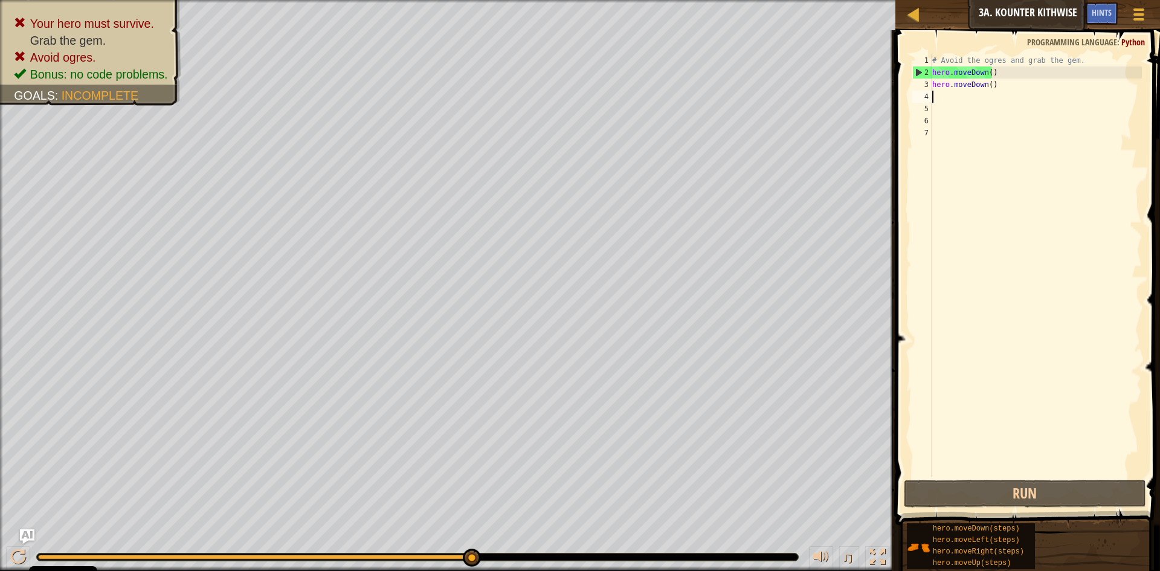
click at [934, 100] on div "# Avoid the ogres and grab the gem. hero . moveDown ( ) hero . moveDown ( )" at bounding box center [1036, 277] width 212 height 447
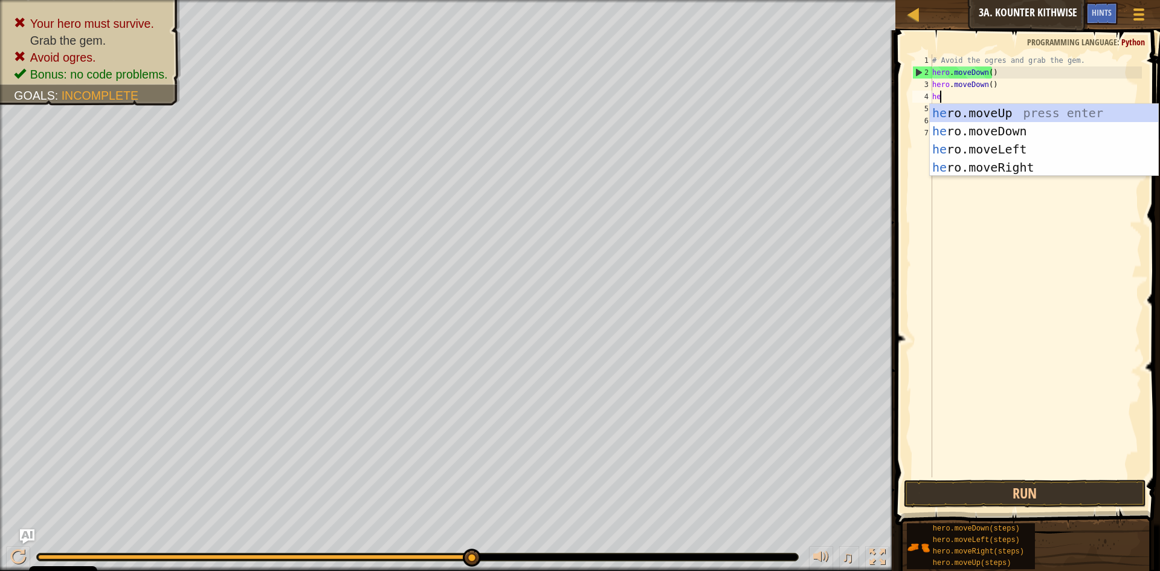
type textarea "her"
click at [1006, 169] on div "her o.moveUp press enter her o.moveDown press enter her o.moveLeft press enter …" at bounding box center [1044, 158] width 228 height 109
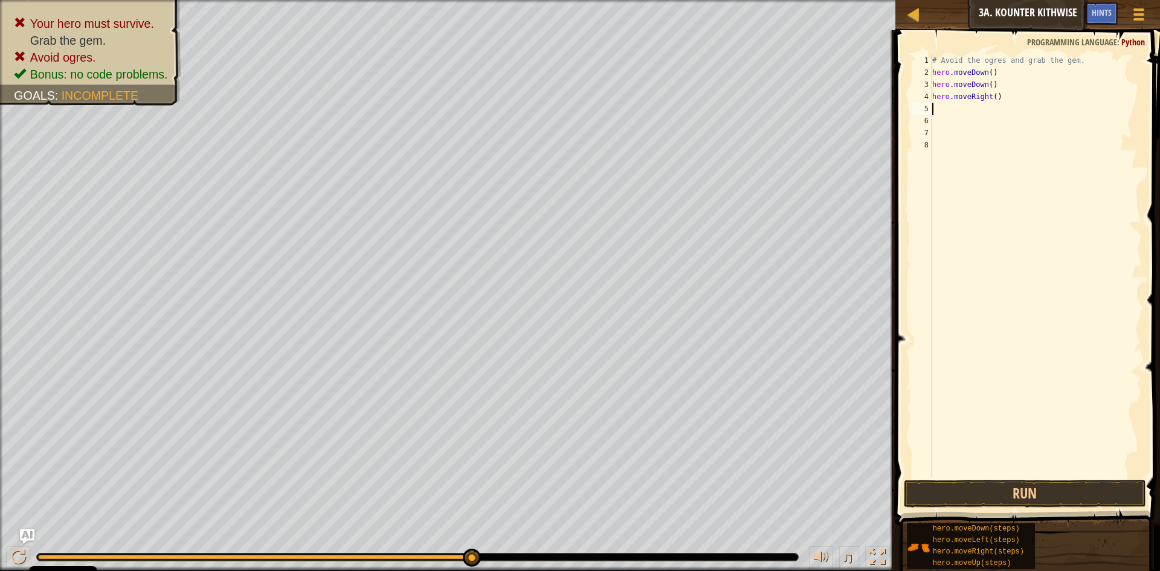
scroll to position [5, 0]
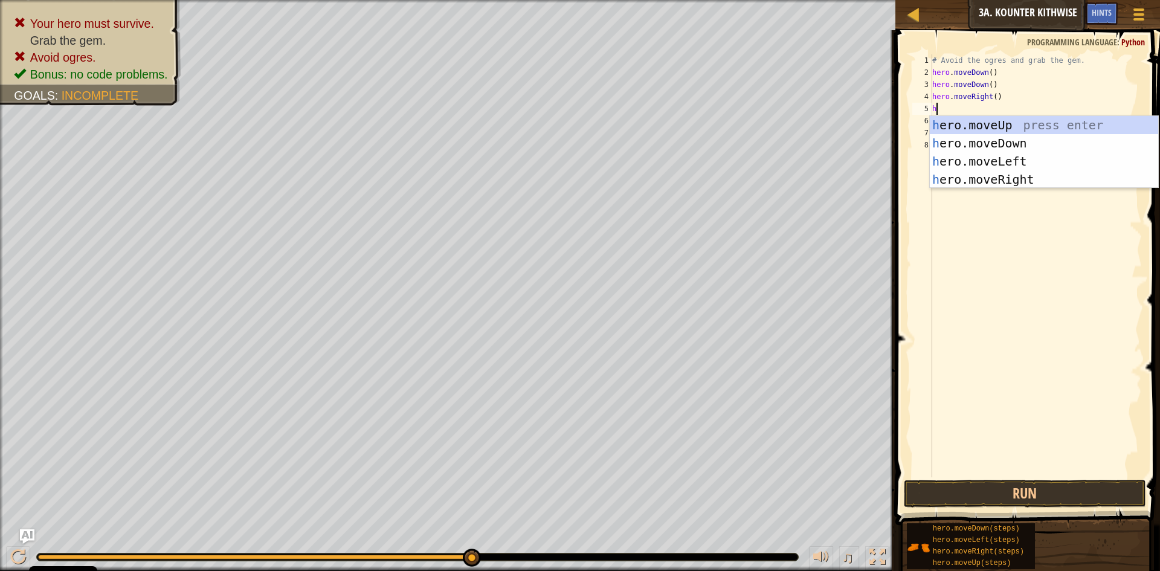
type textarea "her"
click at [975, 118] on div "her o.moveUp press enter her o.moveDown press enter her o.moveLeft press enter …" at bounding box center [1044, 170] width 228 height 109
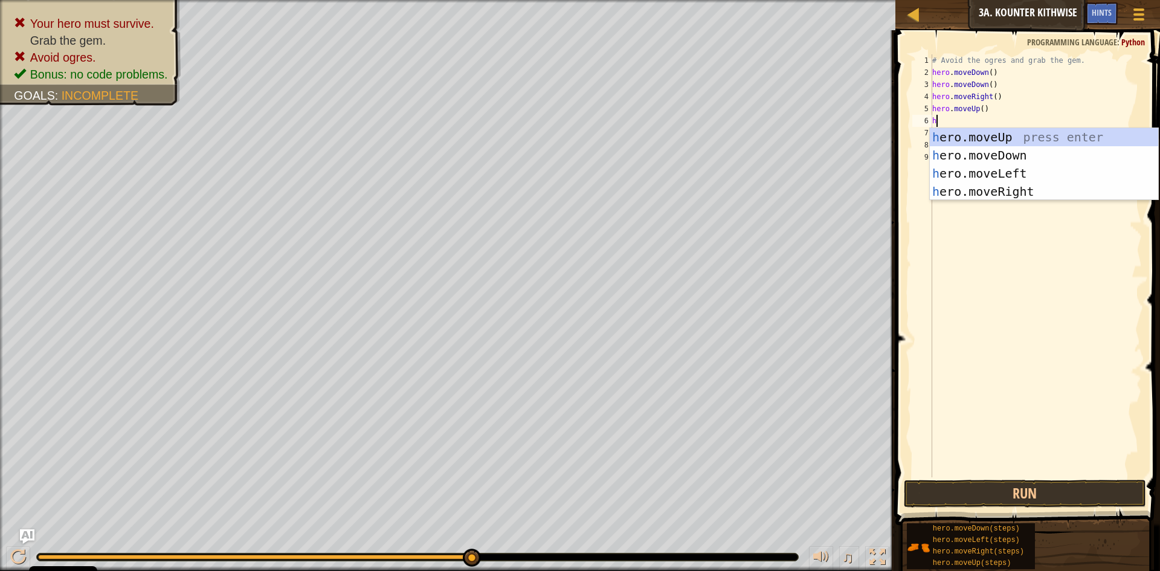
type textarea "her"
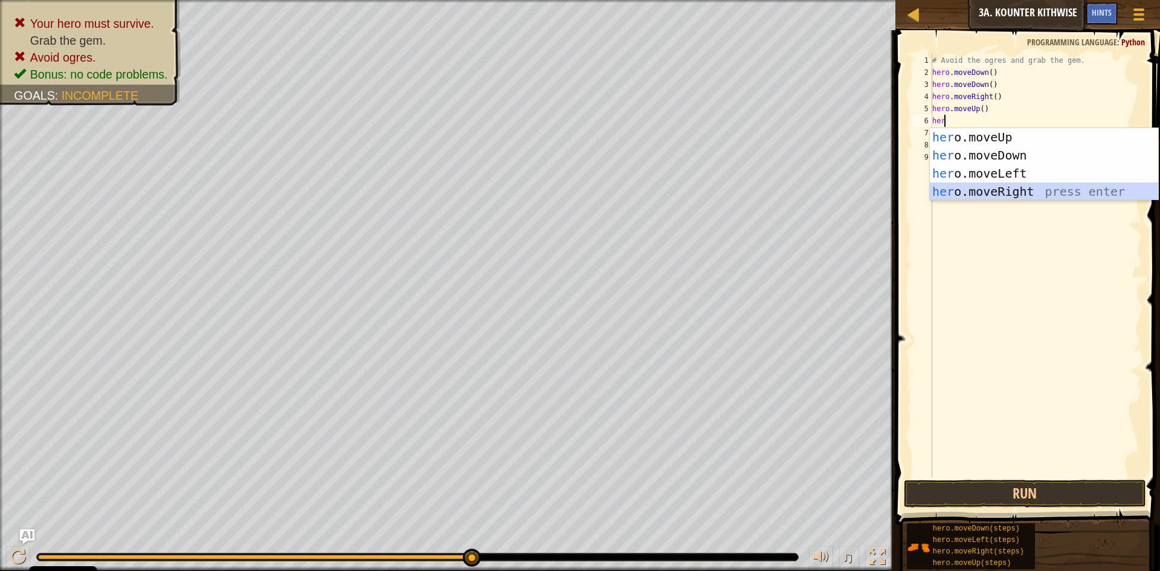
click at [1075, 196] on div "her o.moveUp press enter her o.moveDown press enter her o.moveLeft press enter …" at bounding box center [1044, 182] width 228 height 109
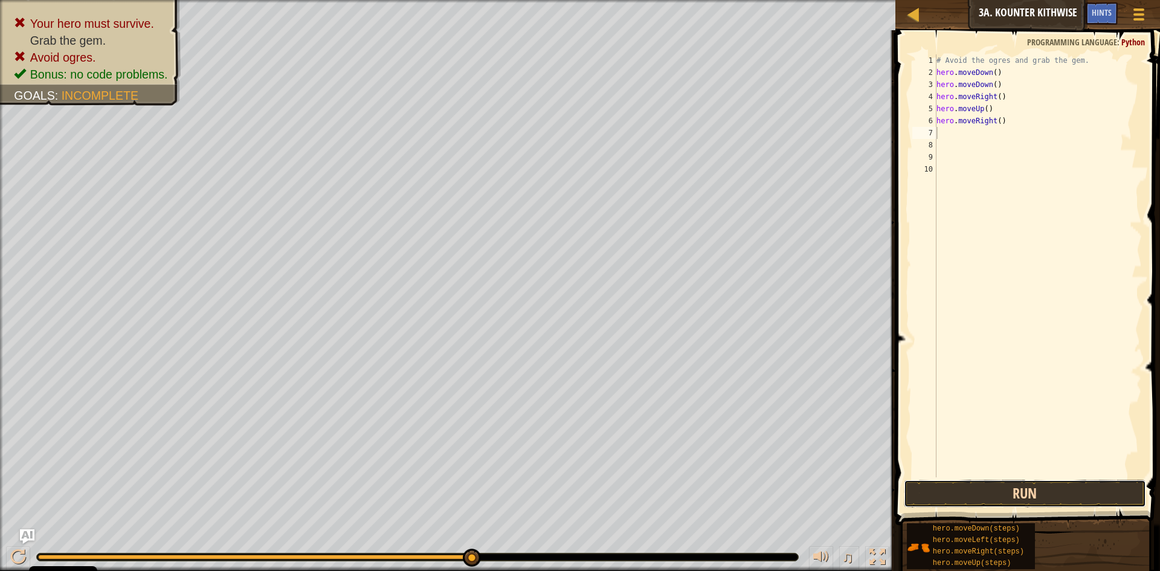
click at [1021, 483] on button "Run" at bounding box center [1025, 494] width 242 height 28
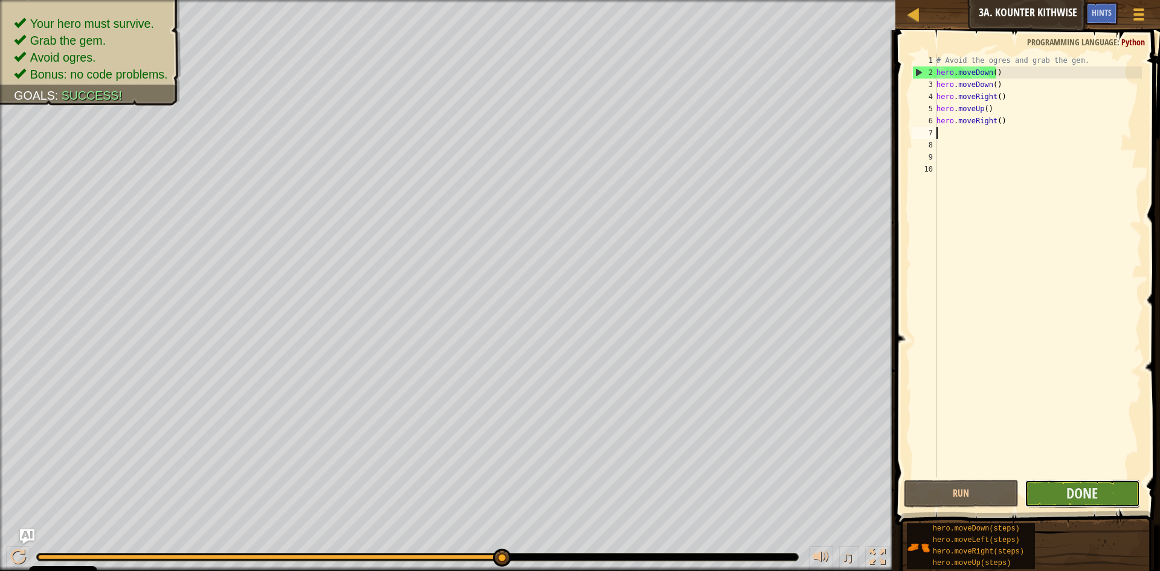
click at [1037, 488] on button "Done" at bounding box center [1082, 494] width 115 height 28
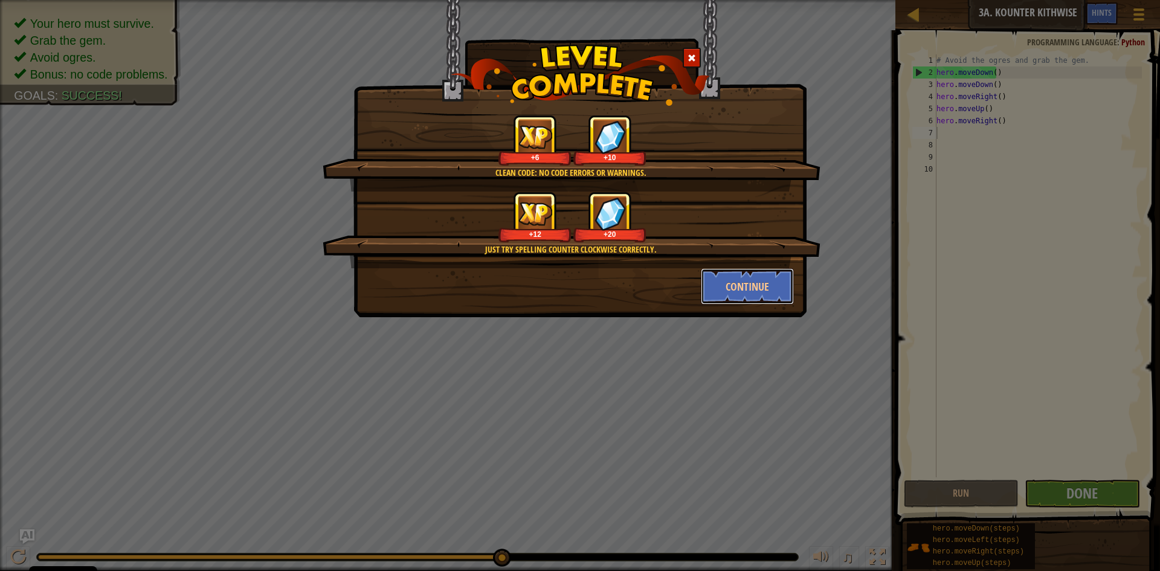
drag, startPoint x: 763, startPoint y: 271, endPoint x: 763, endPoint y: 263, distance: 7.2
click at [765, 265] on div "Clean code: no code errors or warnings. +6 +10 Just try spelling counter clockw…" at bounding box center [580, 210] width 428 height 190
click at [716, 291] on button "Continue" at bounding box center [748, 286] width 94 height 36
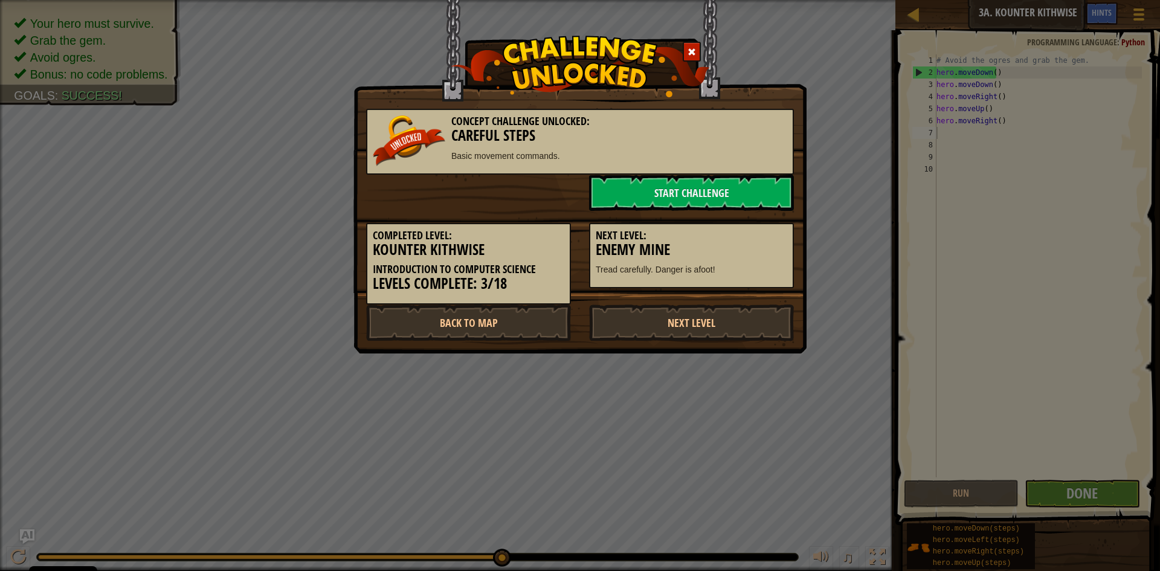
click at [697, 56] on div at bounding box center [692, 52] width 18 height 20
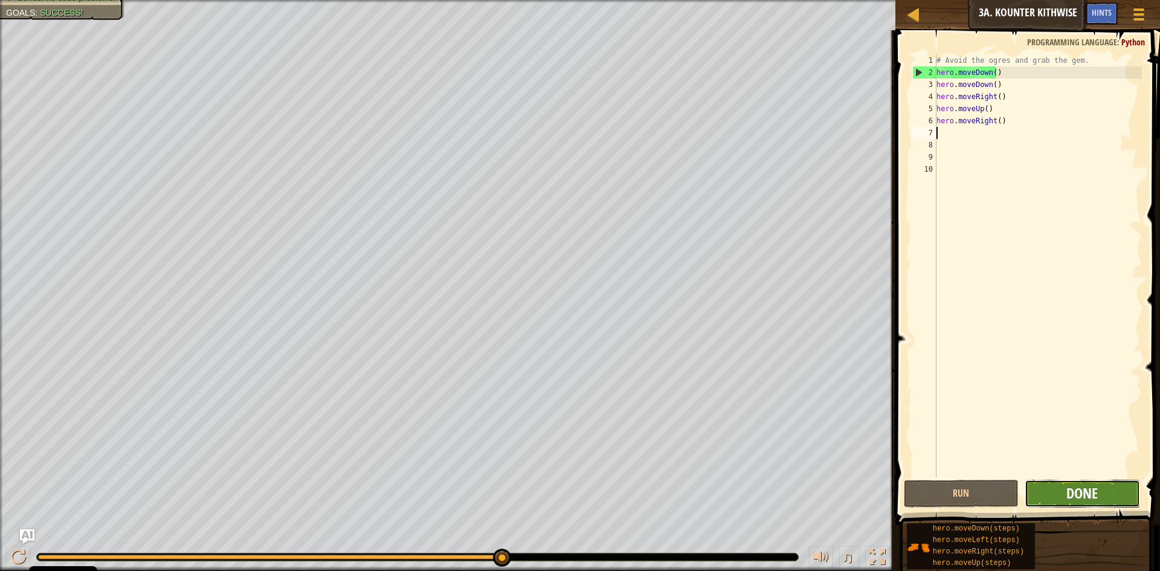
click at [1072, 497] on span "Done" at bounding box center [1081, 492] width 31 height 19
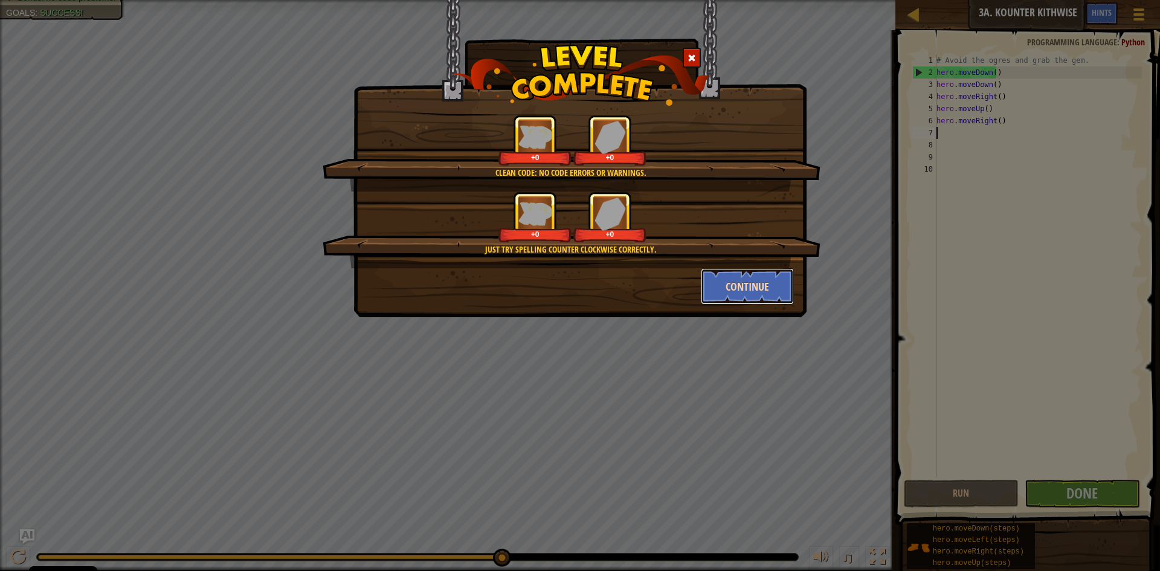
click at [766, 283] on button "Continue" at bounding box center [748, 286] width 94 height 36
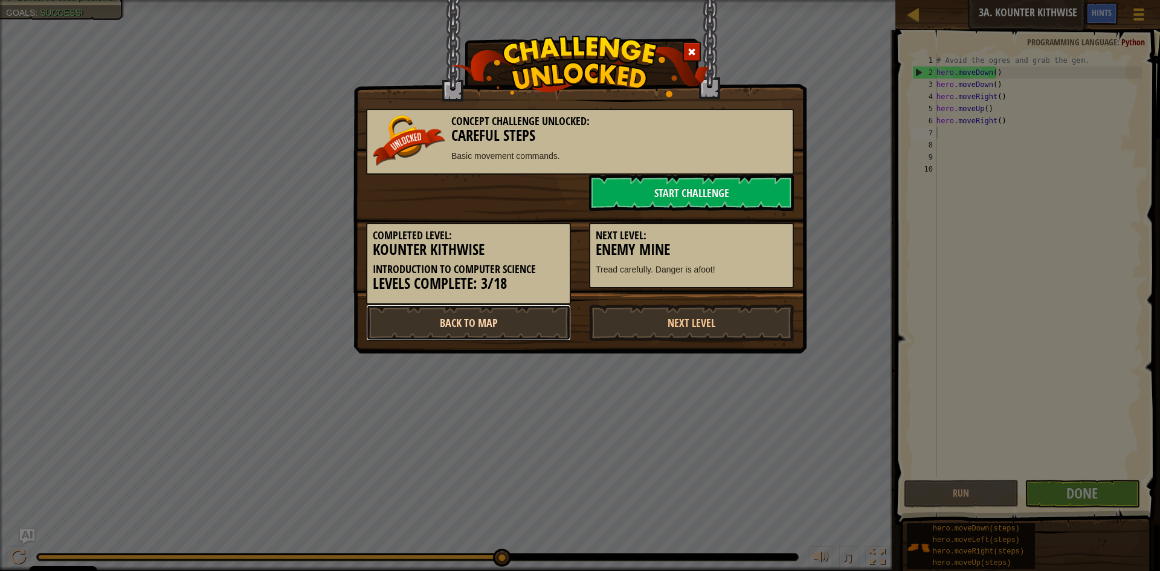
click at [532, 318] on link "Back to Map" at bounding box center [468, 322] width 205 height 36
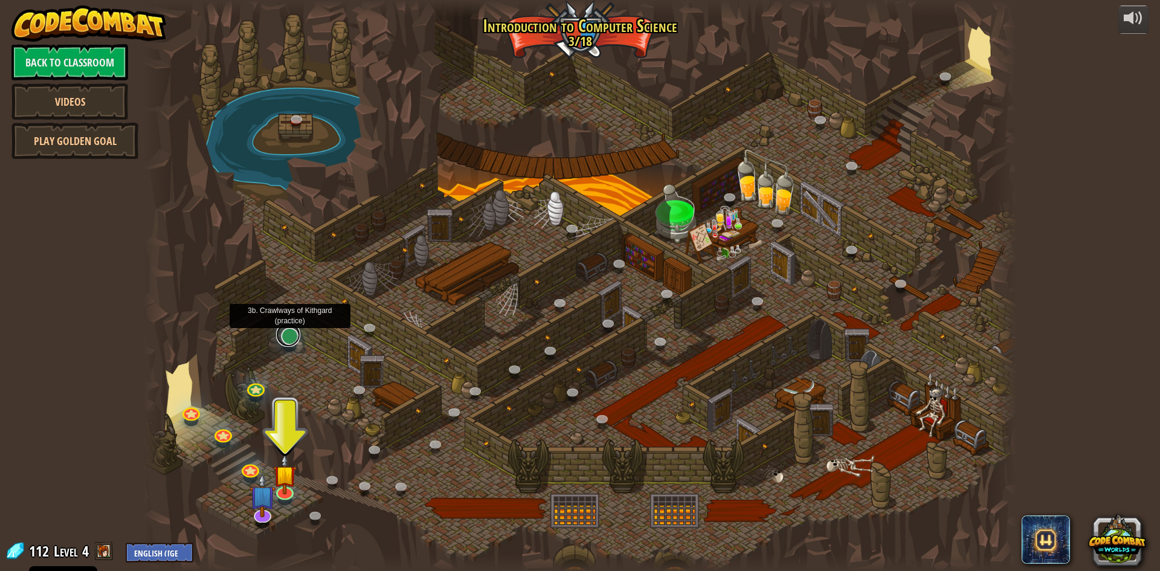
click at [295, 341] on link at bounding box center [288, 335] width 24 height 24
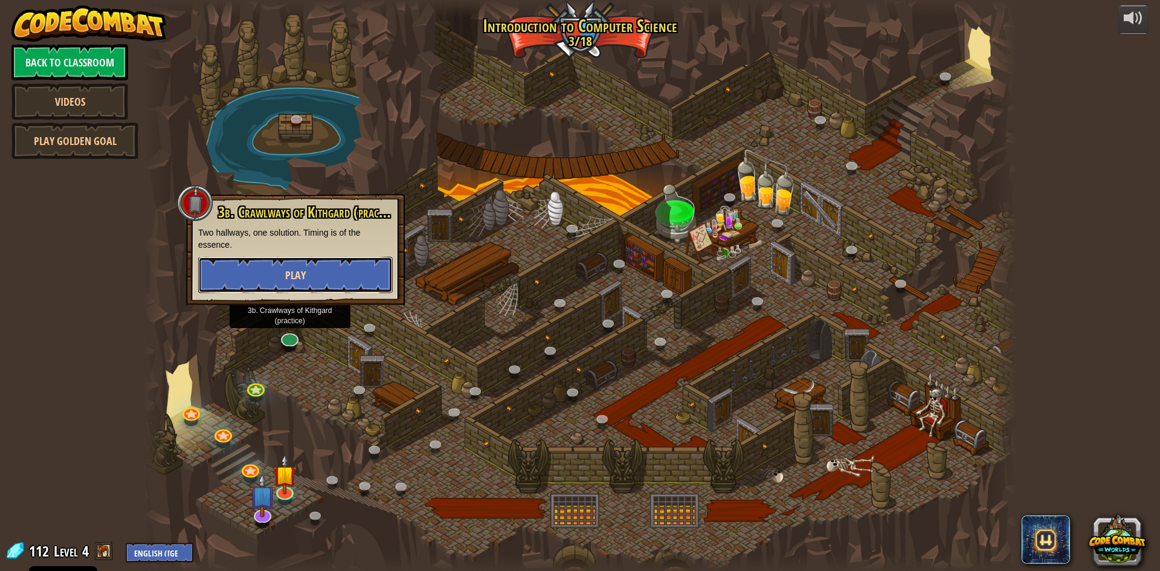
click at [289, 280] on span "Play" at bounding box center [295, 275] width 21 height 15
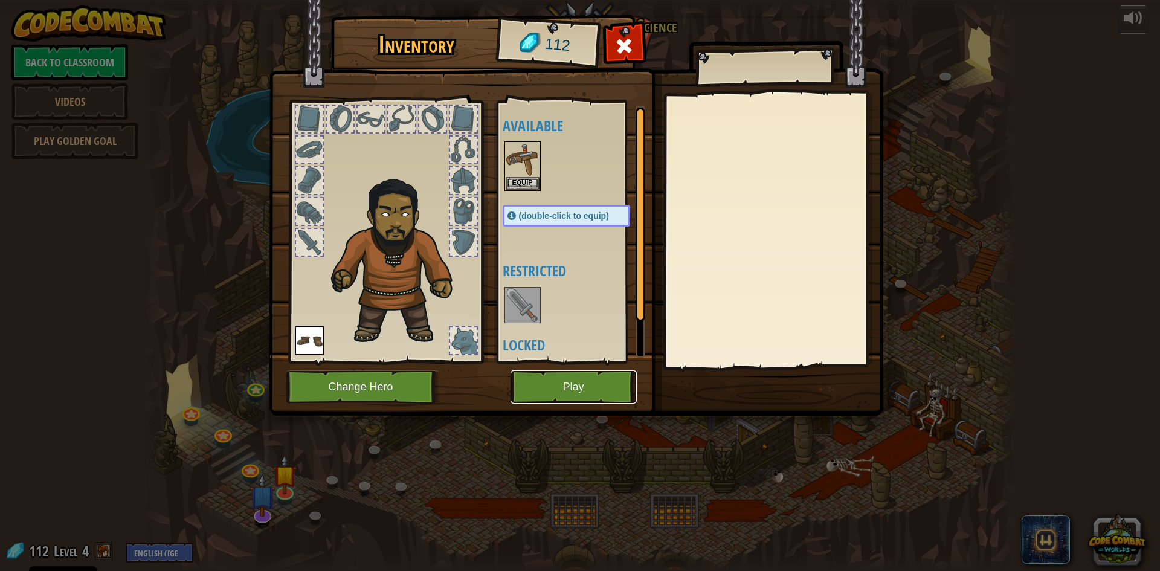
click at [561, 395] on button "Play" at bounding box center [574, 386] width 126 height 33
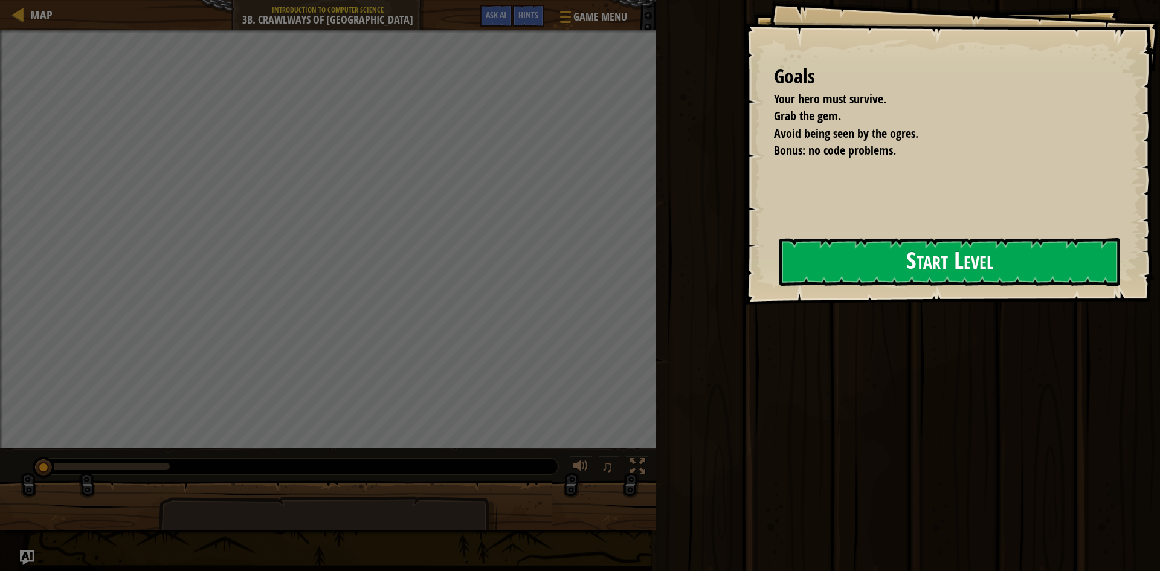
click at [876, 269] on button "Start Level" at bounding box center [949, 262] width 341 height 48
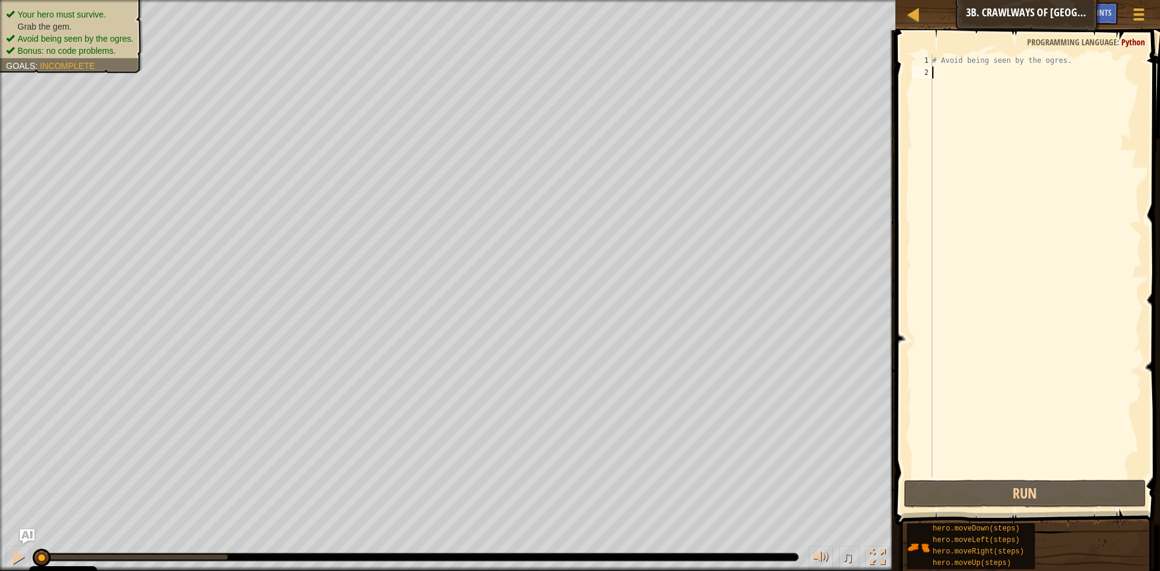
scroll to position [5, 0]
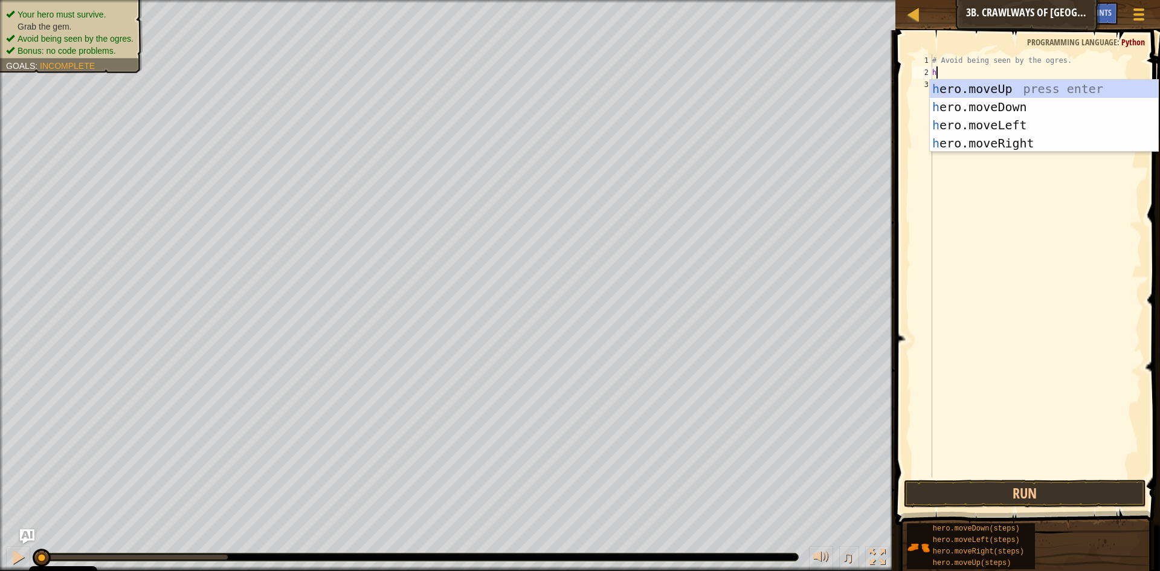
type textarea "her"
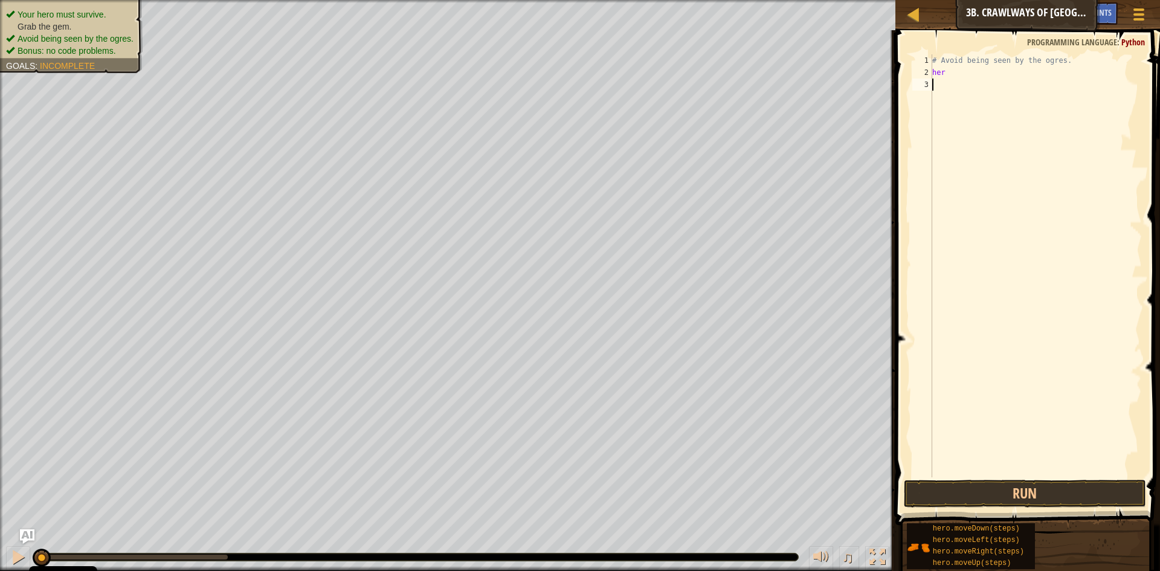
click at [991, 153] on div "# Avoid being seen by the ogres. her" at bounding box center [1036, 277] width 212 height 447
click at [941, 76] on div "# Avoid being seen by the ogres. her" at bounding box center [1036, 277] width 212 height 447
click at [950, 68] on div "# Avoid being seen by the ogres. her" at bounding box center [1036, 277] width 212 height 447
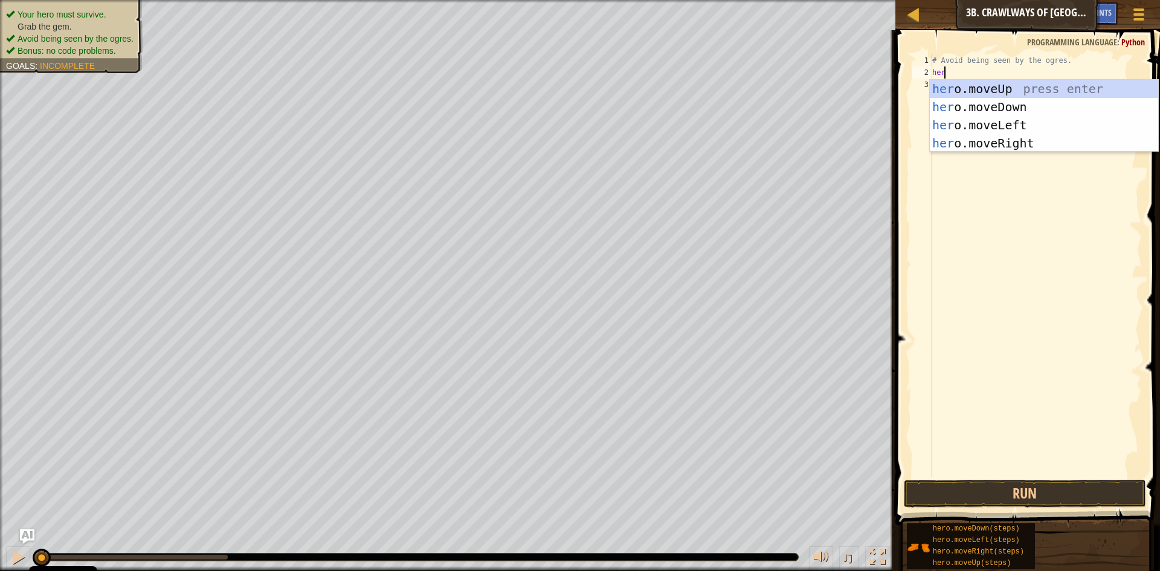
type textarea "hero"
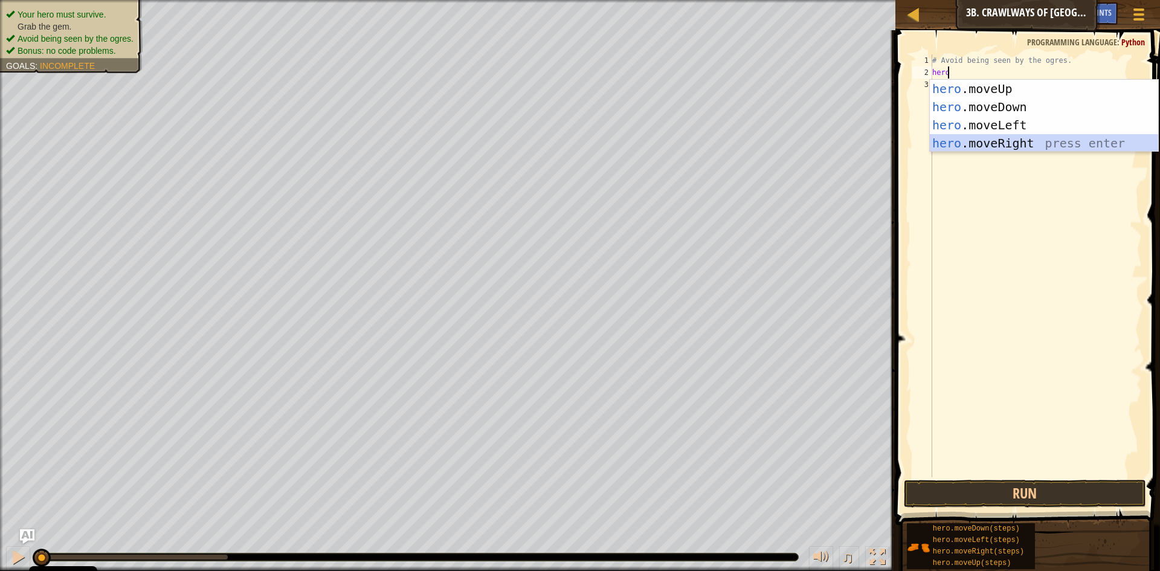
click at [1017, 140] on div "hero .moveUp press enter hero .moveDown press enter hero .moveLeft press enter …" at bounding box center [1044, 134] width 228 height 109
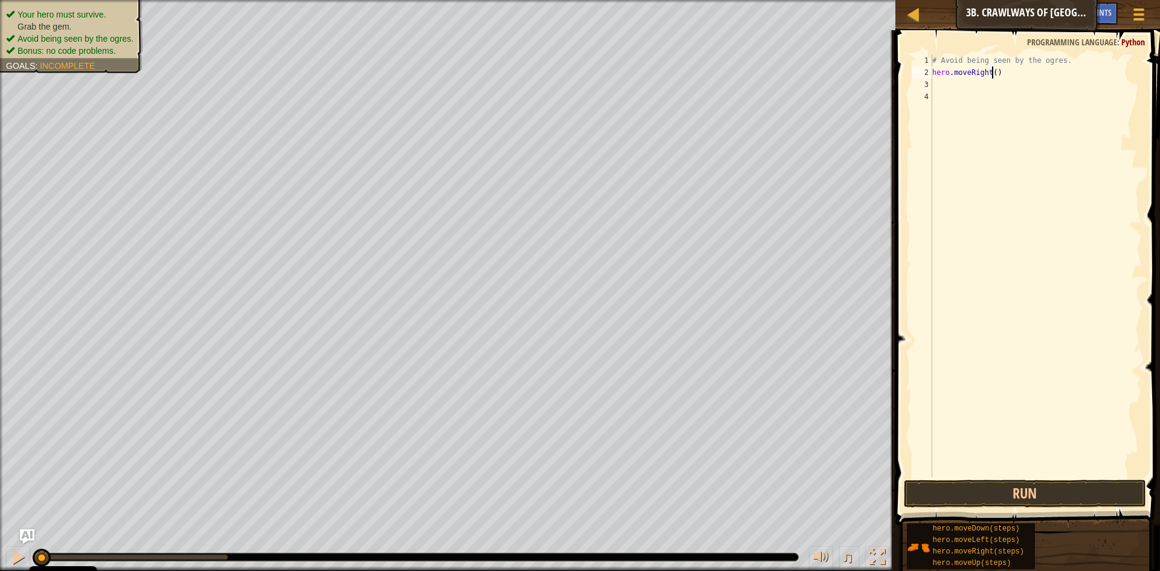
click at [993, 75] on div "# Avoid being seen by the ogres. hero . moveRight ( )" at bounding box center [1036, 277] width 212 height 447
click at [1039, 492] on button "Run" at bounding box center [1025, 494] width 242 height 28
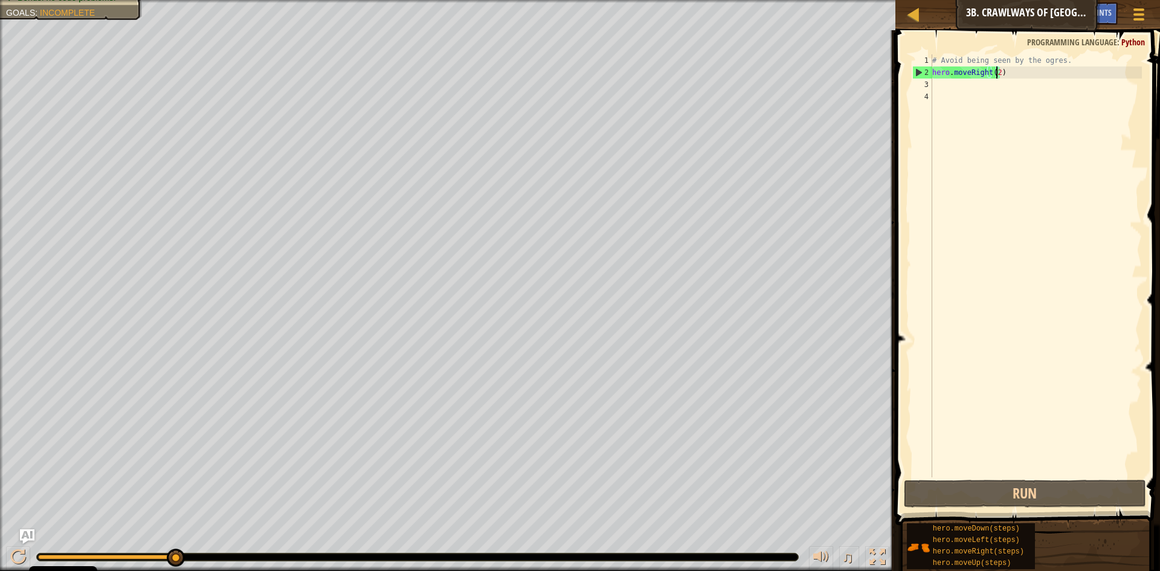
click at [985, 76] on div "# Avoid being seen by the ogres. hero . moveRight ( 2 )" at bounding box center [1036, 277] width 212 height 447
click at [990, 73] on div "# Avoid being seen by the ogres. hero . moveRight ( 2 )" at bounding box center [1036, 277] width 212 height 447
click at [997, 75] on div "# Avoid being seen by the ogres. hero . moveRight ( 2 )" at bounding box center [1036, 277] width 212 height 447
type textarea "hero.moveRight()"
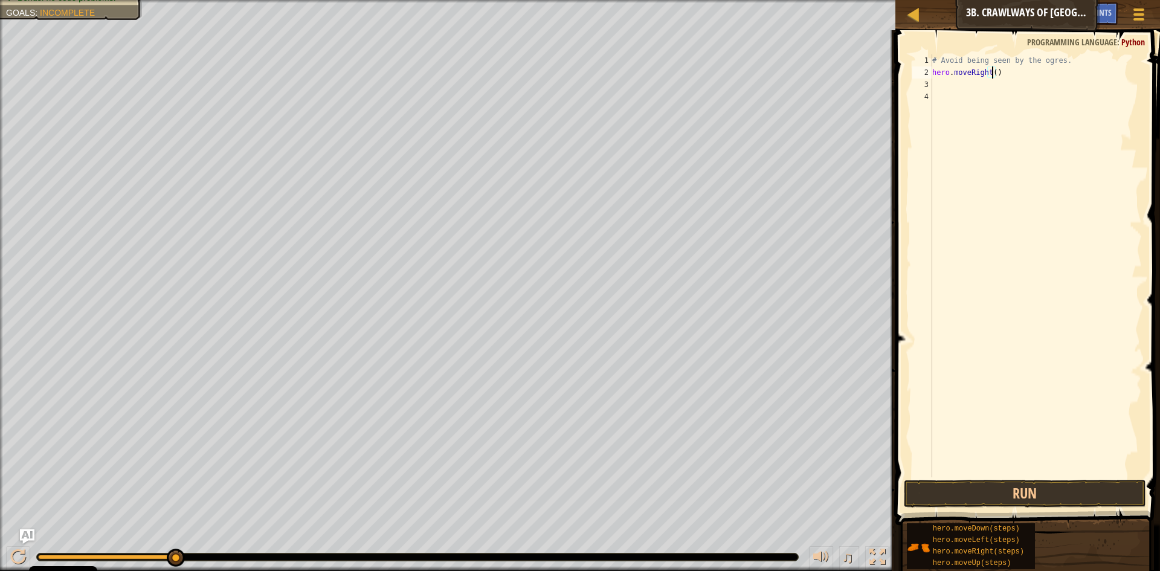
click at [939, 88] on div "# Avoid being seen by the ogres. hero . moveRight ( )" at bounding box center [1036, 277] width 212 height 447
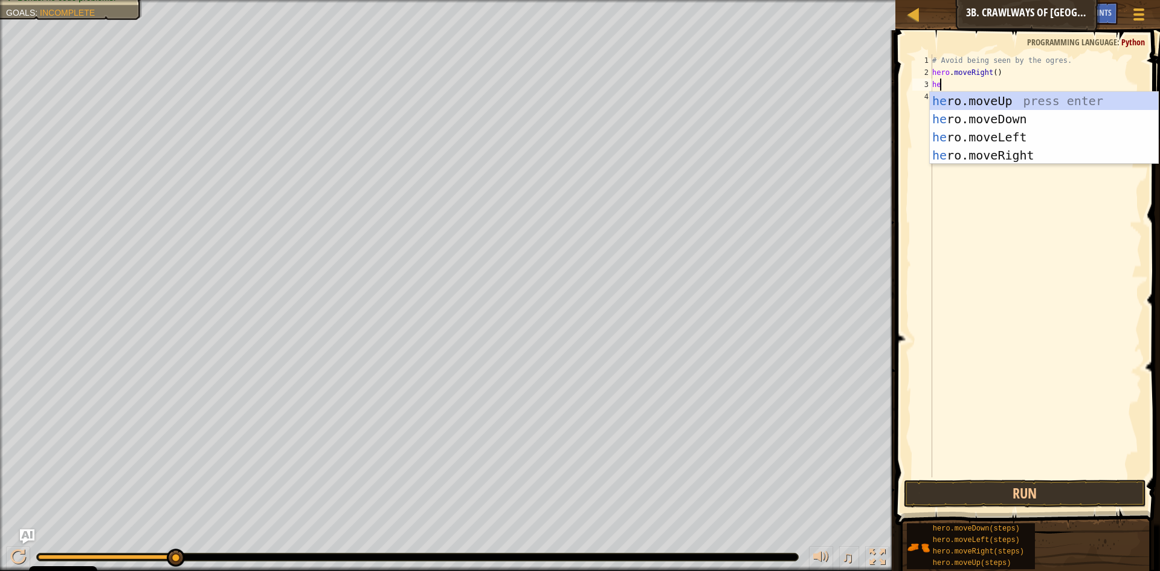
type textarea "her"
click at [991, 141] on div "her o.moveUp press enter her o.moveDown press enter her o.moveLeft press enter …" at bounding box center [1044, 146] width 228 height 109
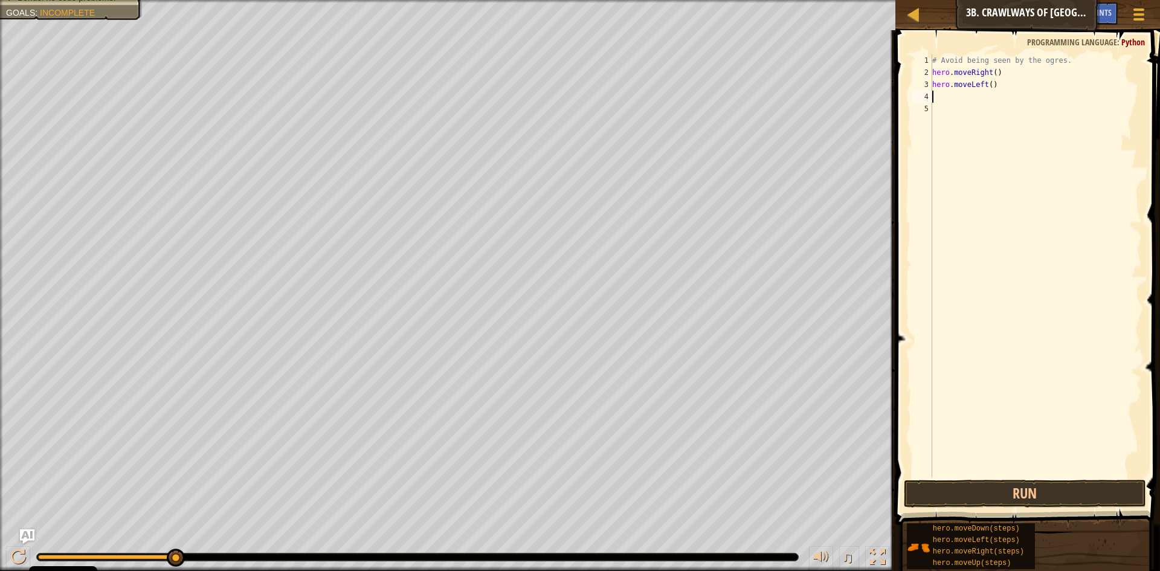
scroll to position [5, 0]
click at [1025, 360] on div "# Avoid being seen by the ogres. hero . moveRight ( ) hero . moveLeft ( )" at bounding box center [1036, 277] width 212 height 447
click at [1015, 492] on button "Run" at bounding box center [1025, 494] width 242 height 28
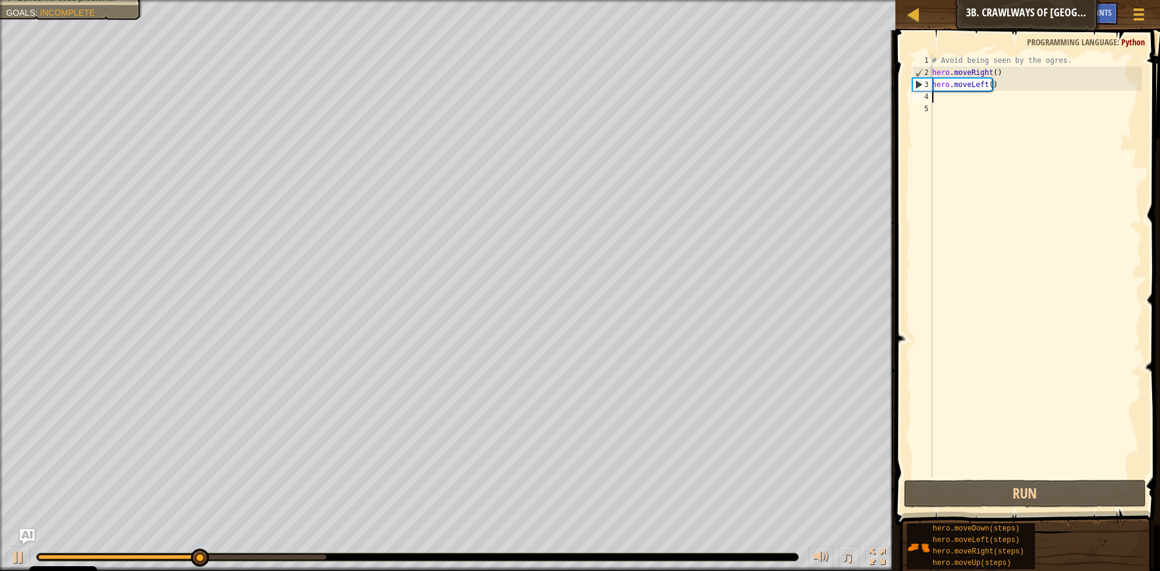
click at [935, 98] on div "# Avoid being seen by the ogres. hero . moveRight ( ) hero . moveLeft ( )" at bounding box center [1036, 277] width 212 height 447
click at [935, 103] on div "# Avoid being seen by the ogres. hero . moveRight ( ) hero . moveLeft ( )" at bounding box center [1036, 277] width 212 height 447
click at [935, 101] on div "# Avoid being seen by the ogres. hero . moveRight ( ) hero . moveLeft ( )" at bounding box center [1036, 277] width 212 height 447
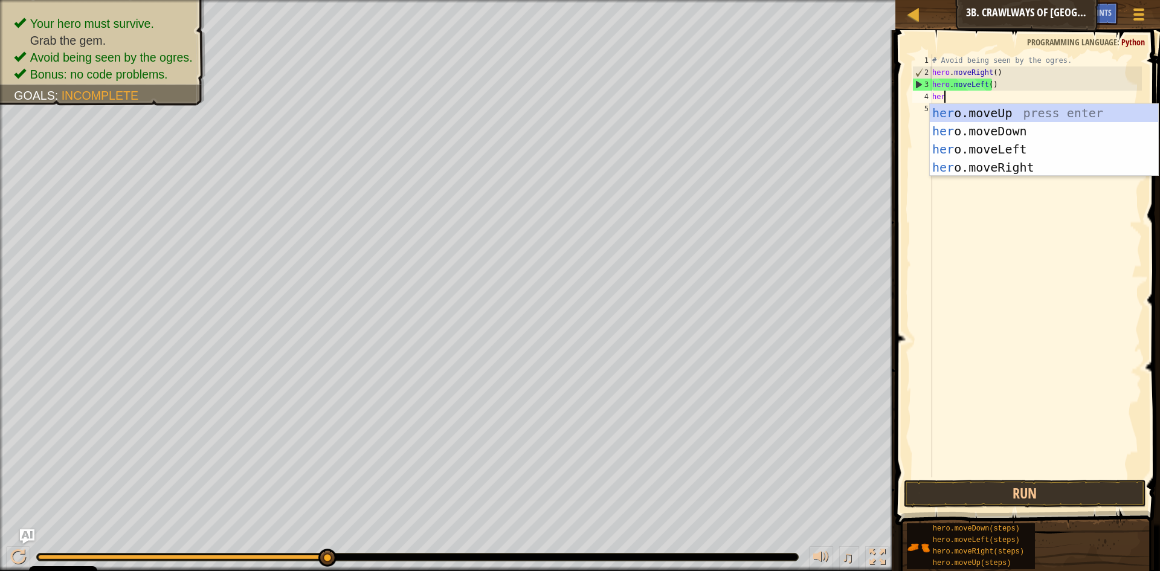
scroll to position [5, 1]
type textarea "hero"
click at [1016, 168] on div "hero .moveUp press enter hero .moveDown press enter hero .moveLeft press enter …" at bounding box center [1044, 158] width 228 height 109
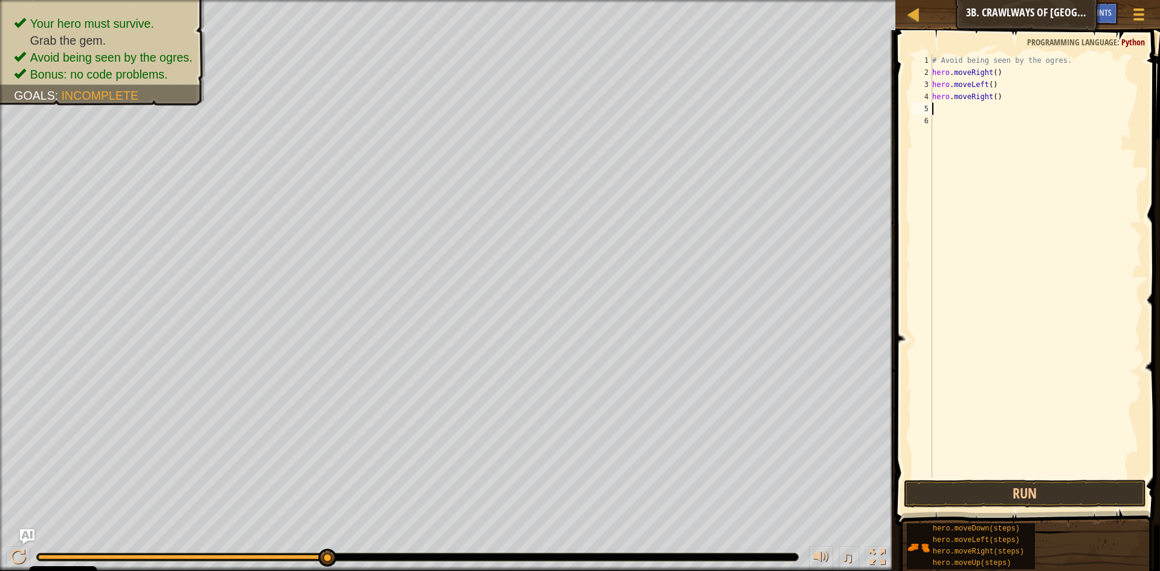
scroll to position [5, 0]
click at [991, 96] on div "# Avoid being seen by the ogres. hero . moveRight ( ) hero . moveLeft ( ) hero …" at bounding box center [1036, 277] width 212 height 447
type textarea "hero.moveRight(2)"
click at [993, 497] on button "Run" at bounding box center [1025, 494] width 242 height 28
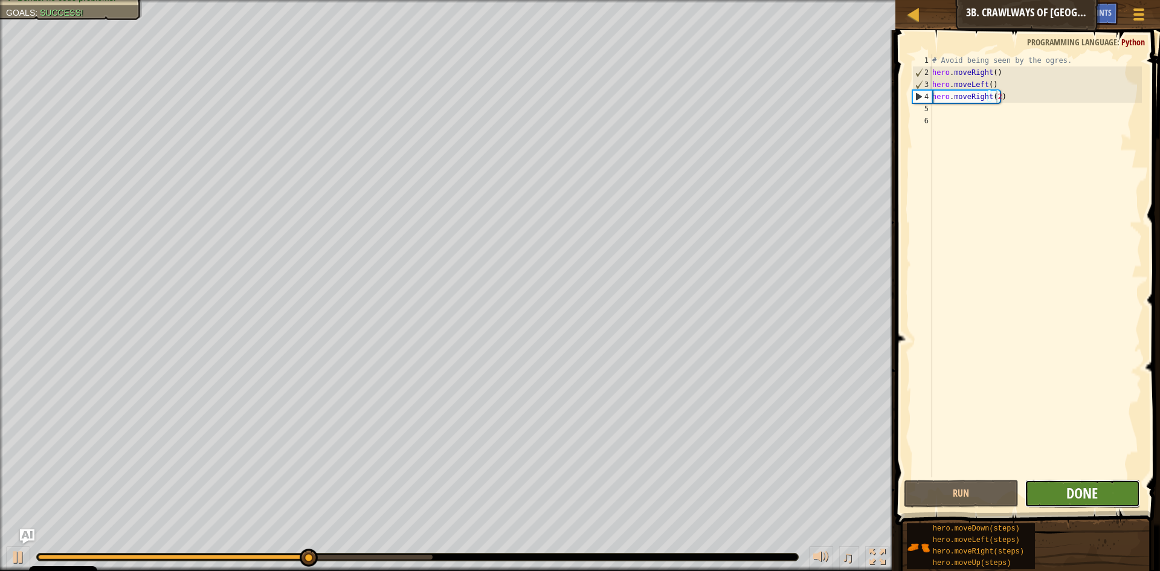
click at [1098, 498] on span "Done" at bounding box center [1081, 492] width 31 height 19
